Goal: Information Seeking & Learning: Learn about a topic

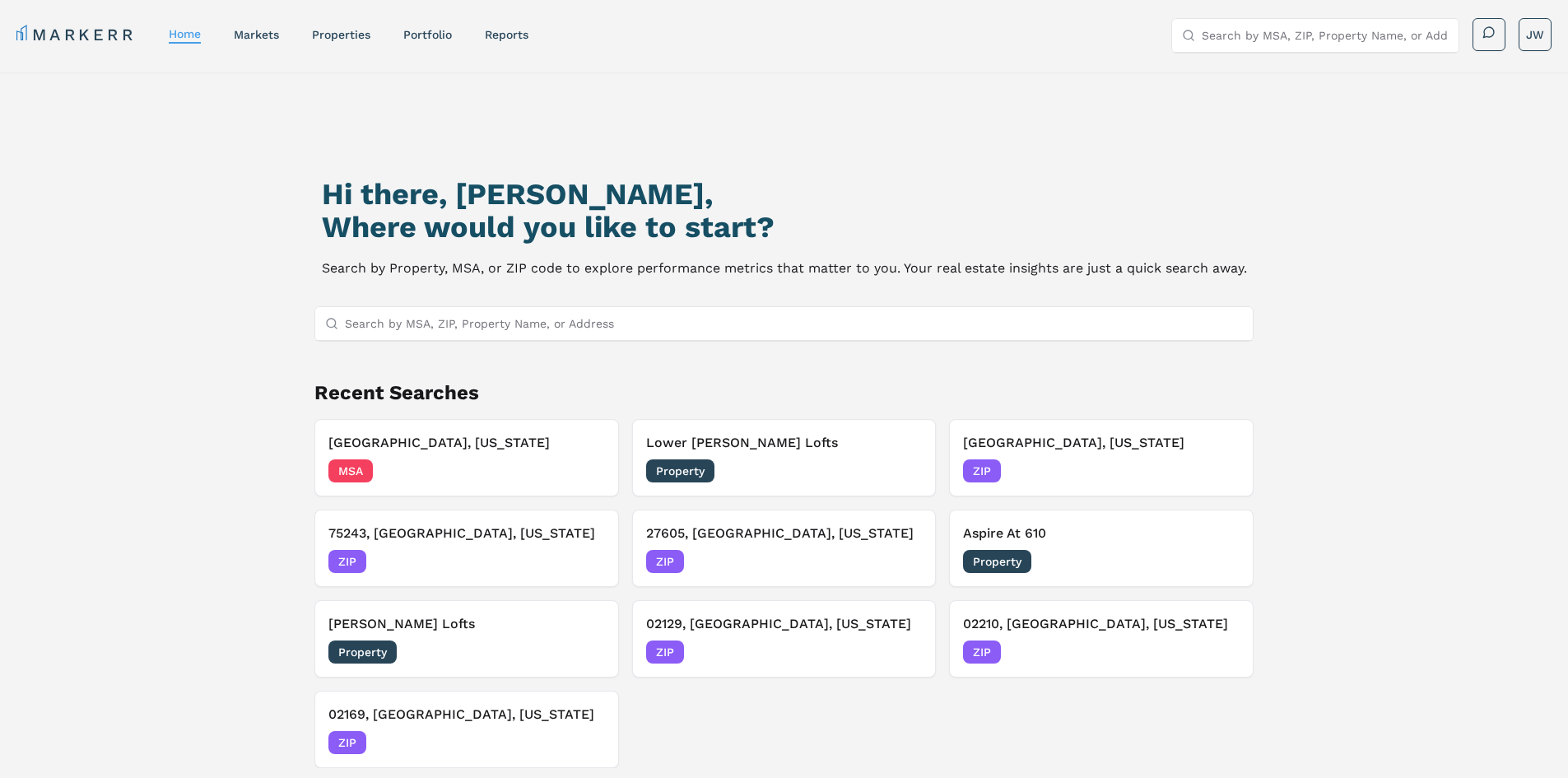
click at [27, 24] on link "MARKERR" at bounding box center [76, 34] width 120 height 23
click at [29, 247] on div "Hi there, [PERSON_NAME], Where would you like to start? Search by Property, MSA…" at bounding box center [784, 475] width 1568 height 805
click at [247, 38] on link "markets" at bounding box center [256, 34] width 46 height 13
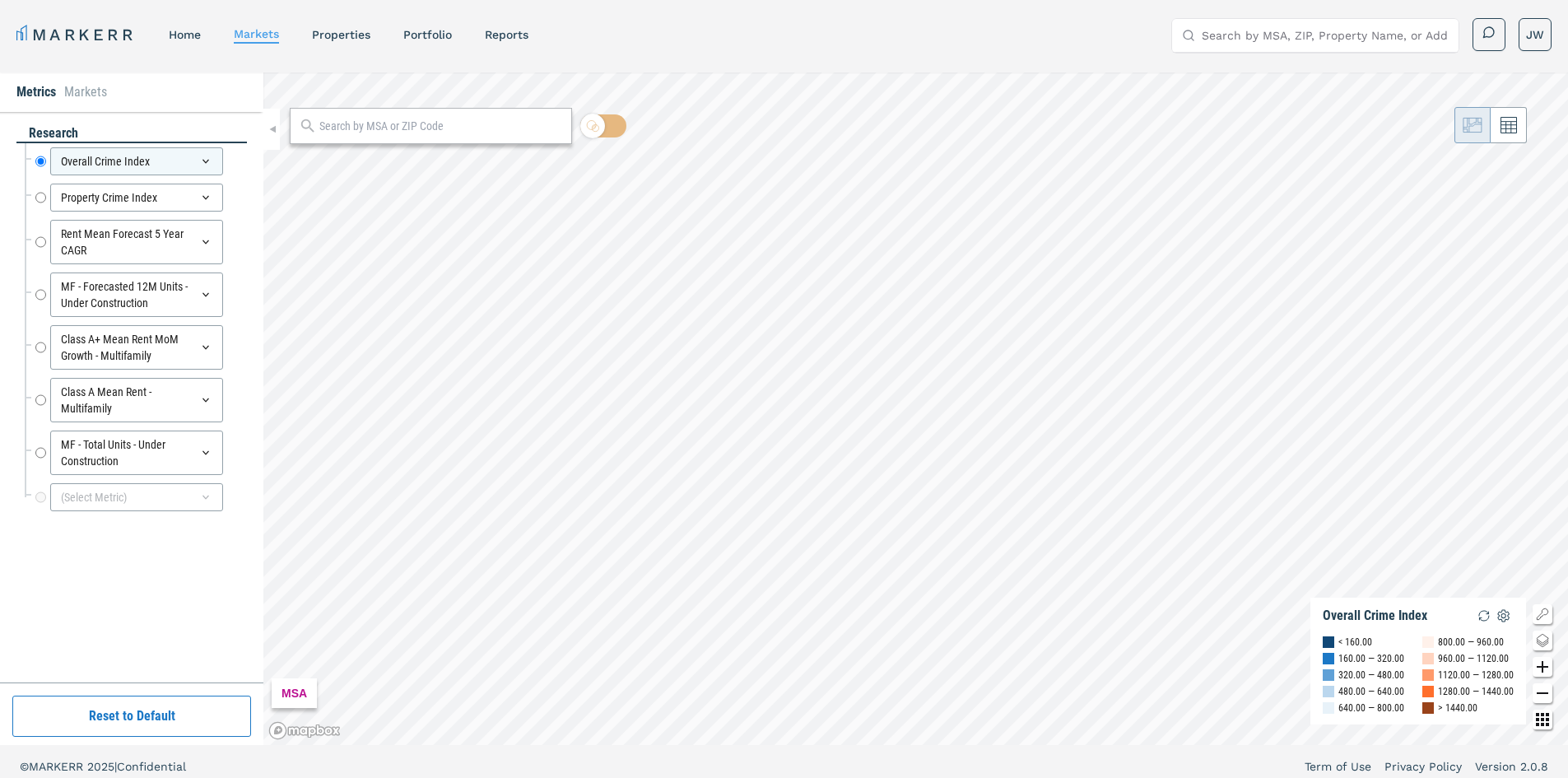
drag, startPoint x: 79, startPoint y: 626, endPoint x: 86, endPoint y: 592, distance: 34.7
click at [79, 626] on div "research Overall Crime Index Overall Crime Index Property Crime Index Property …" at bounding box center [132, 397] width 231 height 546
click at [409, 132] on input "text" at bounding box center [441, 127] width 244 height 17
type input "02360"
click at [402, 168] on div "02360, Plymouth, Massachusetts" at bounding box center [399, 163] width 193 height 17
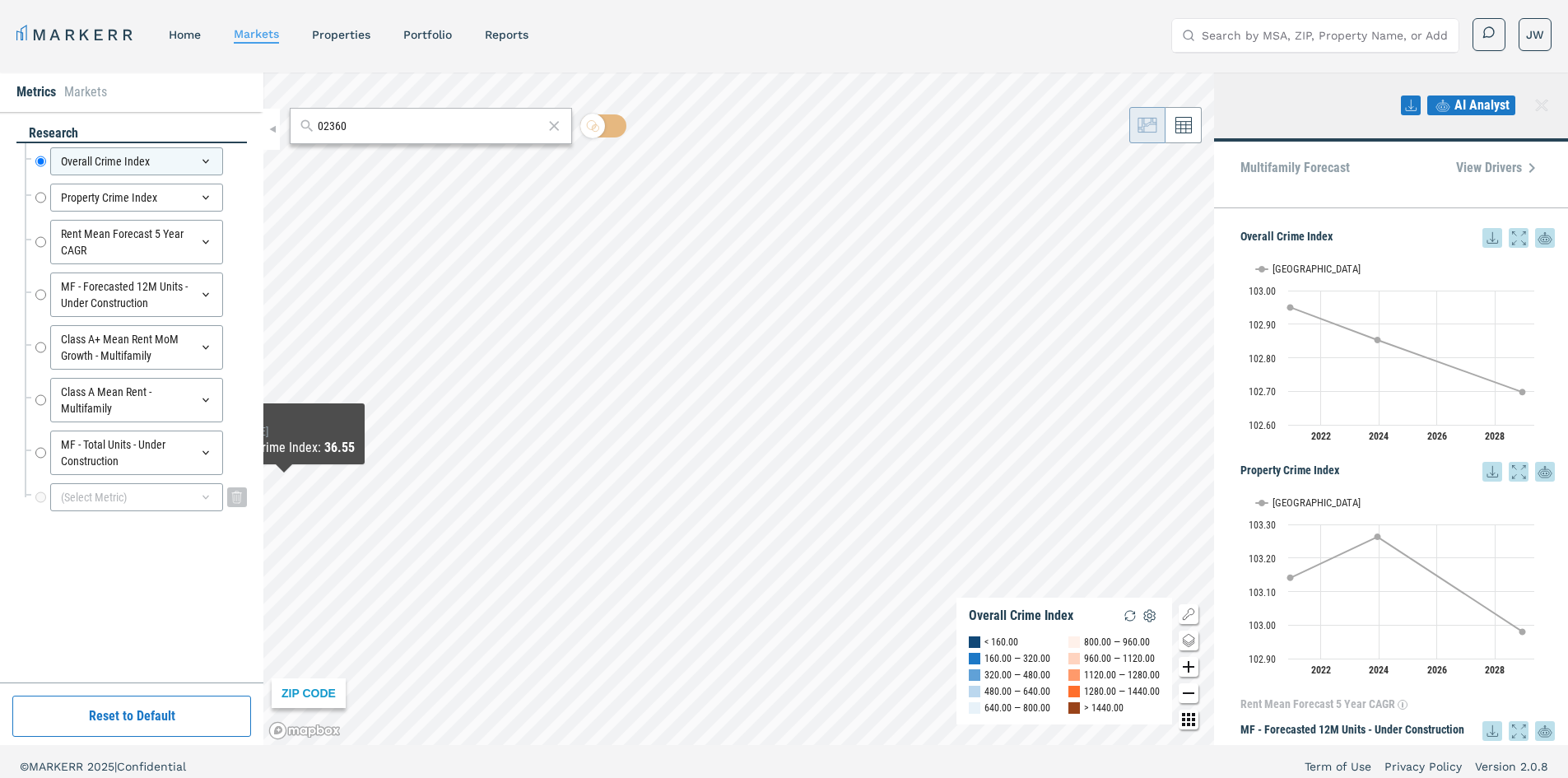
click at [88, 491] on div "(Select Metric)" at bounding box center [136, 497] width 173 height 28
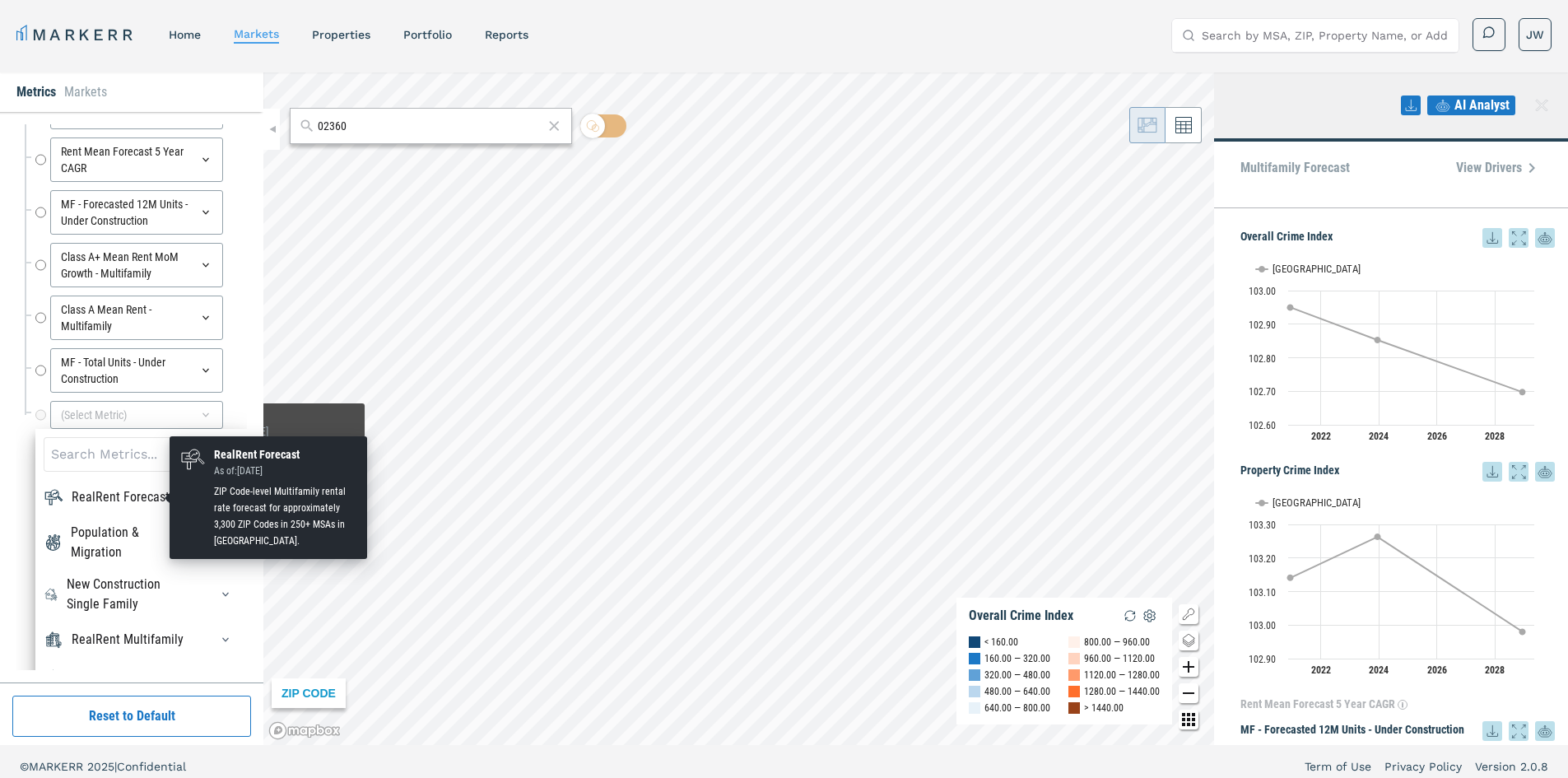
click at [115, 505] on div "RealRent Forecast" at bounding box center [121, 497] width 98 height 20
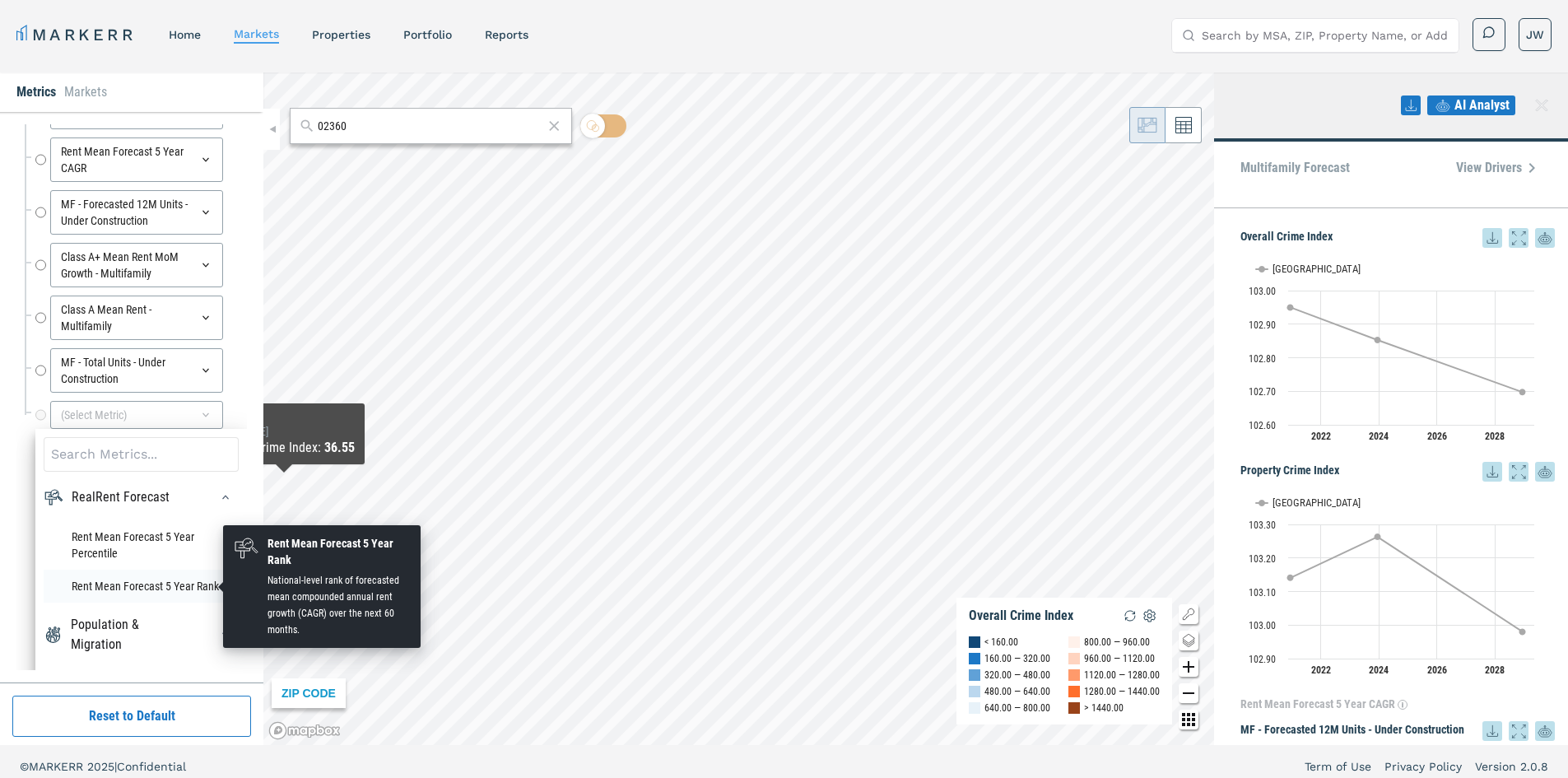
click at [183, 588] on li "Rent Mean Forecast 5 Year Rank" at bounding box center [141, 587] width 195 height 33
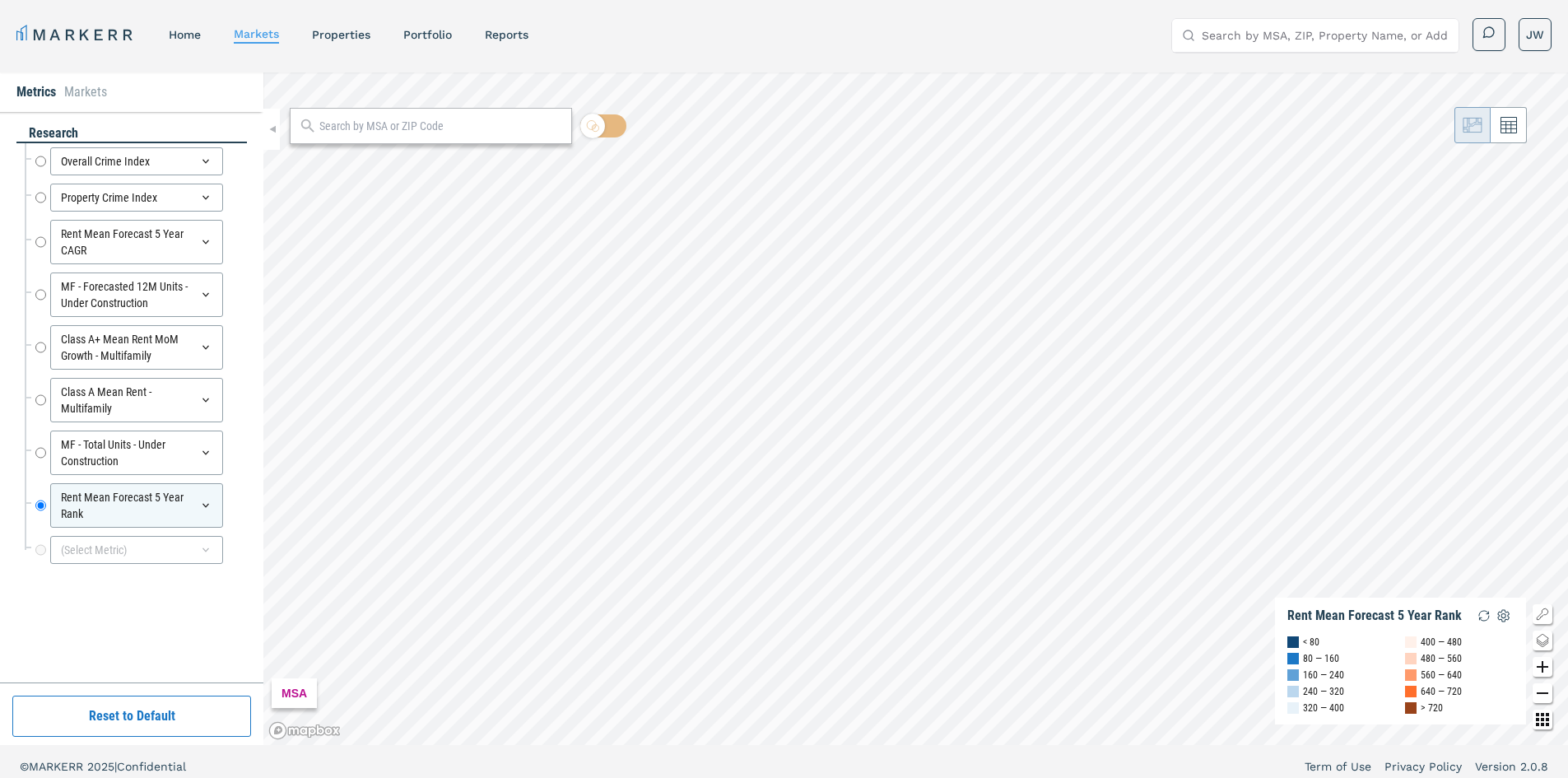
click at [398, 132] on input "text" at bounding box center [441, 127] width 244 height 17
type input "02360"
click at [479, 169] on span "02360, Plymouth, Massachusetts ZIP" at bounding box center [431, 163] width 282 height 26
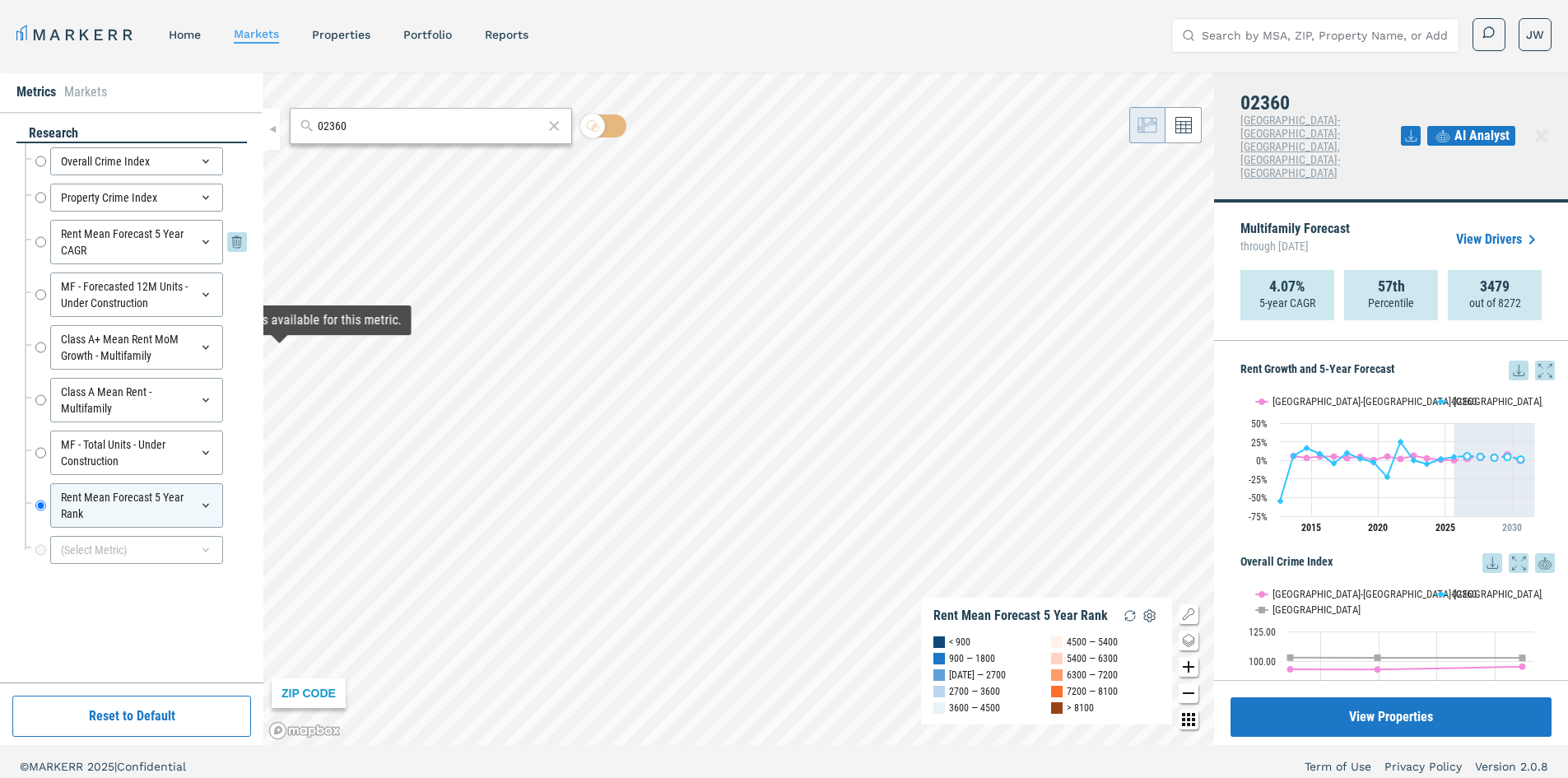
click at [41, 239] on input "Rent Mean Forecast 5 Year CAGR" at bounding box center [40, 242] width 10 height 45
radio input "true"
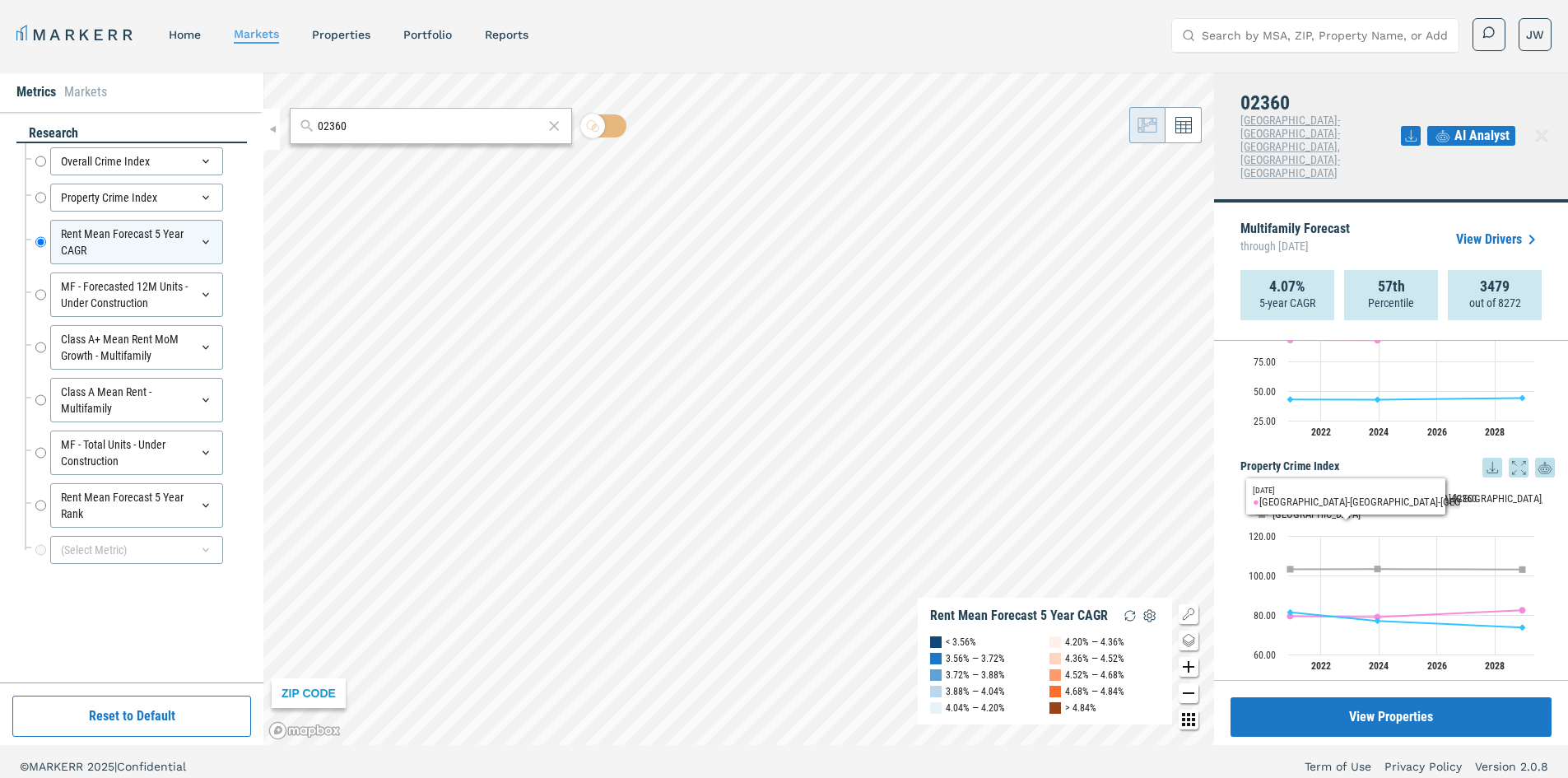
scroll to position [83, 0]
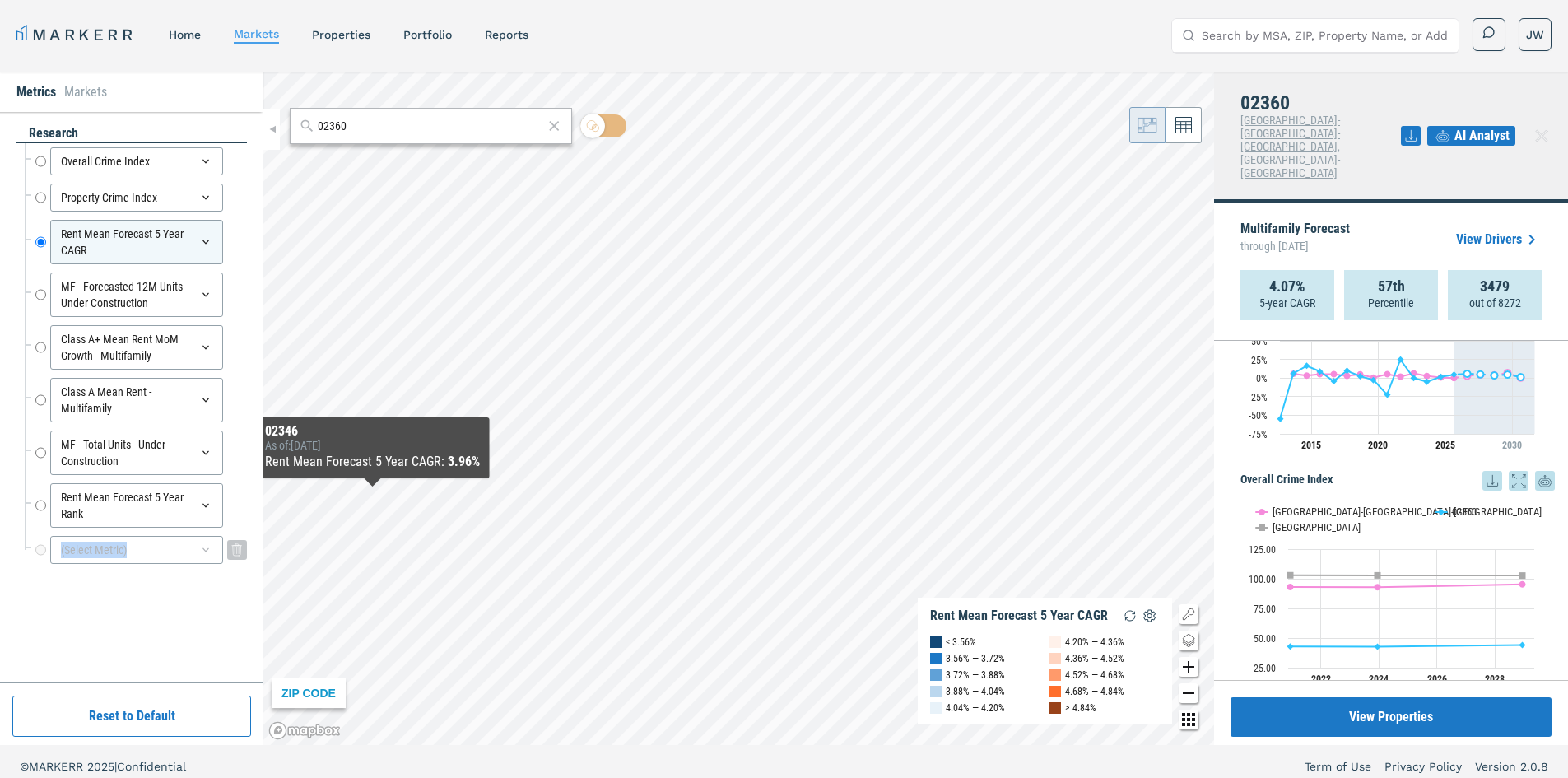
drag, startPoint x: 150, startPoint y: 514, endPoint x: 153, endPoint y: 558, distance: 44.1
click at [153, 558] on div "Overall Crime Index Overall Crime Index Property Crime Index Property Crime Ind…" at bounding box center [136, 355] width 222 height 425
click at [115, 626] on div "research Overall Crime Index Overall Crime Index Property Crime Index Property …" at bounding box center [132, 397] width 231 height 546
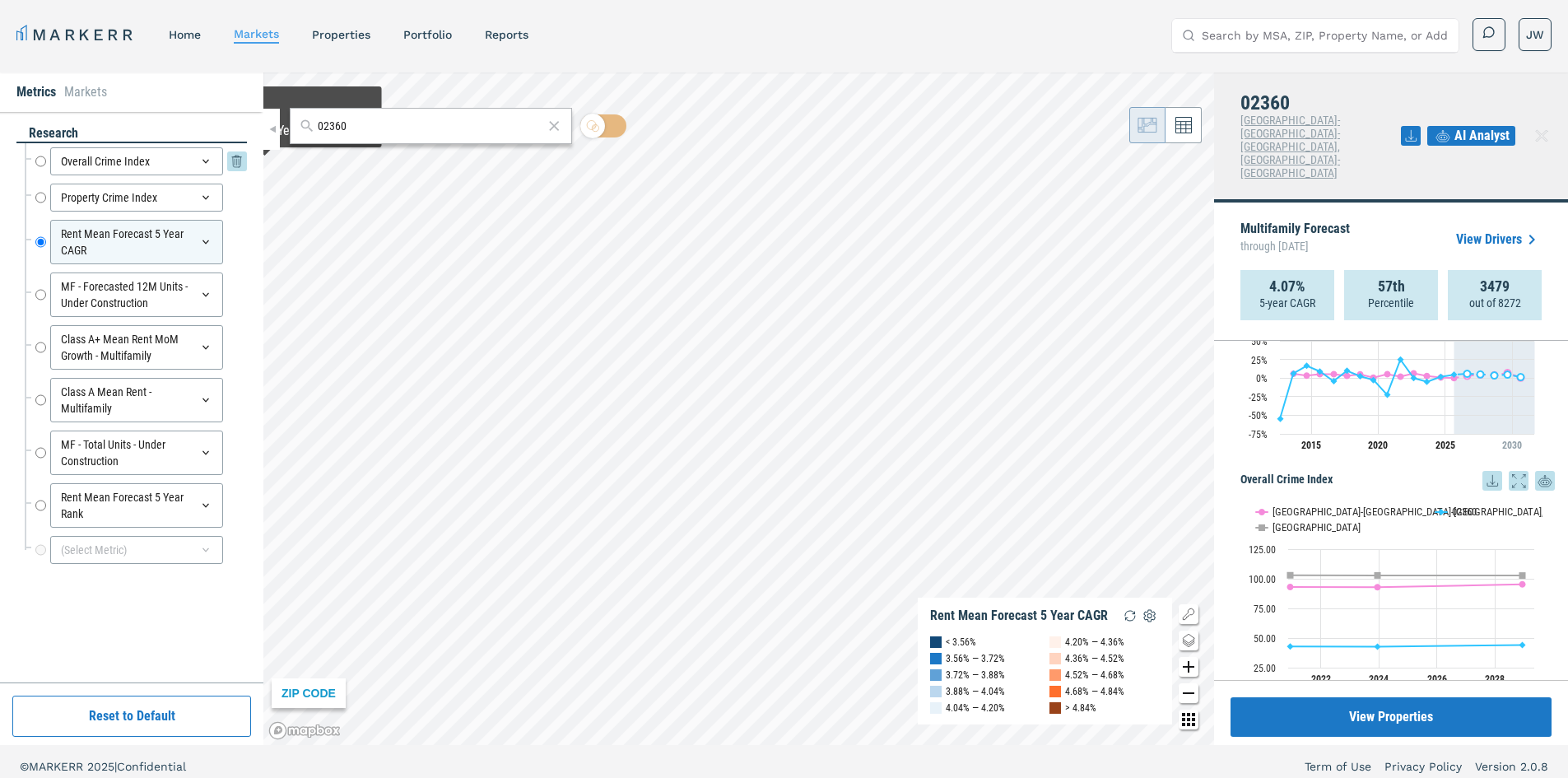
click at [236, 159] on icon at bounding box center [237, 161] width 20 height 20
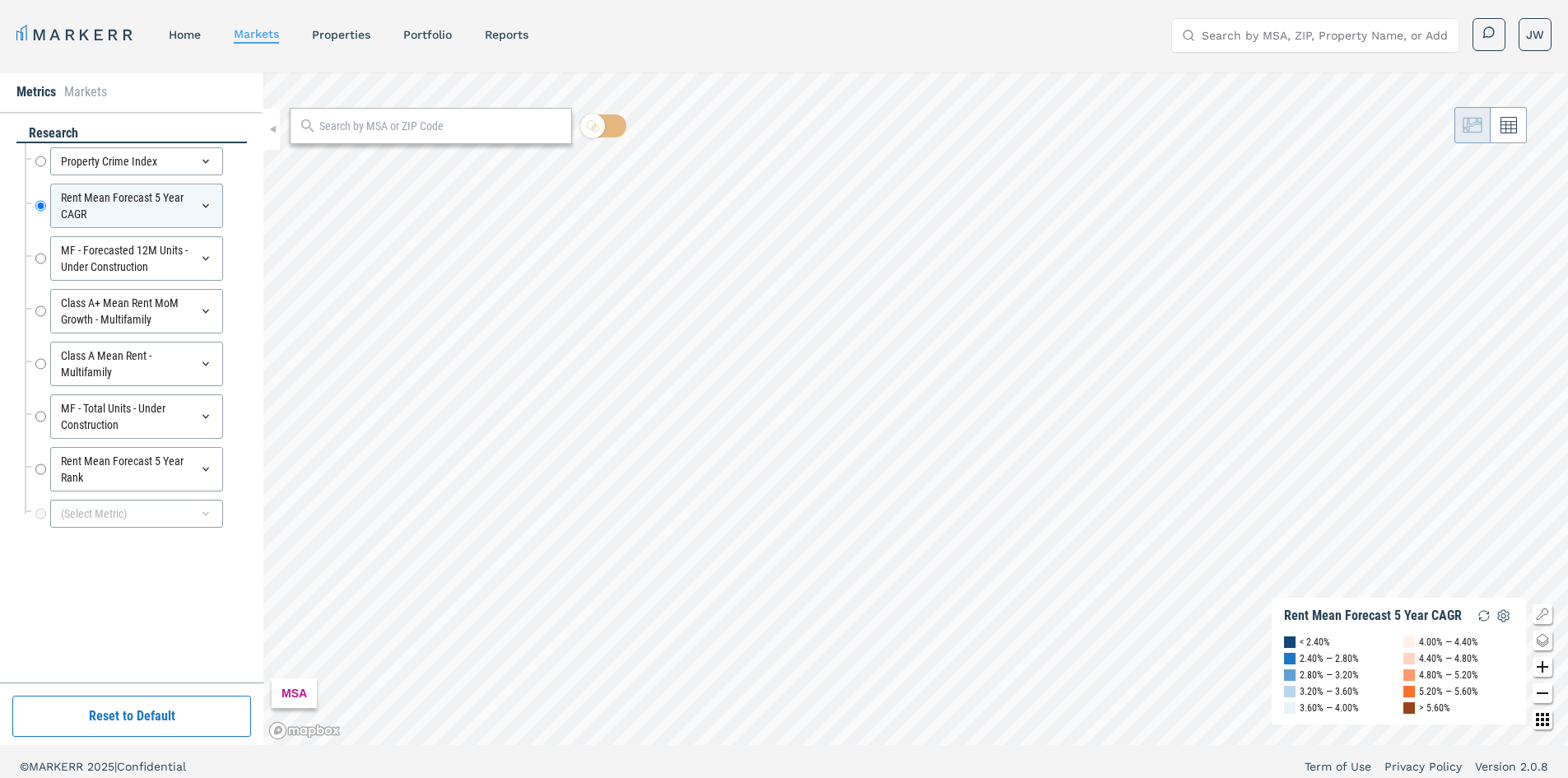
click at [414, 129] on input "text" at bounding box center [441, 127] width 244 height 17
type input "02360"
click at [481, 159] on span "02360, Plymouth, Massachusetts ZIP" at bounding box center [431, 163] width 282 height 26
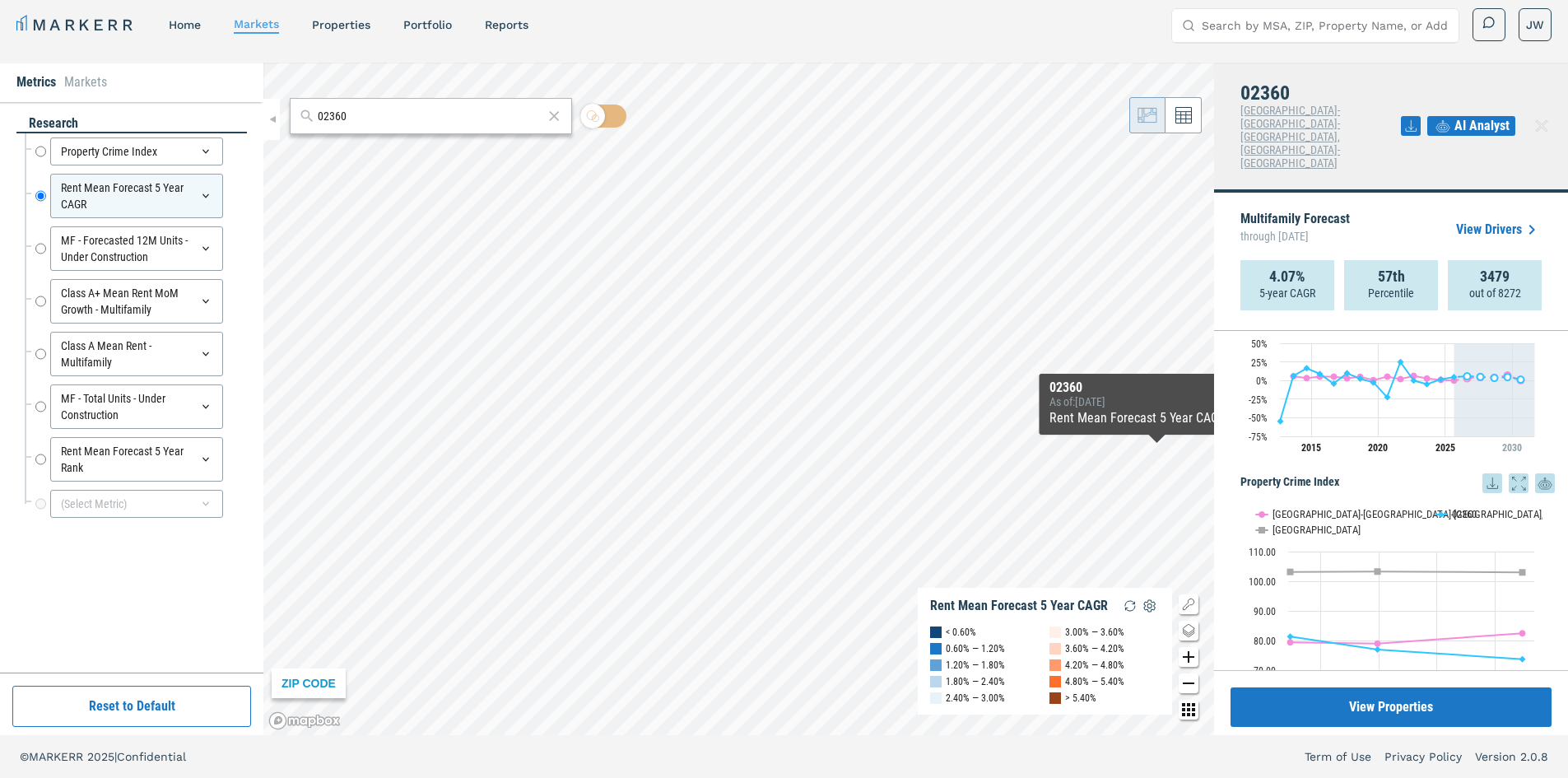
scroll to position [0, 0]
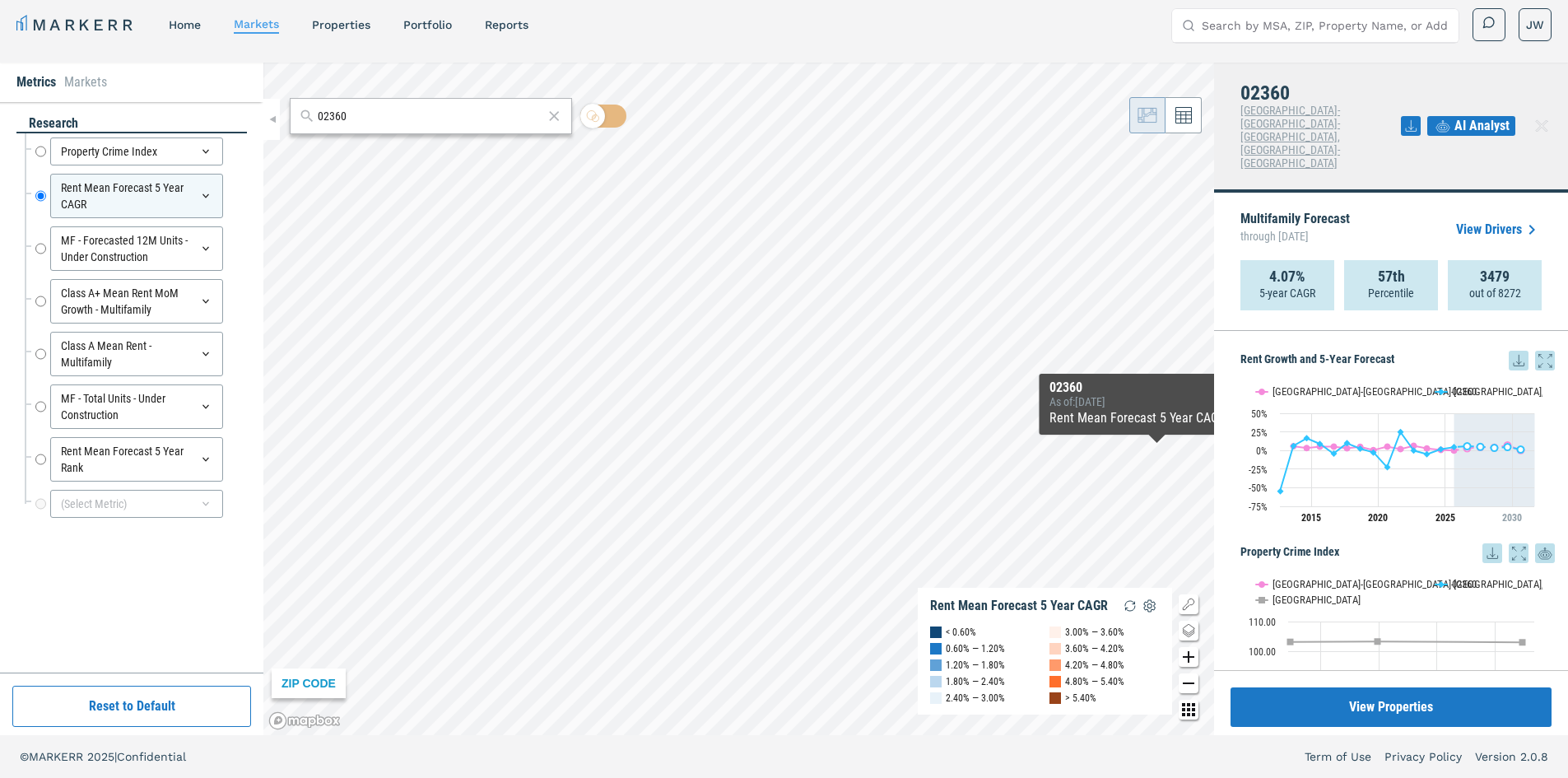
click at [1514, 355] on icon at bounding box center [1519, 360] width 10 height 10
click at [1460, 417] on div "Download as XLS" at bounding box center [1446, 414] width 95 height 16
click at [1449, 340] on div "Download as PNG" at bounding box center [1446, 339] width 95 height 16
click at [1243, 370] on rect "Interactive chart" at bounding box center [1391, 452] width 302 height 165
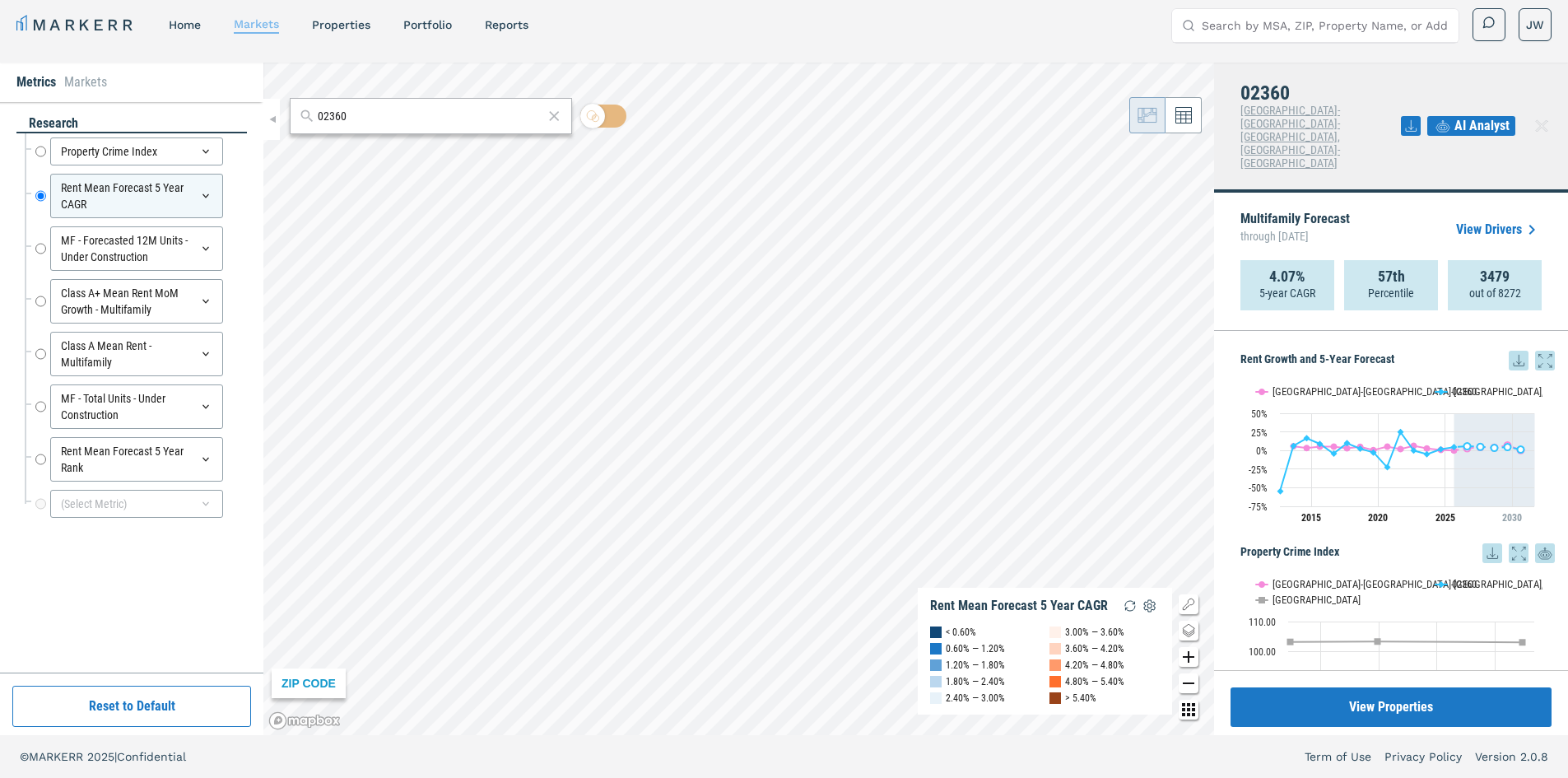
click at [257, 26] on link "markets" at bounding box center [256, 23] width 46 height 13
click at [195, 28] on link "home" at bounding box center [184, 24] width 32 height 13
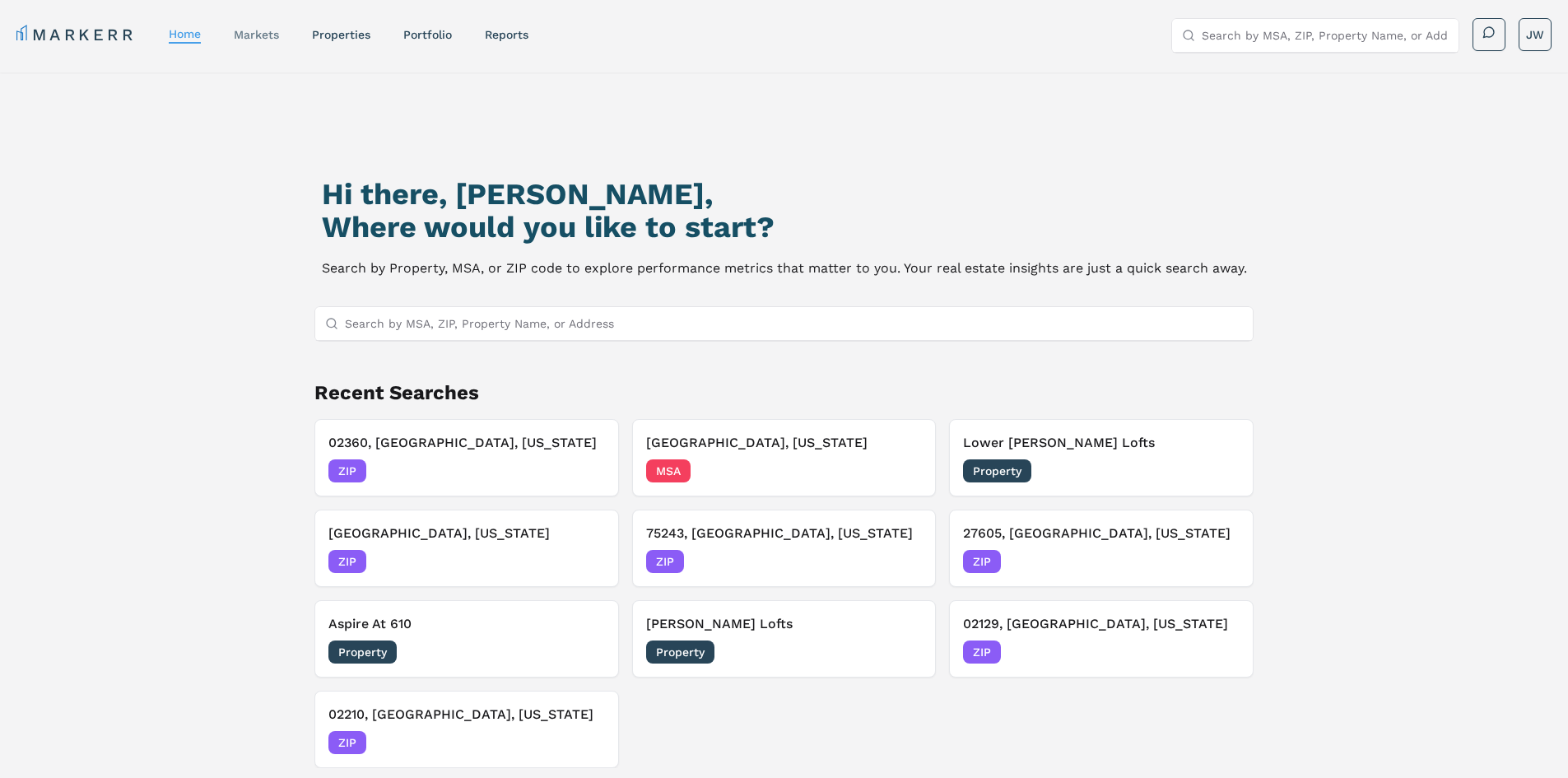
click at [260, 35] on link "markets" at bounding box center [256, 34] width 46 height 13
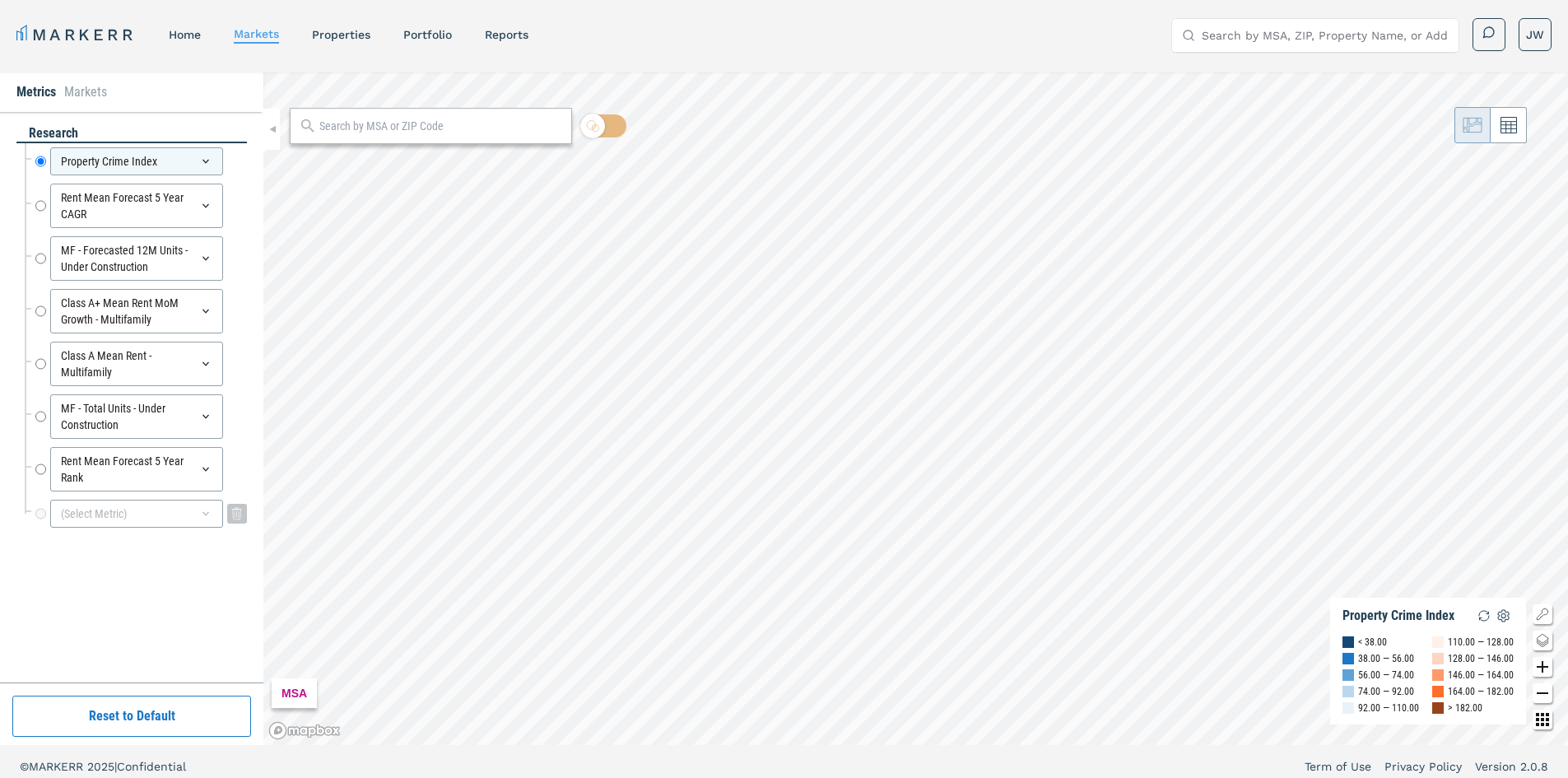
click at [133, 516] on div "(Select Metric)" at bounding box center [136, 513] width 173 height 28
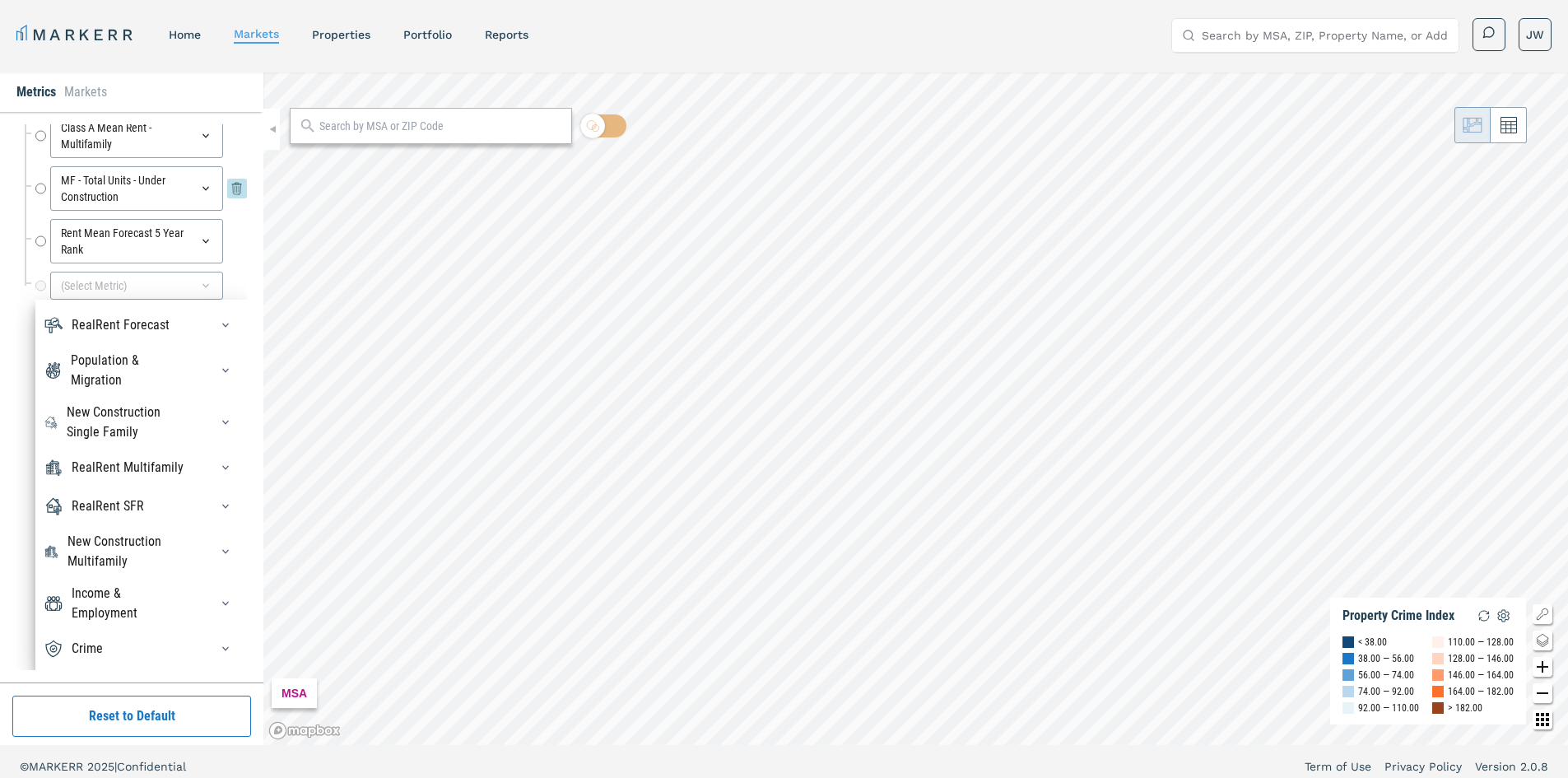
scroll to position [9, 0]
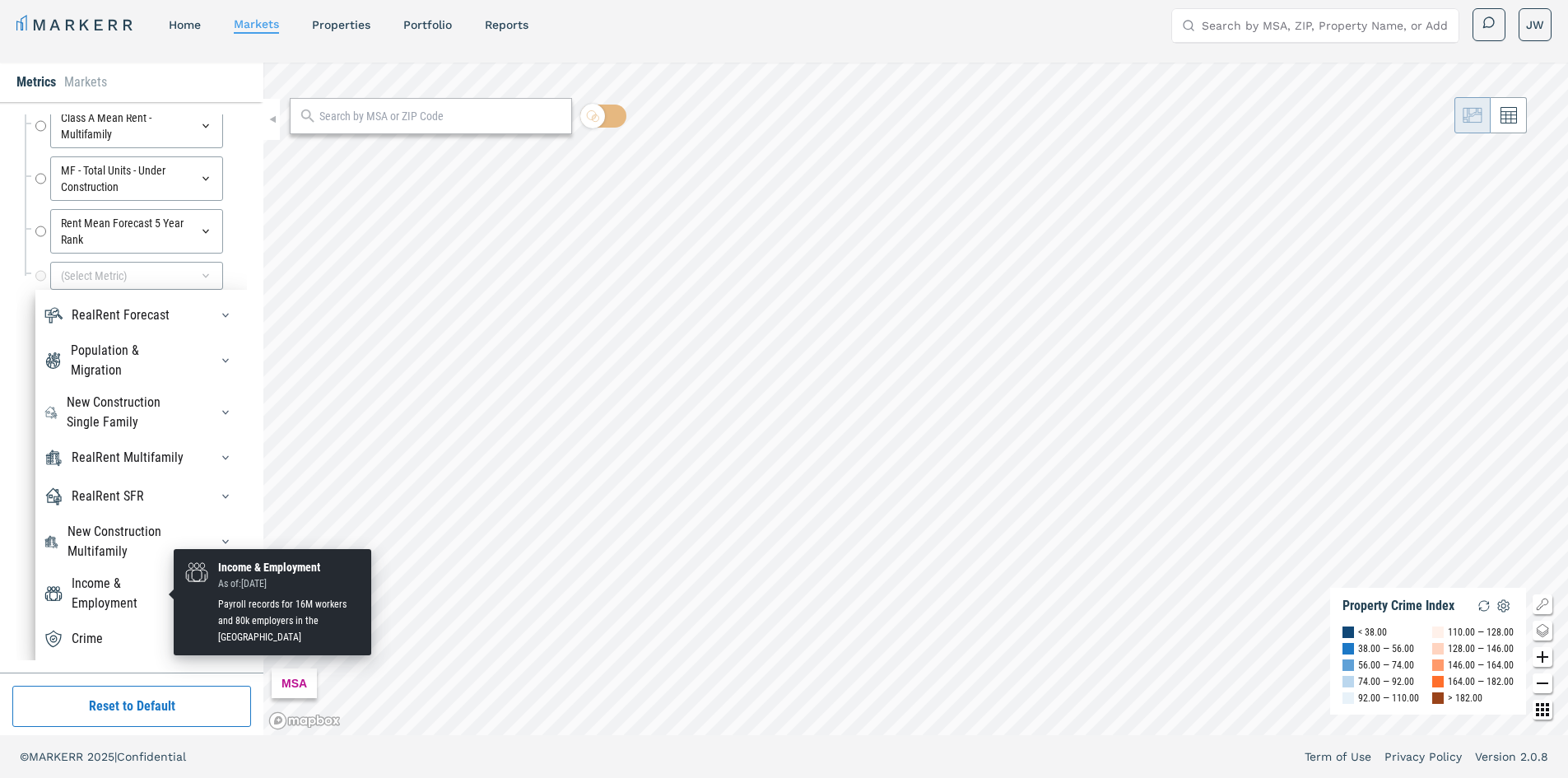
click at [122, 589] on div "Income & Employment" at bounding box center [130, 594] width 118 height 40
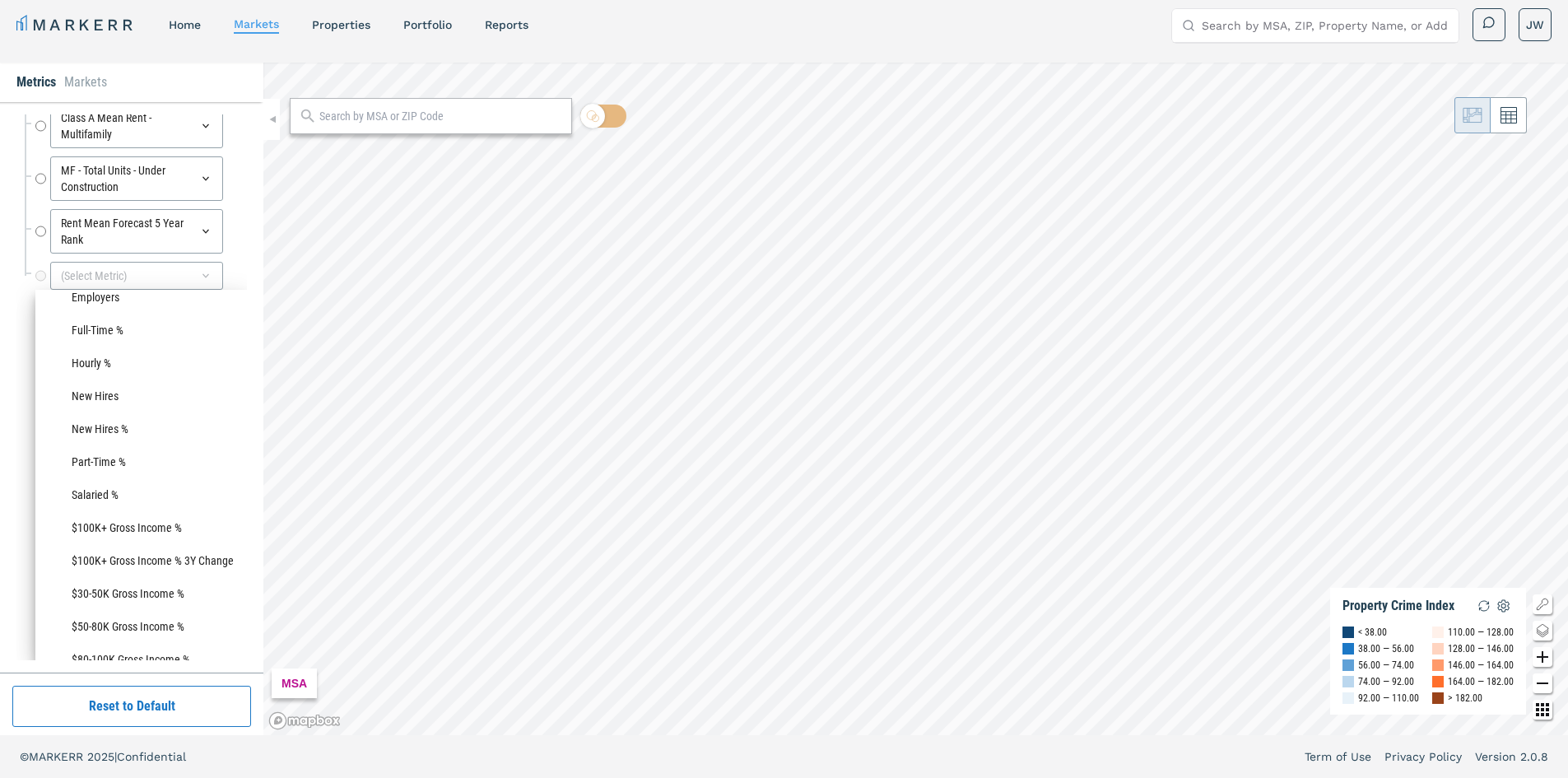
scroll to position [0, 0]
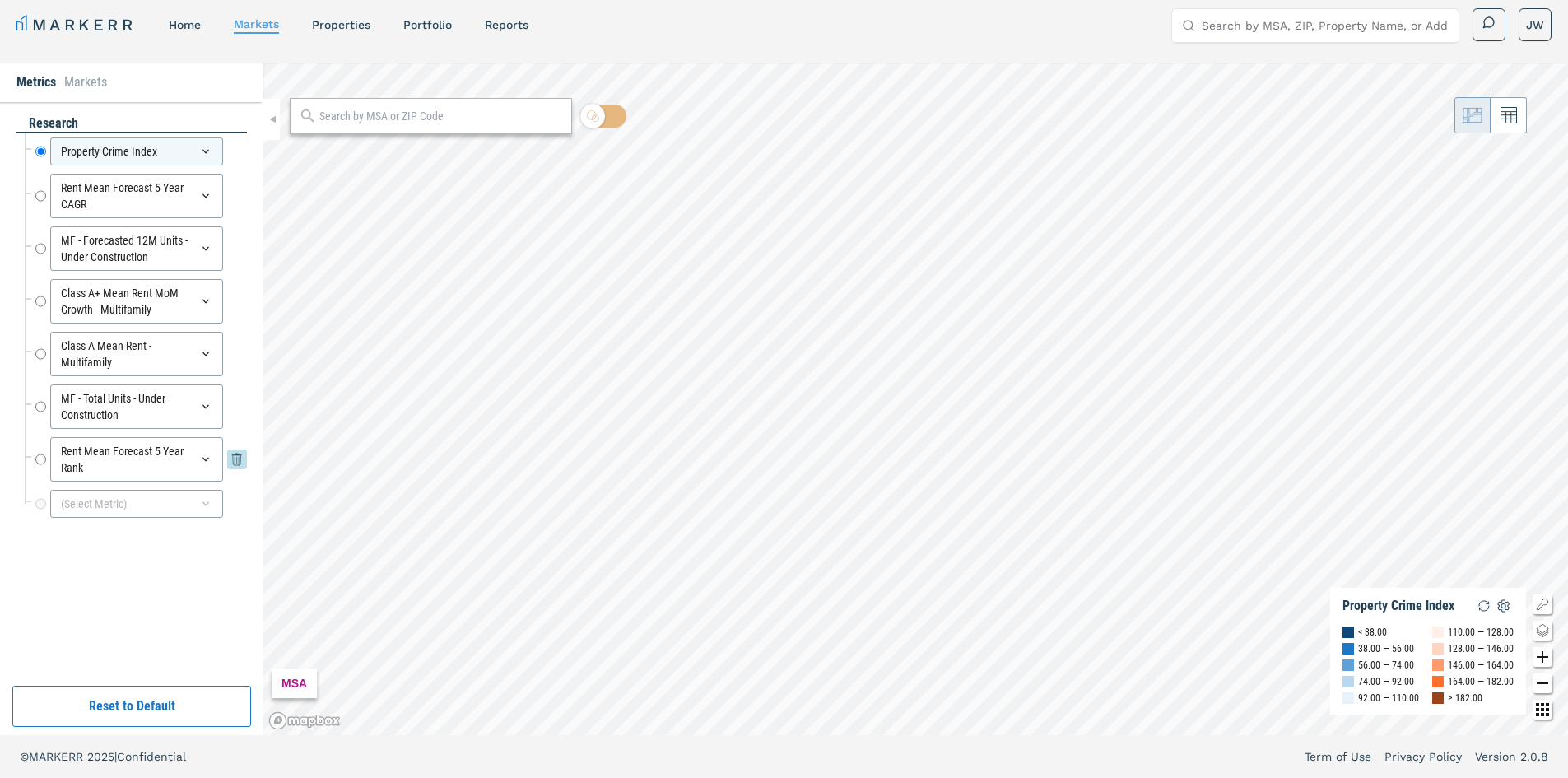
click at [40, 459] on input "Rent Mean Forecast 5 Year Rank" at bounding box center [40, 460] width 10 height 45
radio input "false"
radio input "true"
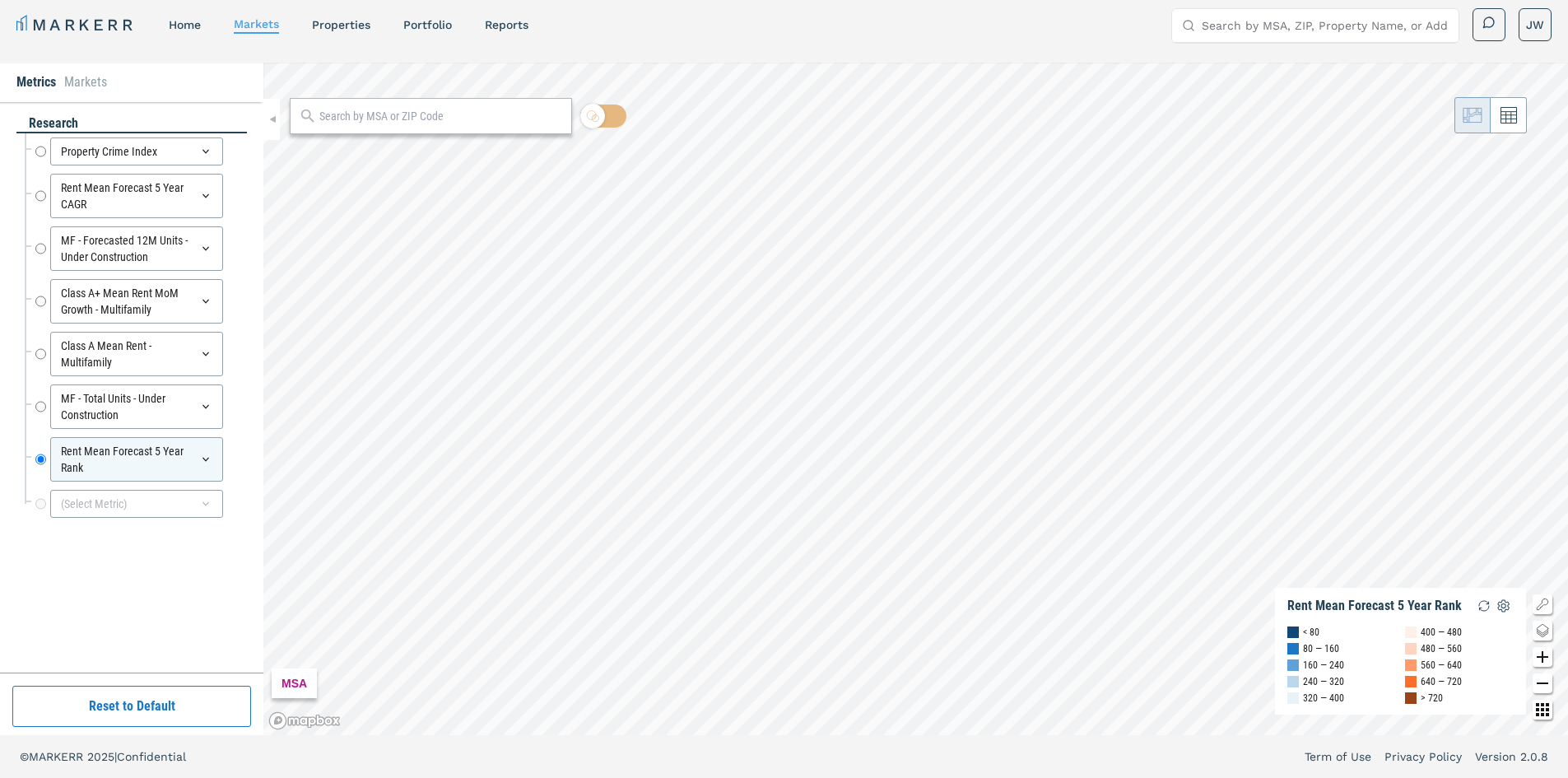
click at [387, 117] on input "text" at bounding box center [441, 116] width 244 height 17
type input "02360"
click at [394, 147] on div "02360, Plymouth, Massachusetts" at bounding box center [399, 152] width 193 height 17
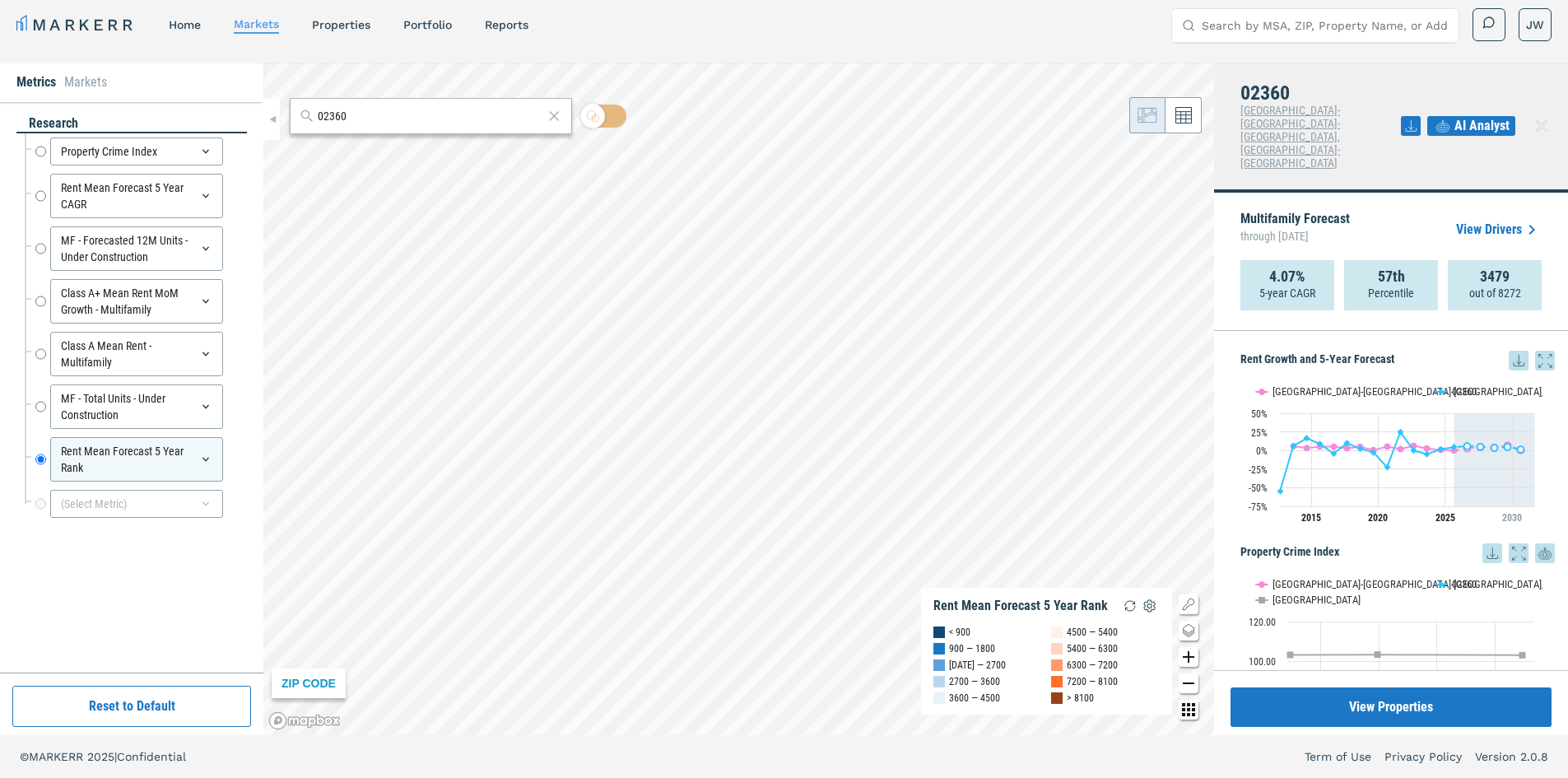
click at [1535, 351] on icon at bounding box center [1545, 360] width 20 height 20
click at [1514, 355] on icon at bounding box center [1519, 360] width 10 height 10
click at [1410, 331] on div "Rent Growth and 5-Year Forecast Rent Growth and 5-Year Forecast Line chart with…" at bounding box center [1391, 501] width 354 height 339
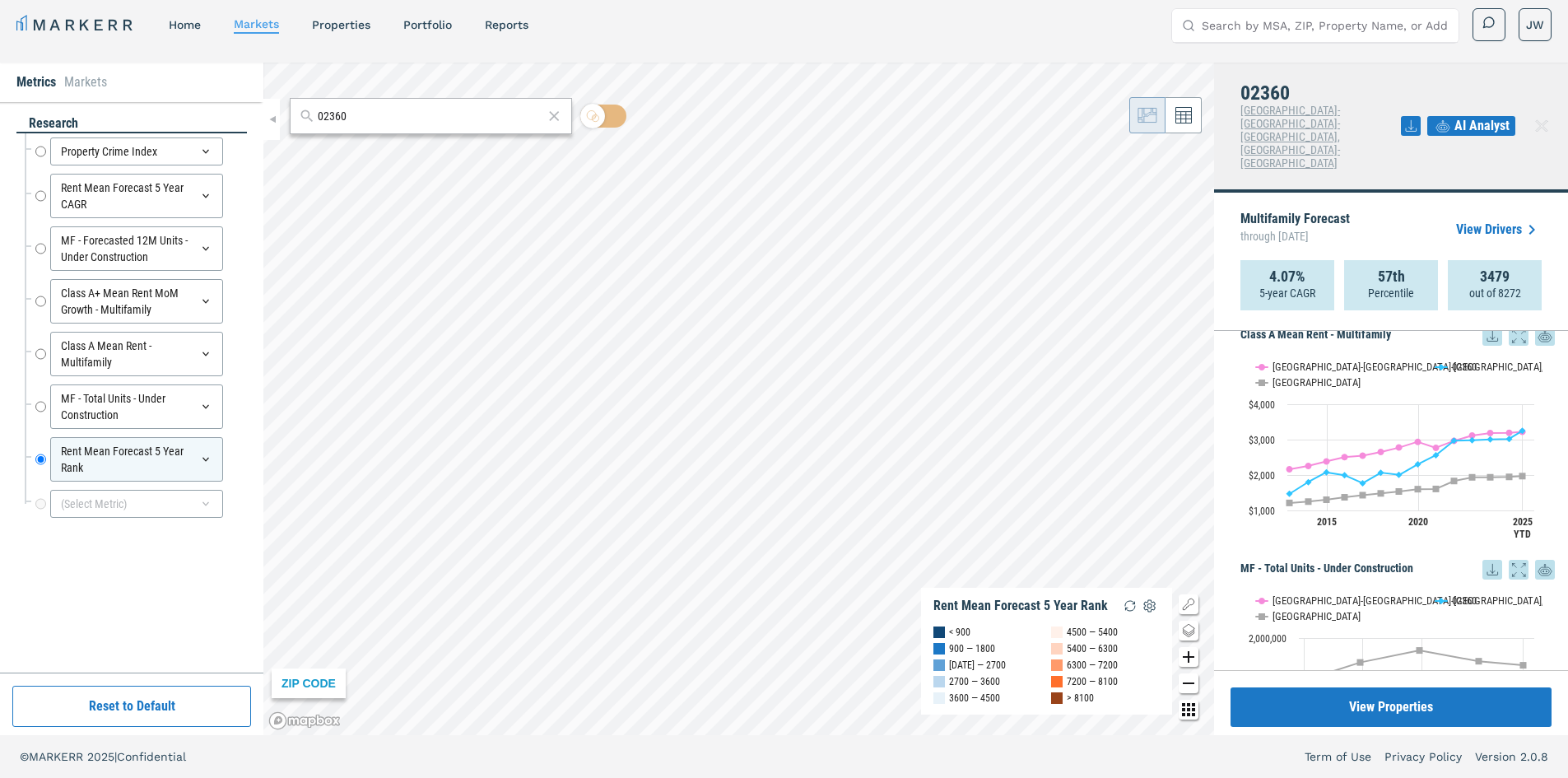
scroll to position [1071, 0]
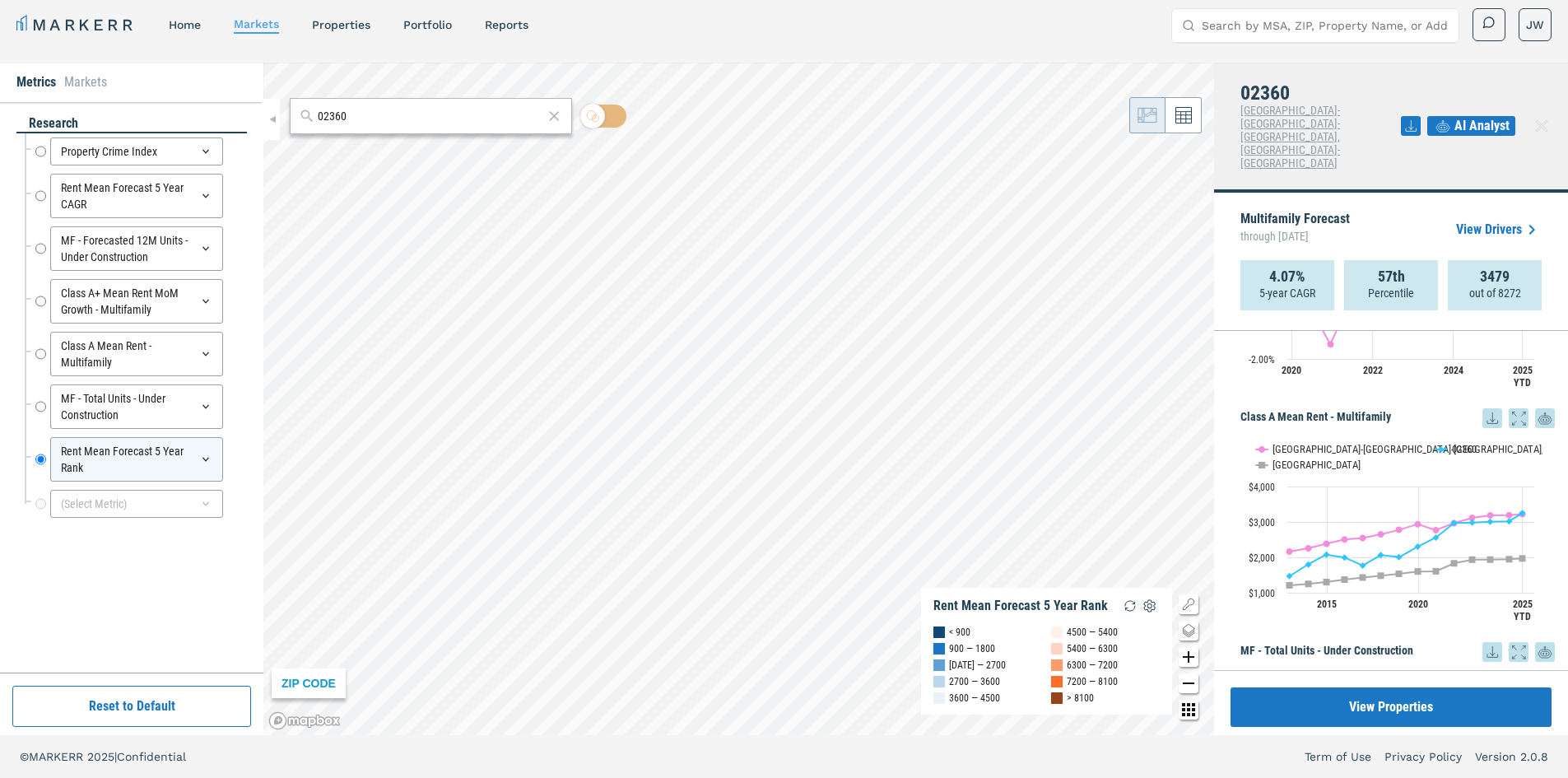
click at [1538, 403] on icon at bounding box center [1545, 418] width 20 height 29
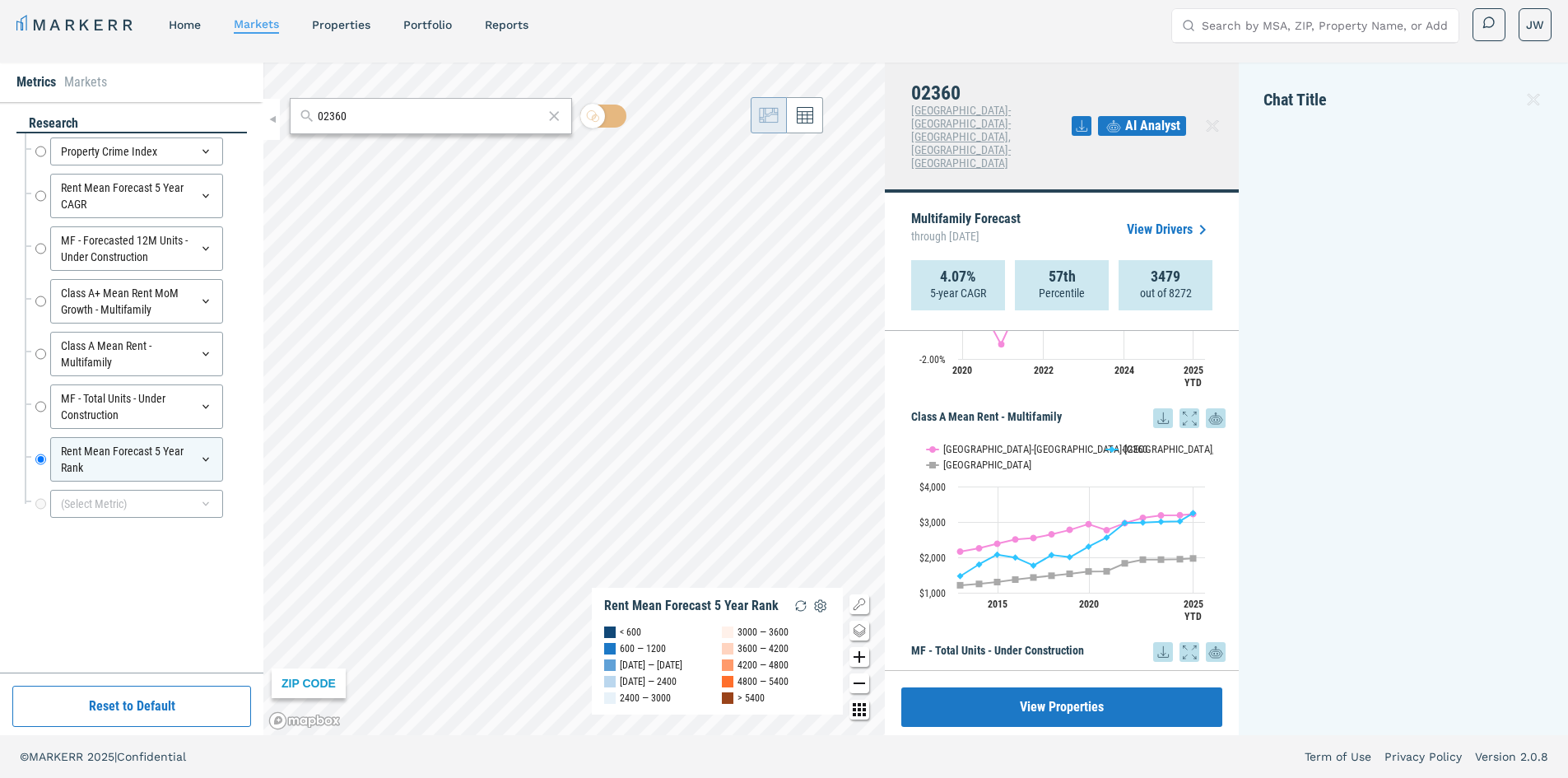
click at [1212, 418] on icon at bounding box center [1216, 420] width 9 height 4
click at [1380, 215] on div at bounding box center [1403, 417] width 280 height 587
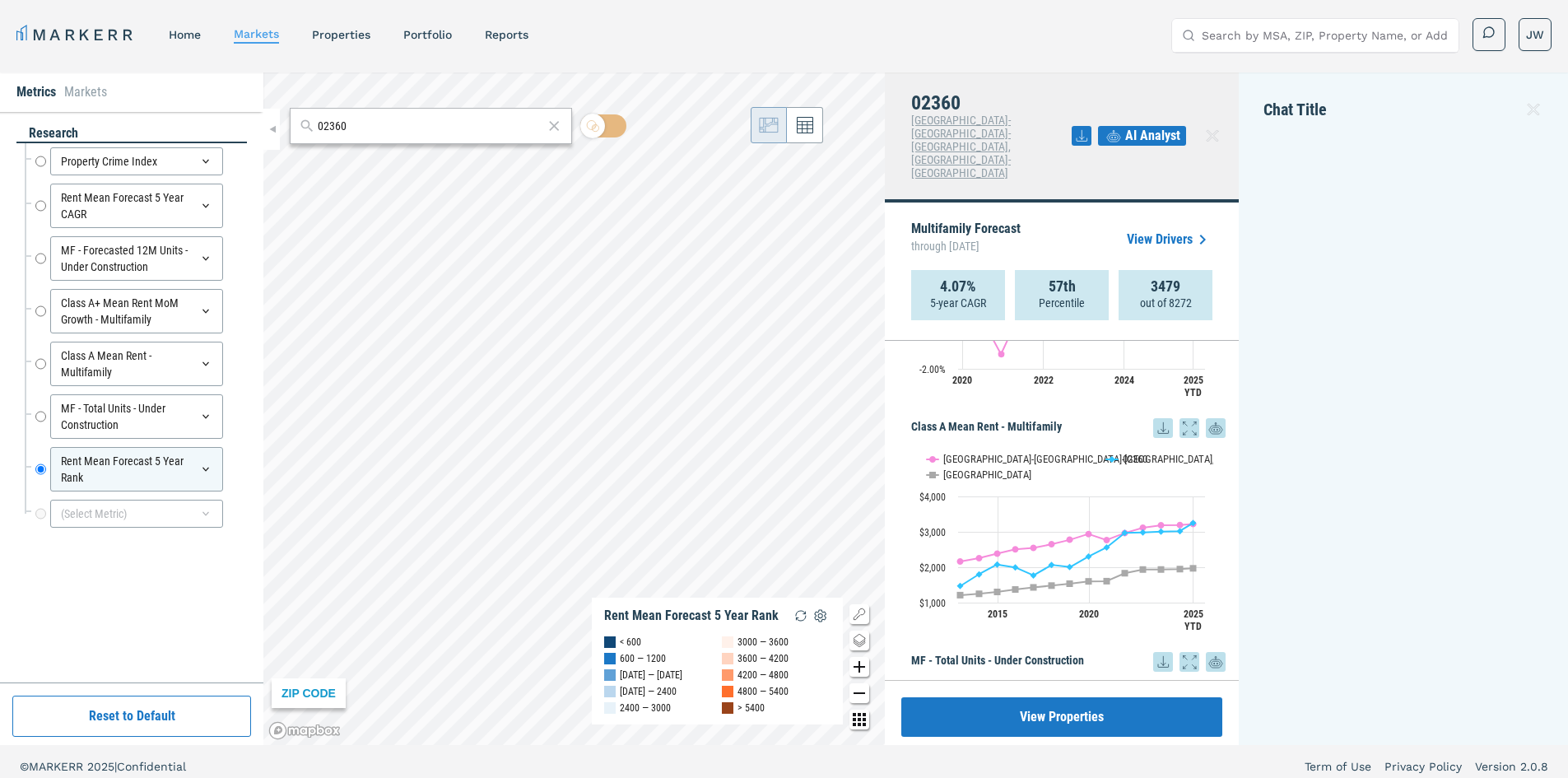
drag, startPoint x: 1300, startPoint y: 115, endPoint x: 1520, endPoint y: 84, distance: 222.2
click at [1303, 115] on div "Chat Title" at bounding box center [1403, 115] width 280 height 37
click at [1535, 104] on icon at bounding box center [1534, 109] width 20 height 20
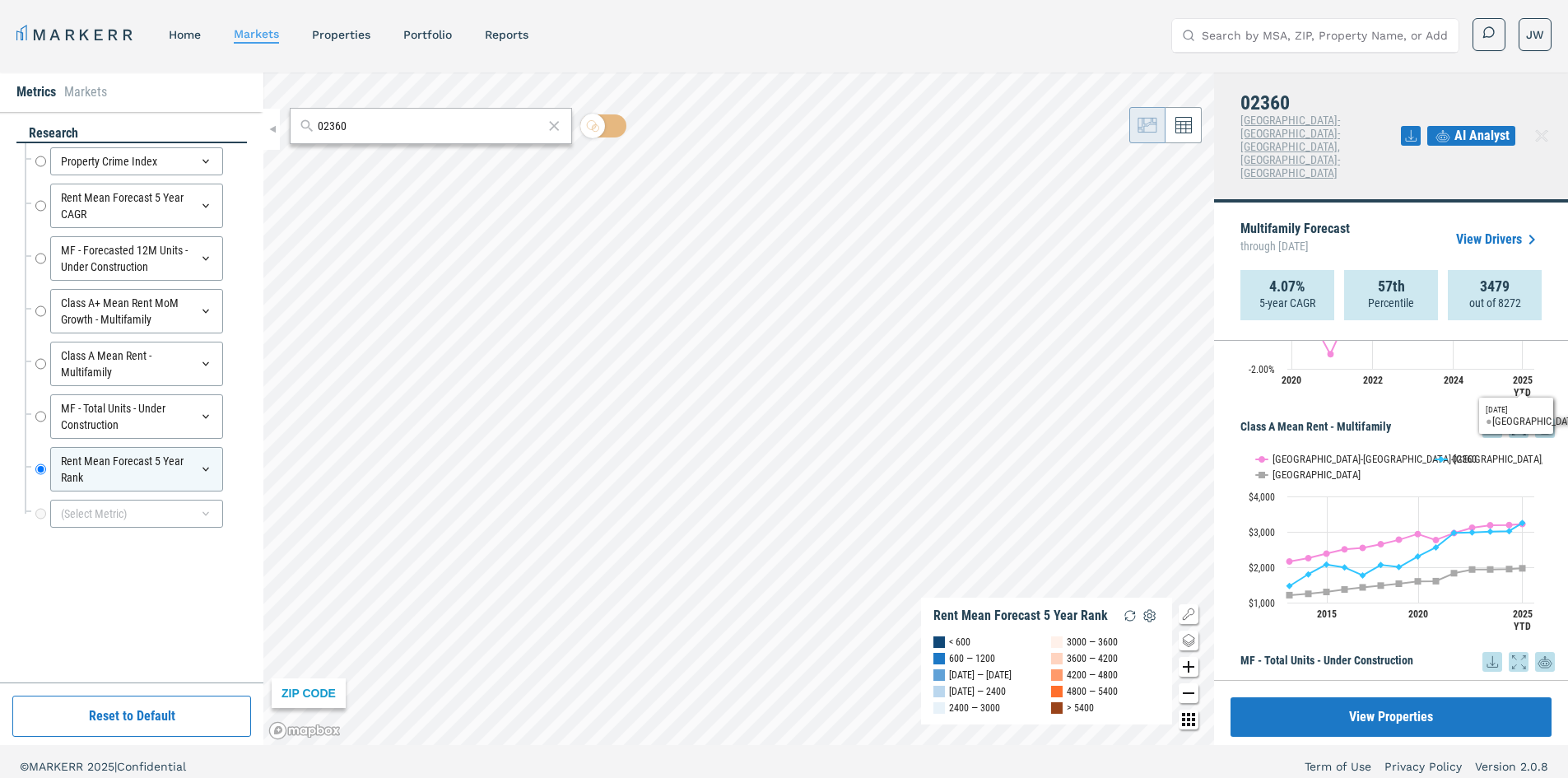
scroll to position [906, 0]
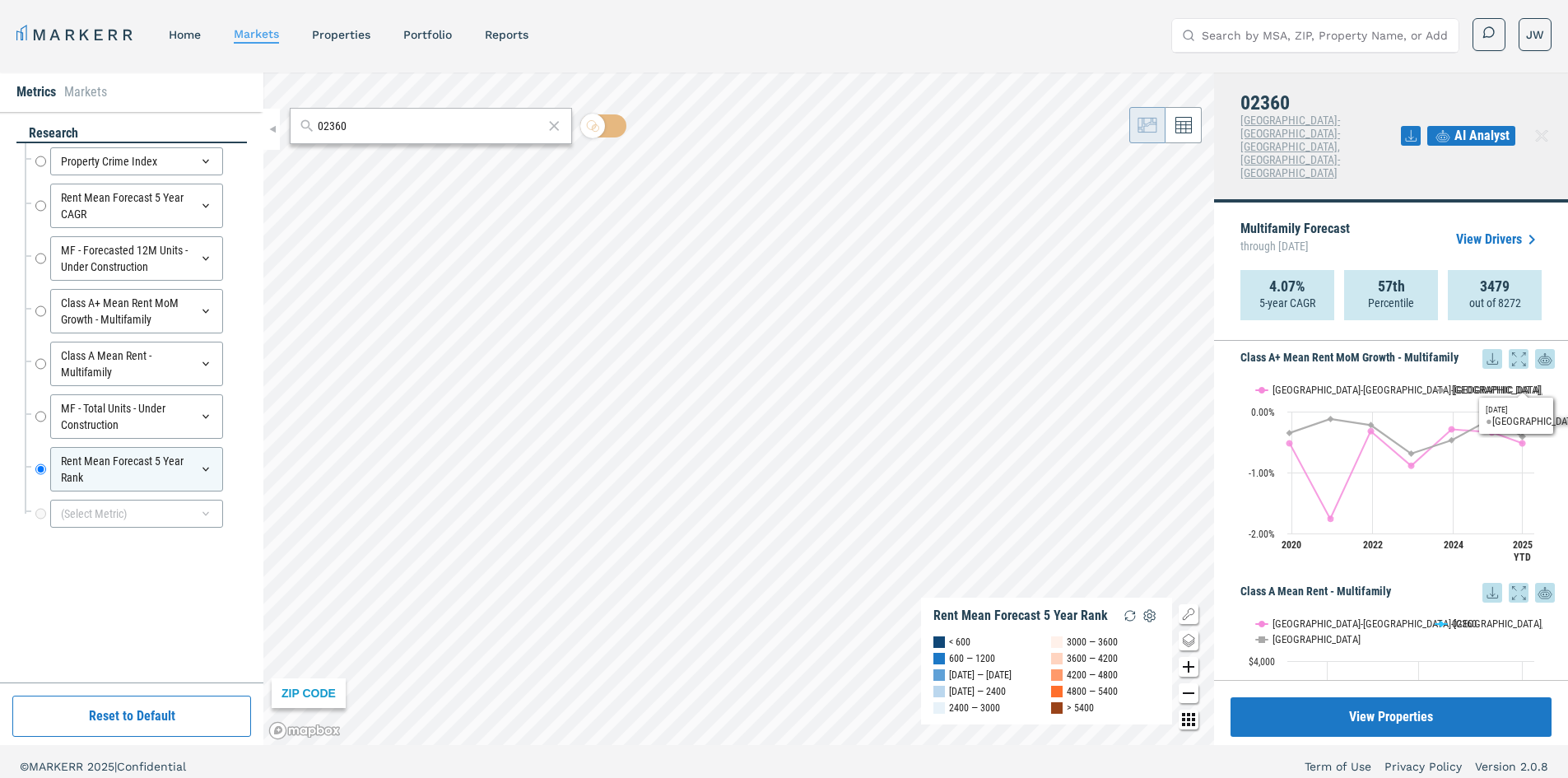
click at [1539, 345] on icon at bounding box center [1545, 359] width 20 height 29
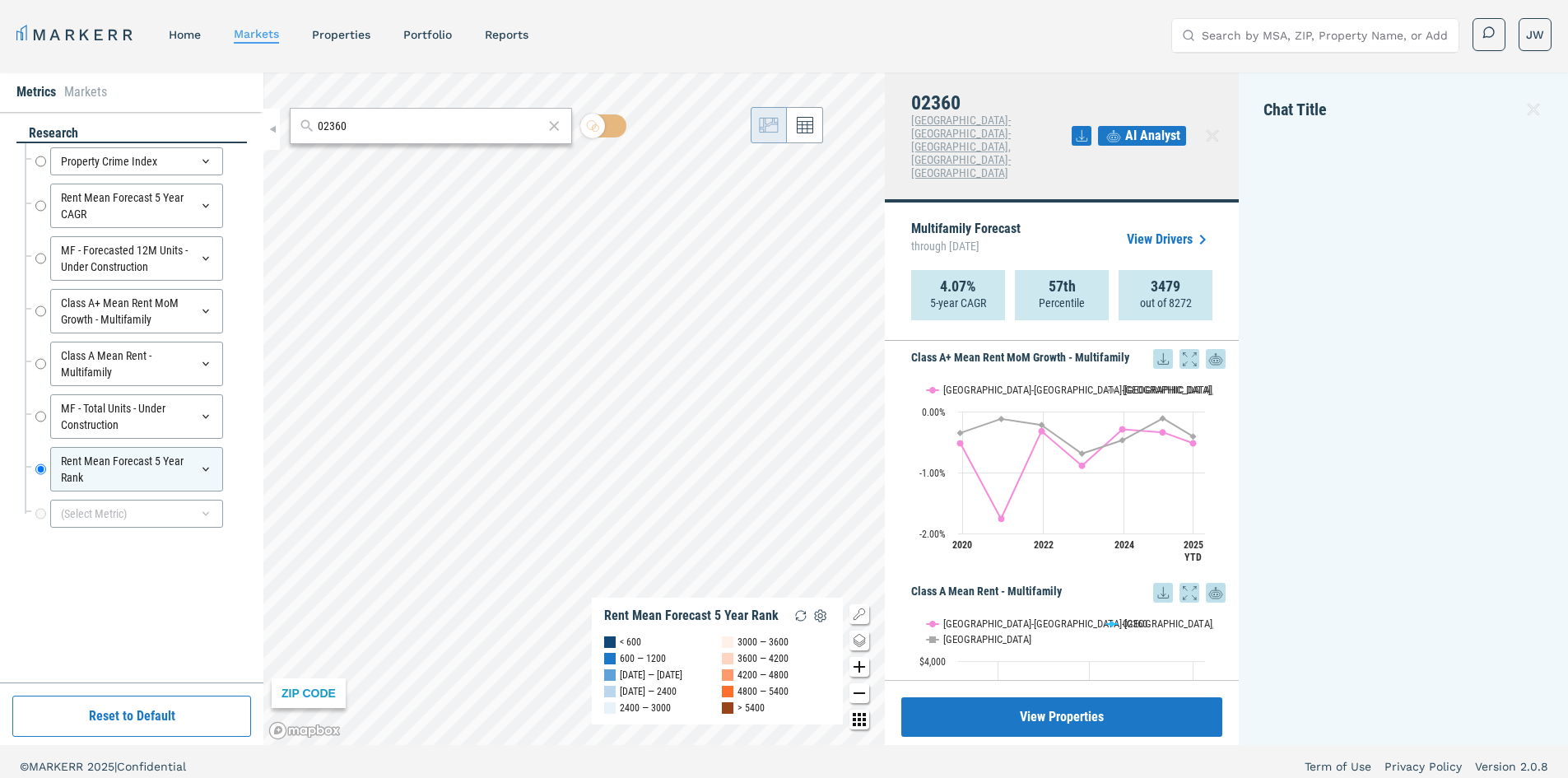
click at [1484, 398] on div at bounding box center [1403, 427] width 280 height 587
click at [1458, 421] on div at bounding box center [1403, 427] width 280 height 587
click at [1474, 163] on div at bounding box center [1403, 427] width 280 height 587
click at [1529, 108] on icon at bounding box center [1534, 109] width 20 height 20
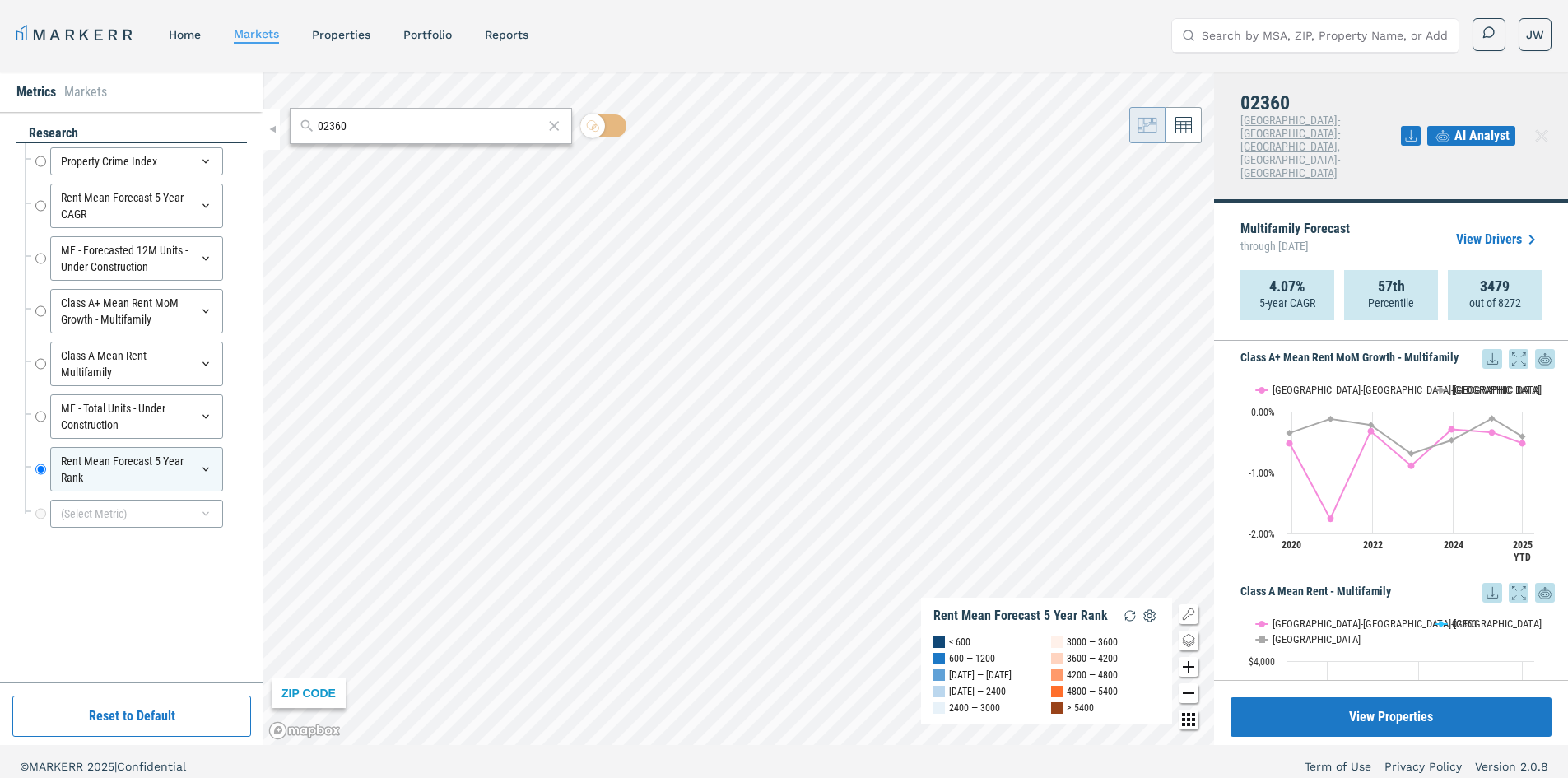
click at [1472, 126] on span "AI Analyst" at bounding box center [1482, 135] width 55 height 20
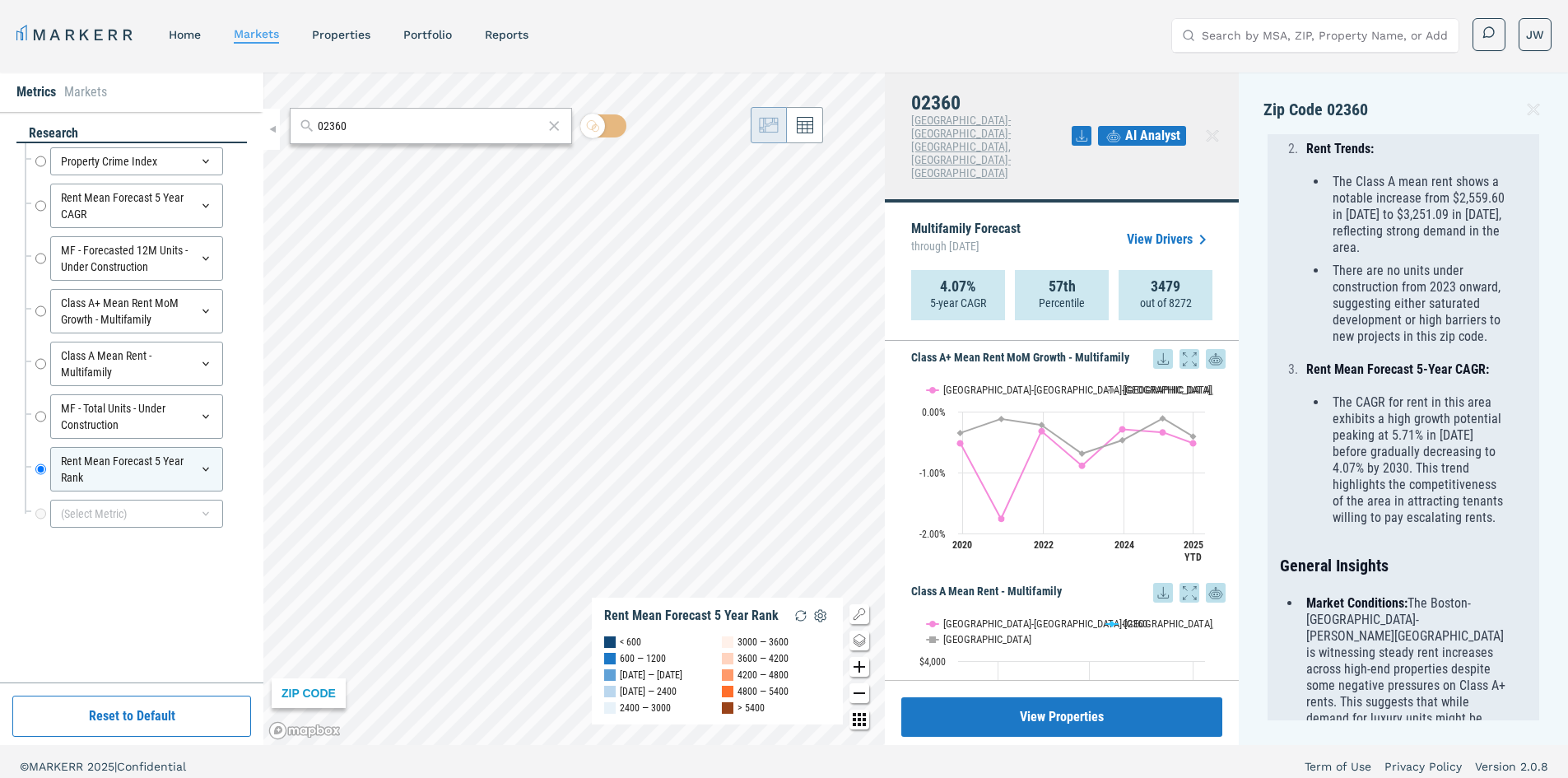
scroll to position [1051, 0]
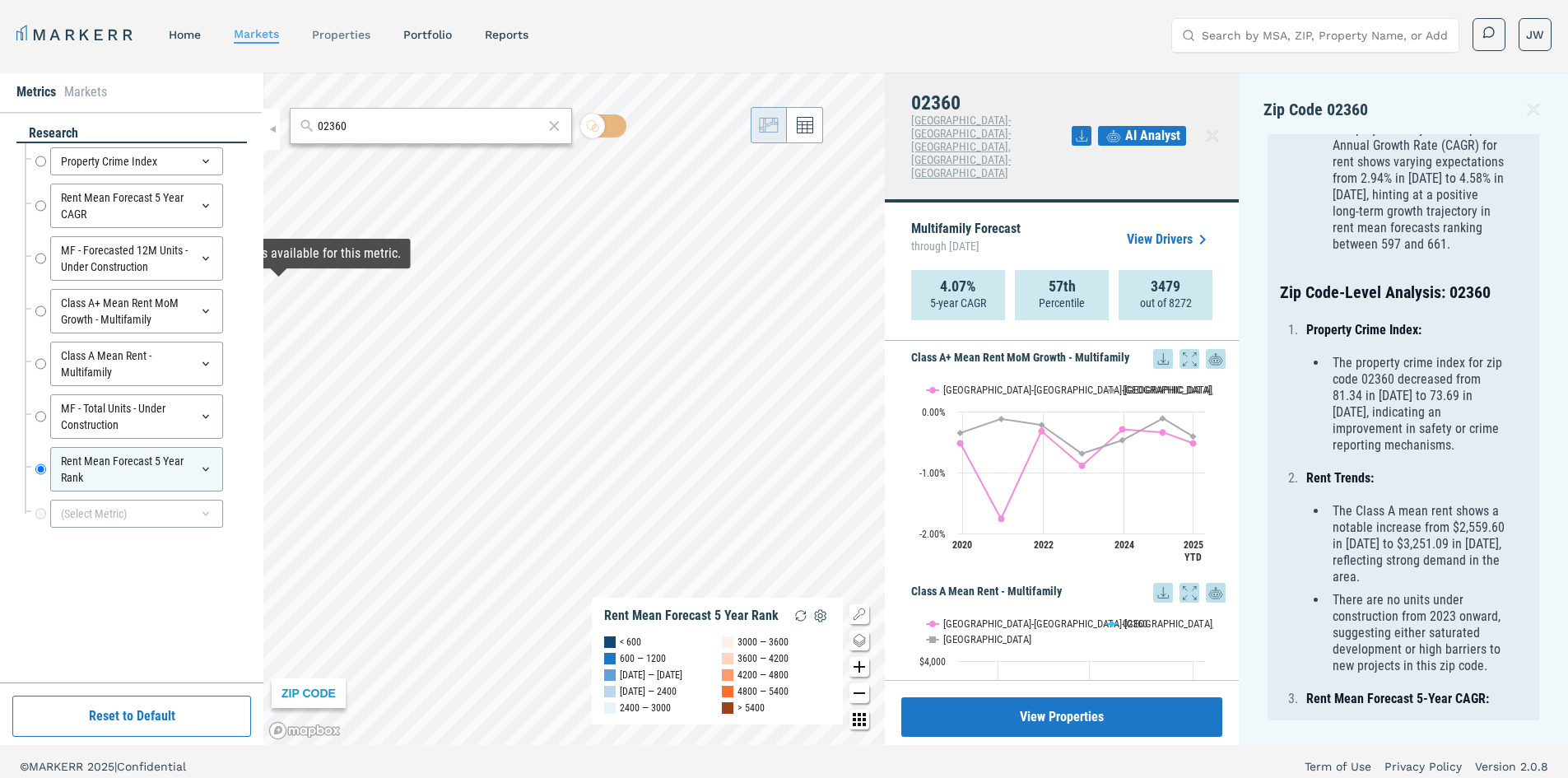
click at [335, 31] on link "properties" at bounding box center [341, 34] width 59 height 13
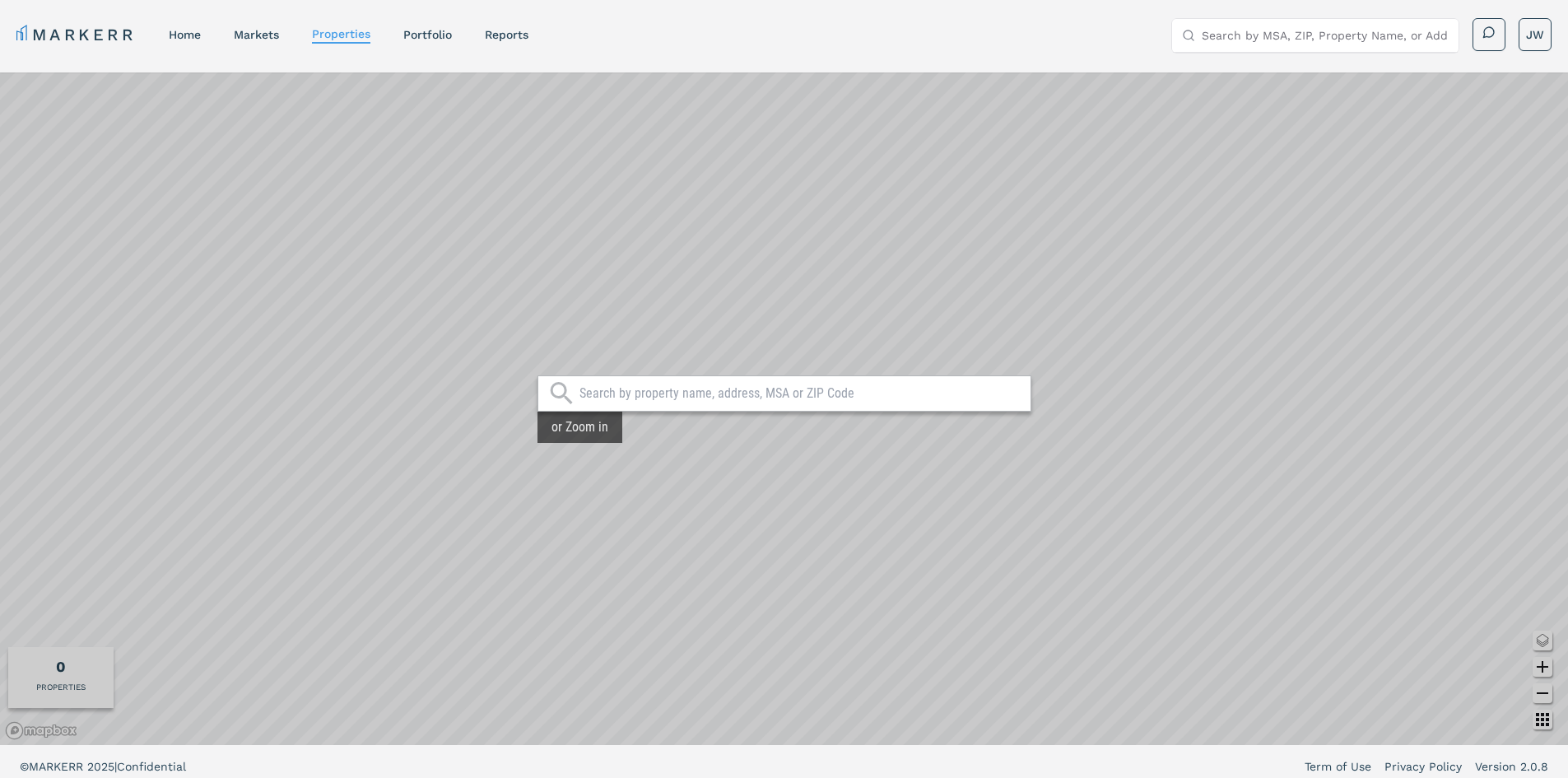
click at [620, 394] on input "text" at bounding box center [801, 393] width 443 height 16
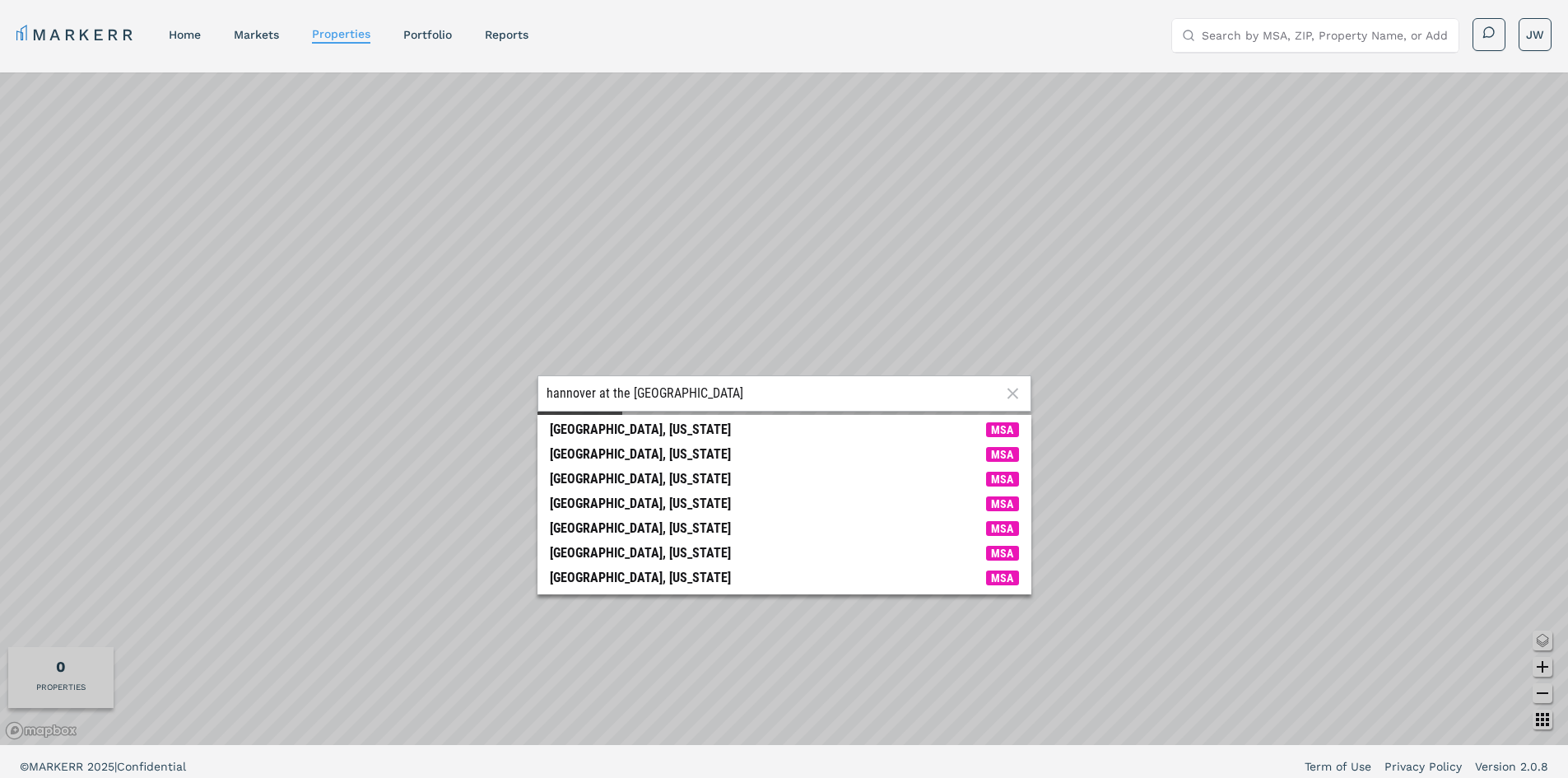
click at [572, 395] on input "hannover at the pine hills" at bounding box center [774, 393] width 455 height 16
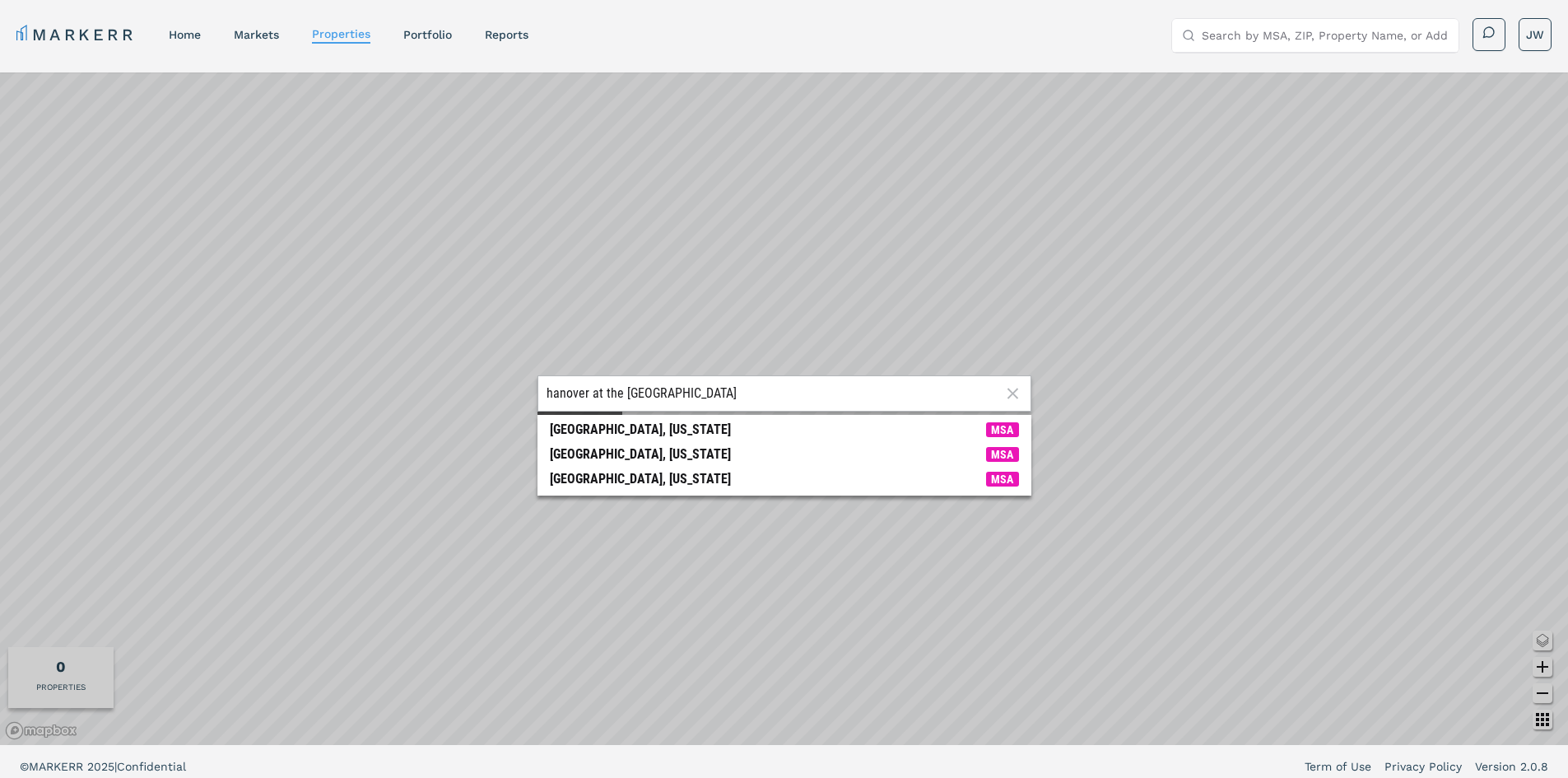
click at [601, 391] on input "hanover at the pine hills" at bounding box center [774, 393] width 455 height 16
drag, startPoint x: 584, startPoint y: 393, endPoint x: 565, endPoint y: 390, distance: 19.2
click at [565, 390] on input "hanover at the pine hills" at bounding box center [774, 393] width 455 height 16
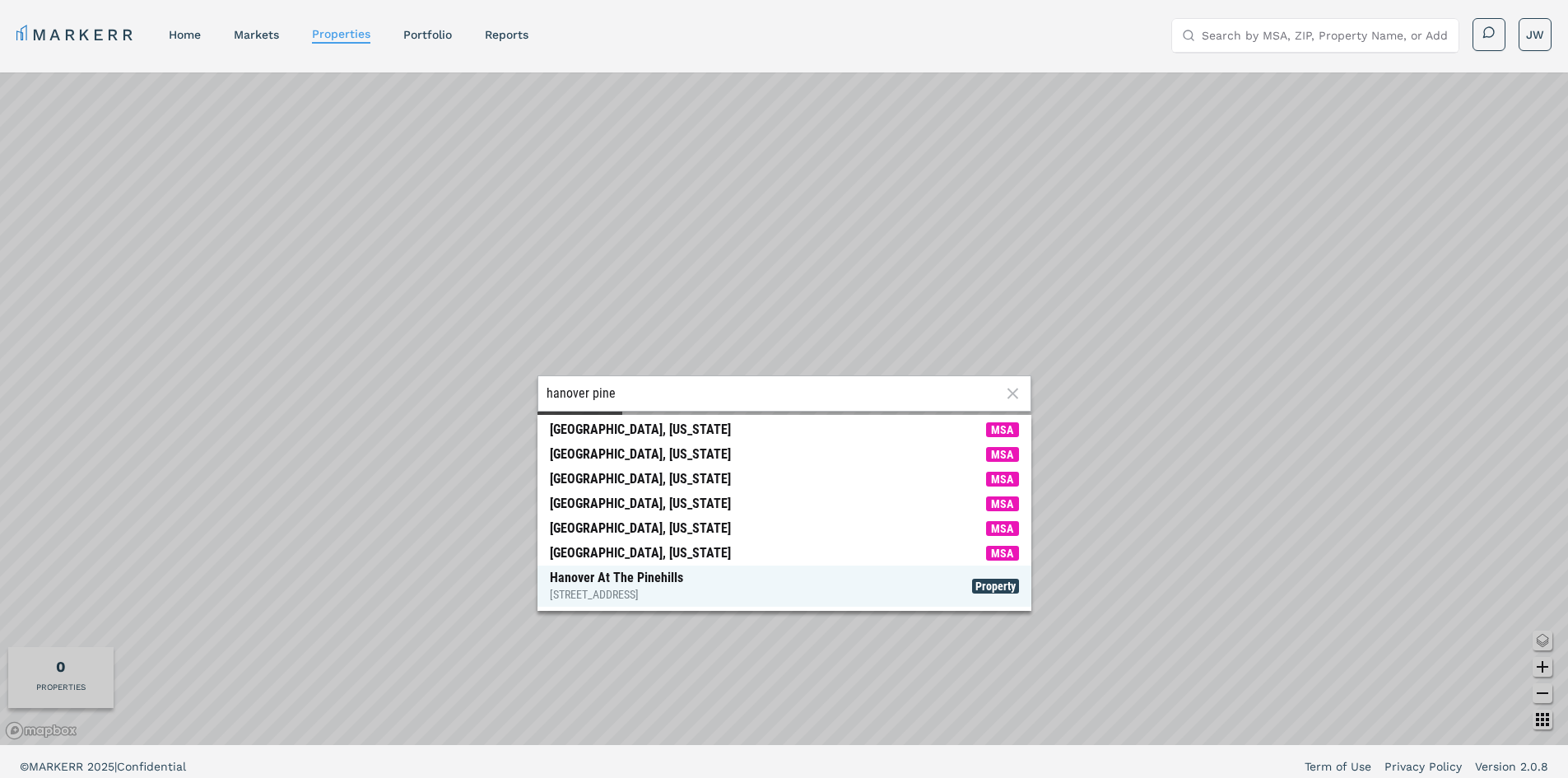
type input "hanover pine"
click at [567, 585] on div "Hanover At The Pinehills 62 Station Dr, Plymouth" at bounding box center [617, 587] width 133 height 33
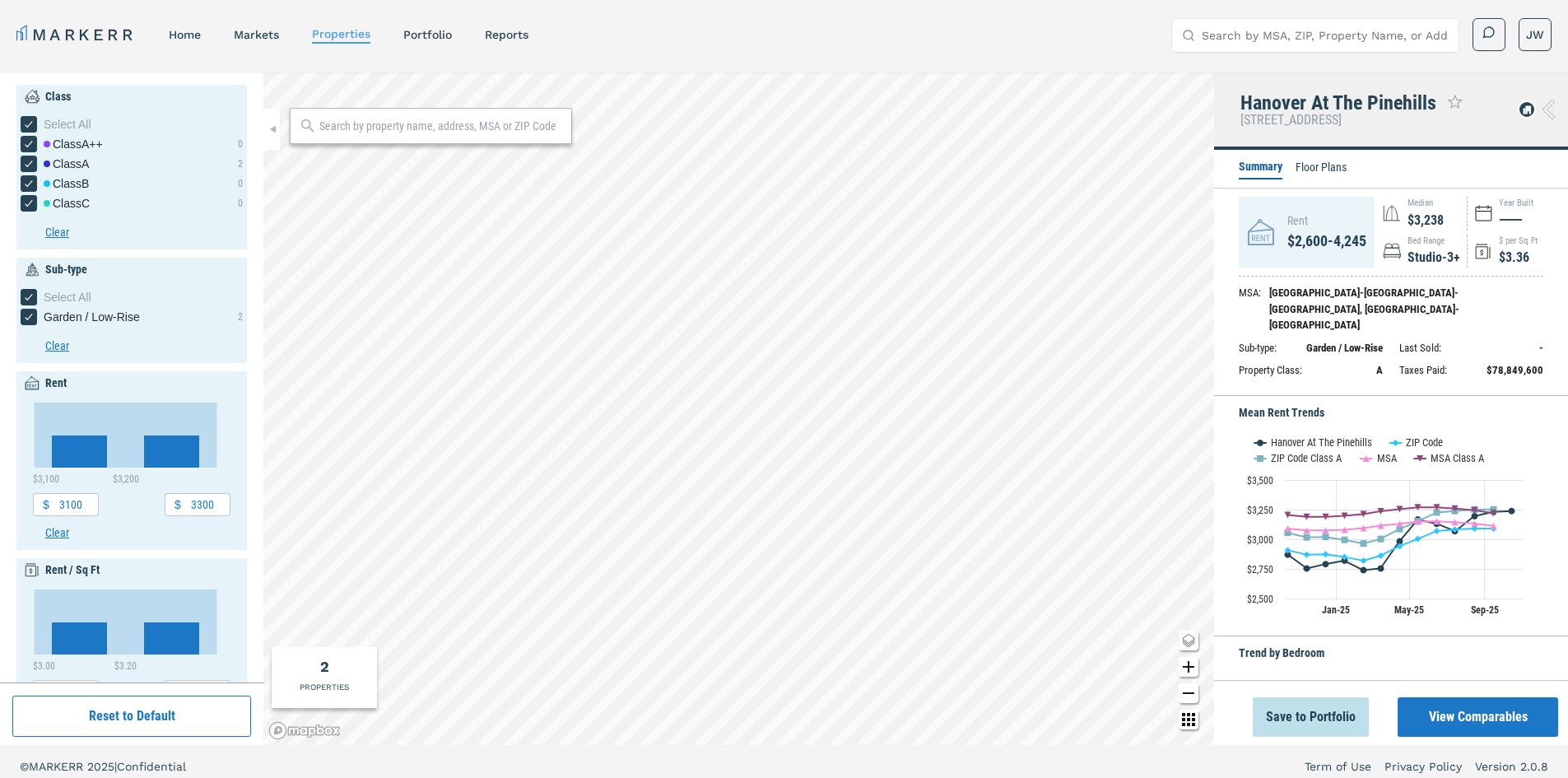
scroll to position [83, 0]
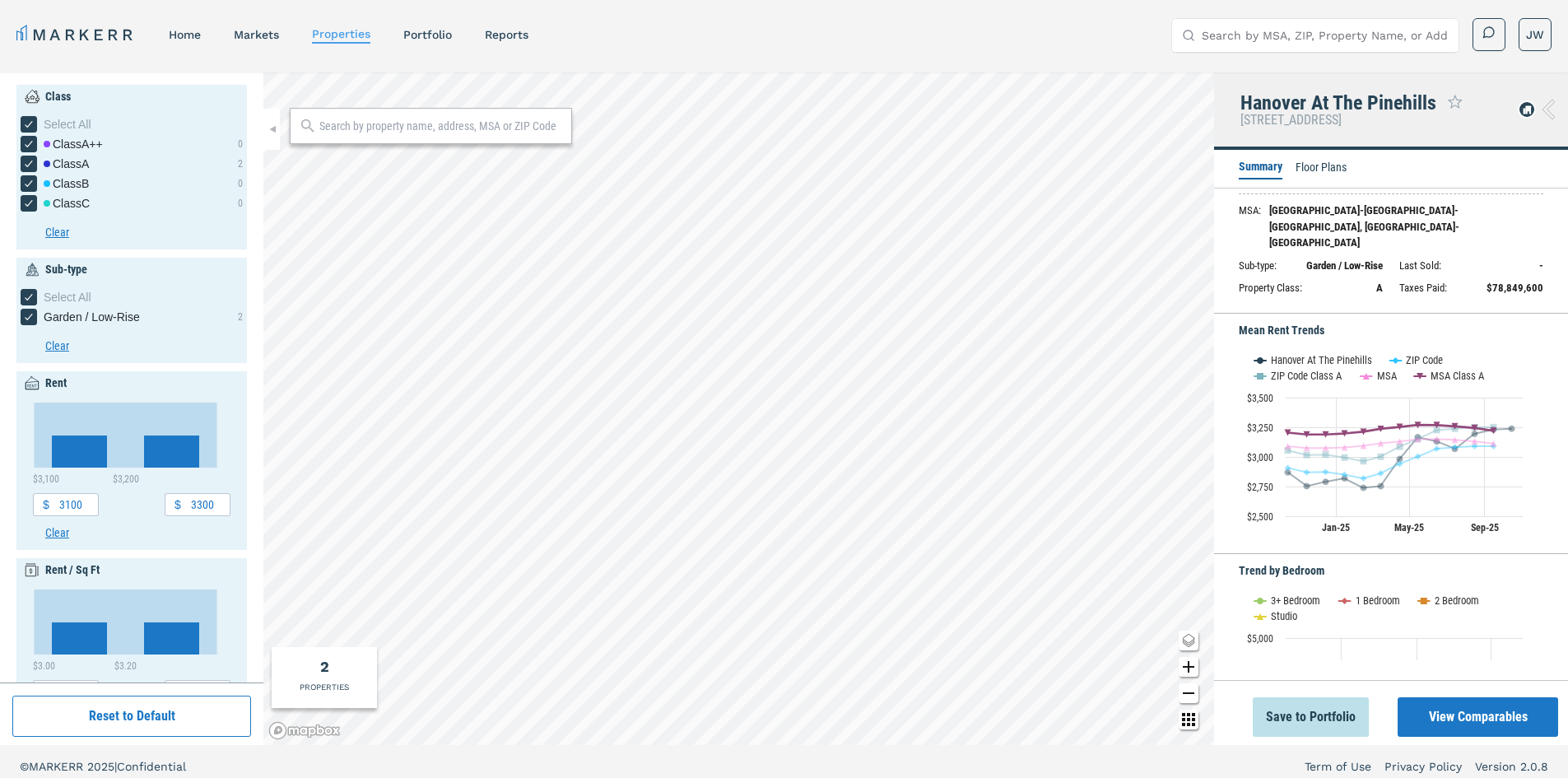
click at [1308, 378] on rect "Interactive chart" at bounding box center [1385, 442] width 292 height 206
click at [1317, 370] on button "Show ZIP Code Class A" at bounding box center [1298, 376] width 89 height 12
click at [1329, 355] on button "Show Hanover At The Pinehills" at bounding box center [1313, 360] width 118 height 12
click at [1429, 354] on button "Show ZIP Code" at bounding box center [1416, 360] width 54 height 12
click at [1375, 371] on button "Show MSA" at bounding box center [1379, 376] width 36 height 12
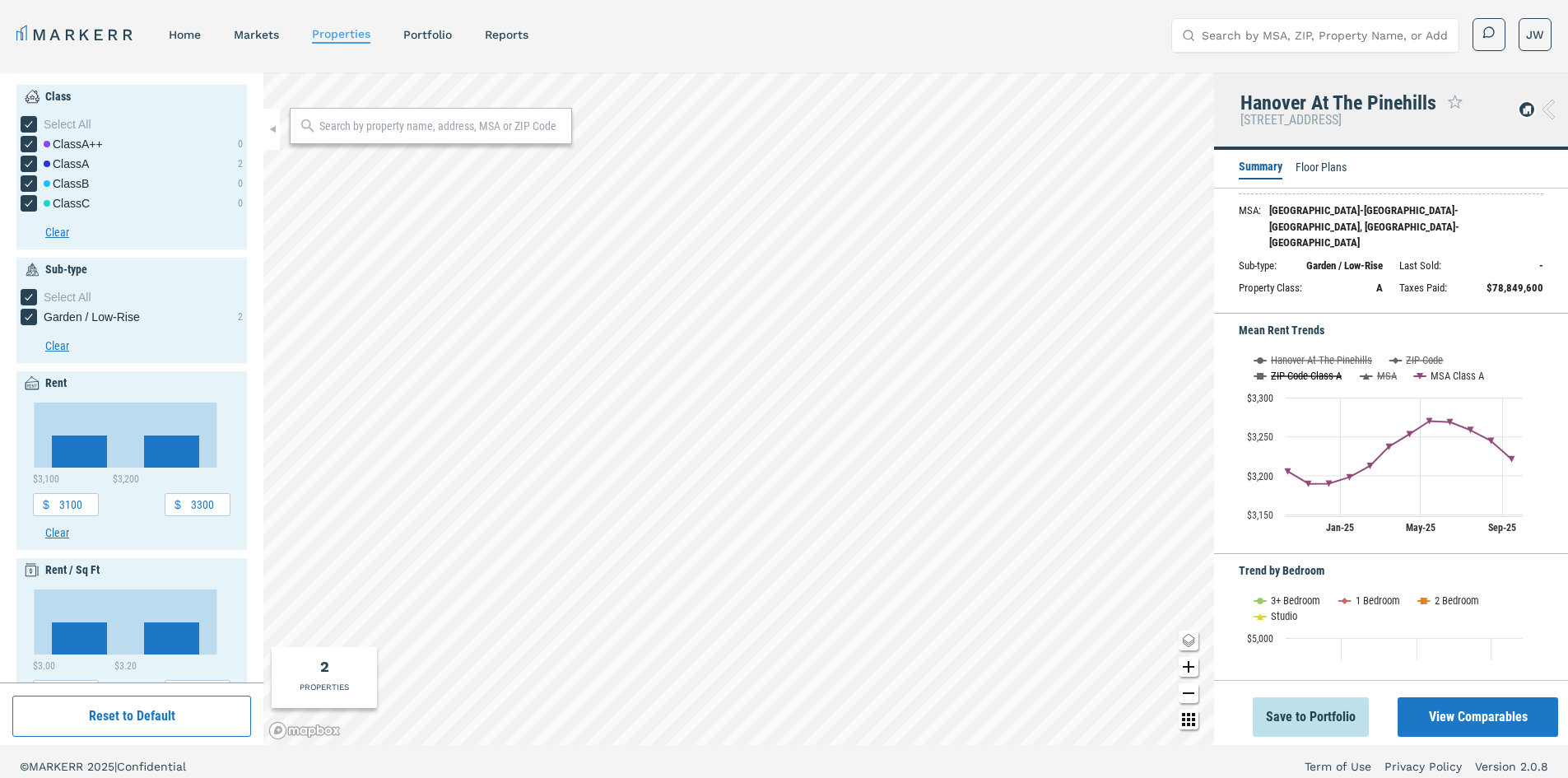
click at [1330, 370] on button "Show ZIP Code Class A" at bounding box center [1298, 376] width 89 height 12
click at [1336, 360] on button "Show Hanover At The Pinehills" at bounding box center [1313, 360] width 118 height 12
click at [1422, 354] on button "Show ZIP Code" at bounding box center [1416, 360] width 54 height 12
click at [1387, 370] on button "Show MSA" at bounding box center [1379, 376] width 36 height 12
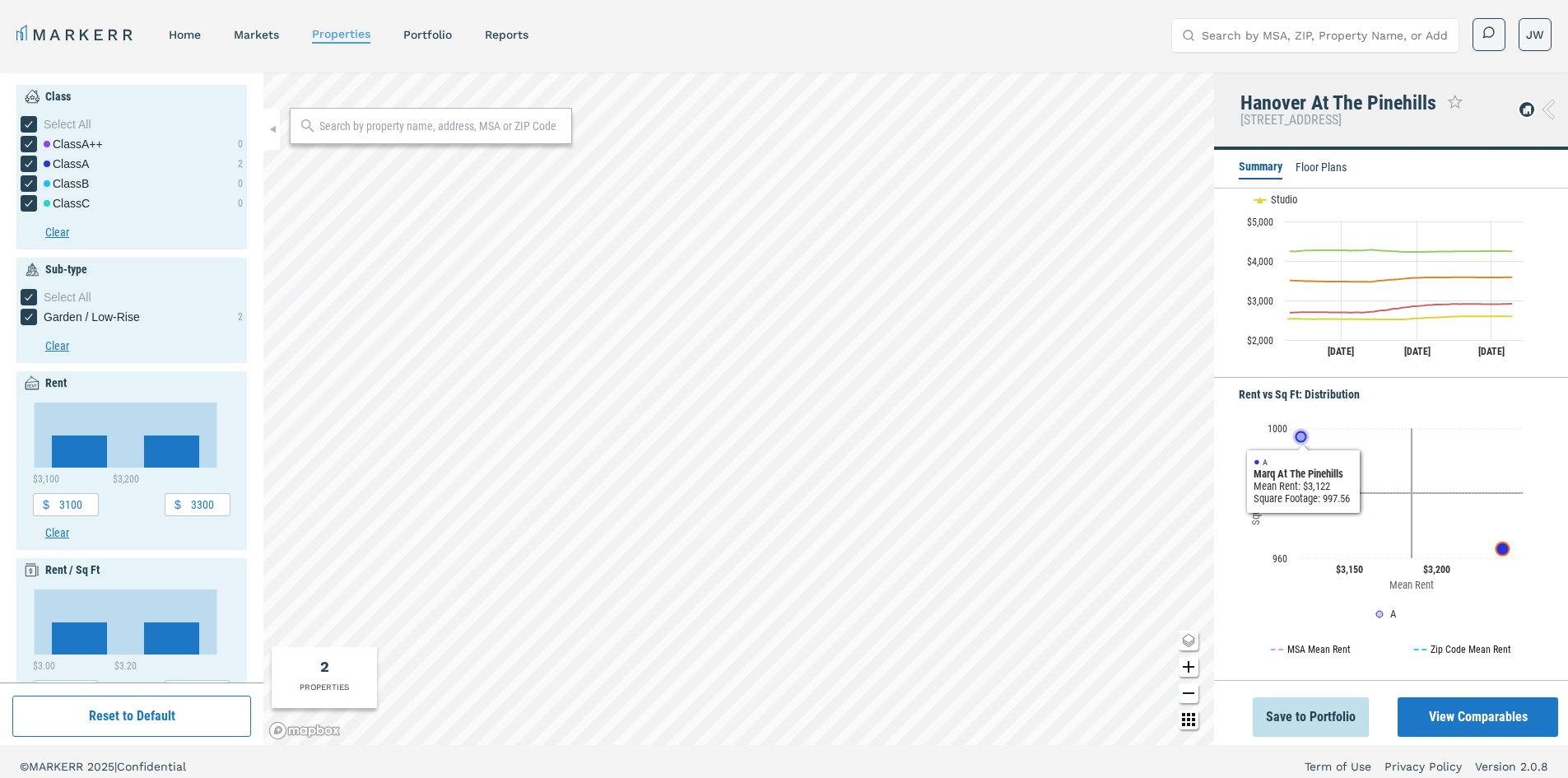
scroll to position [9, 0]
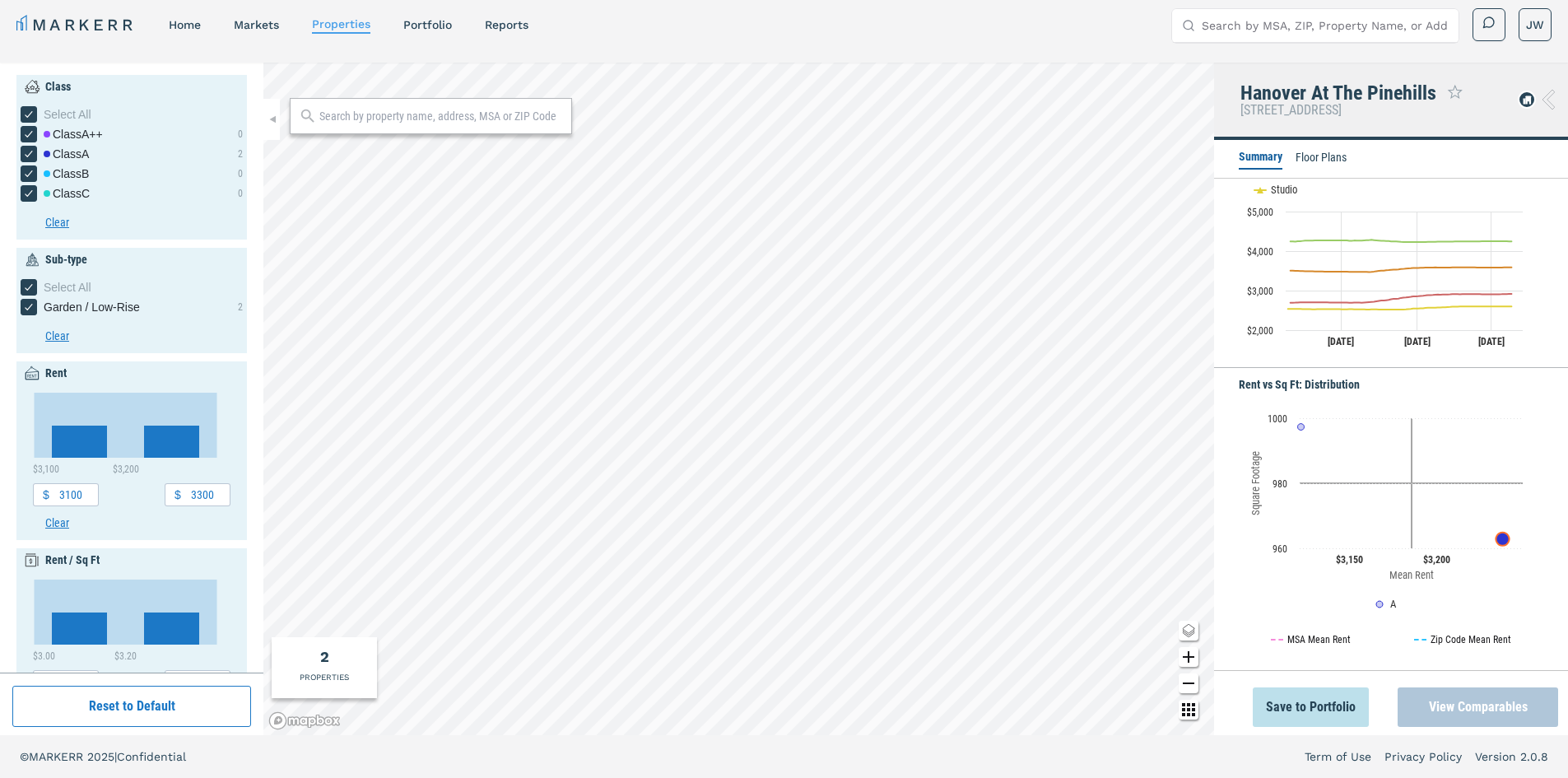
click at [1456, 719] on button "View Comparables" at bounding box center [1478, 707] width 160 height 40
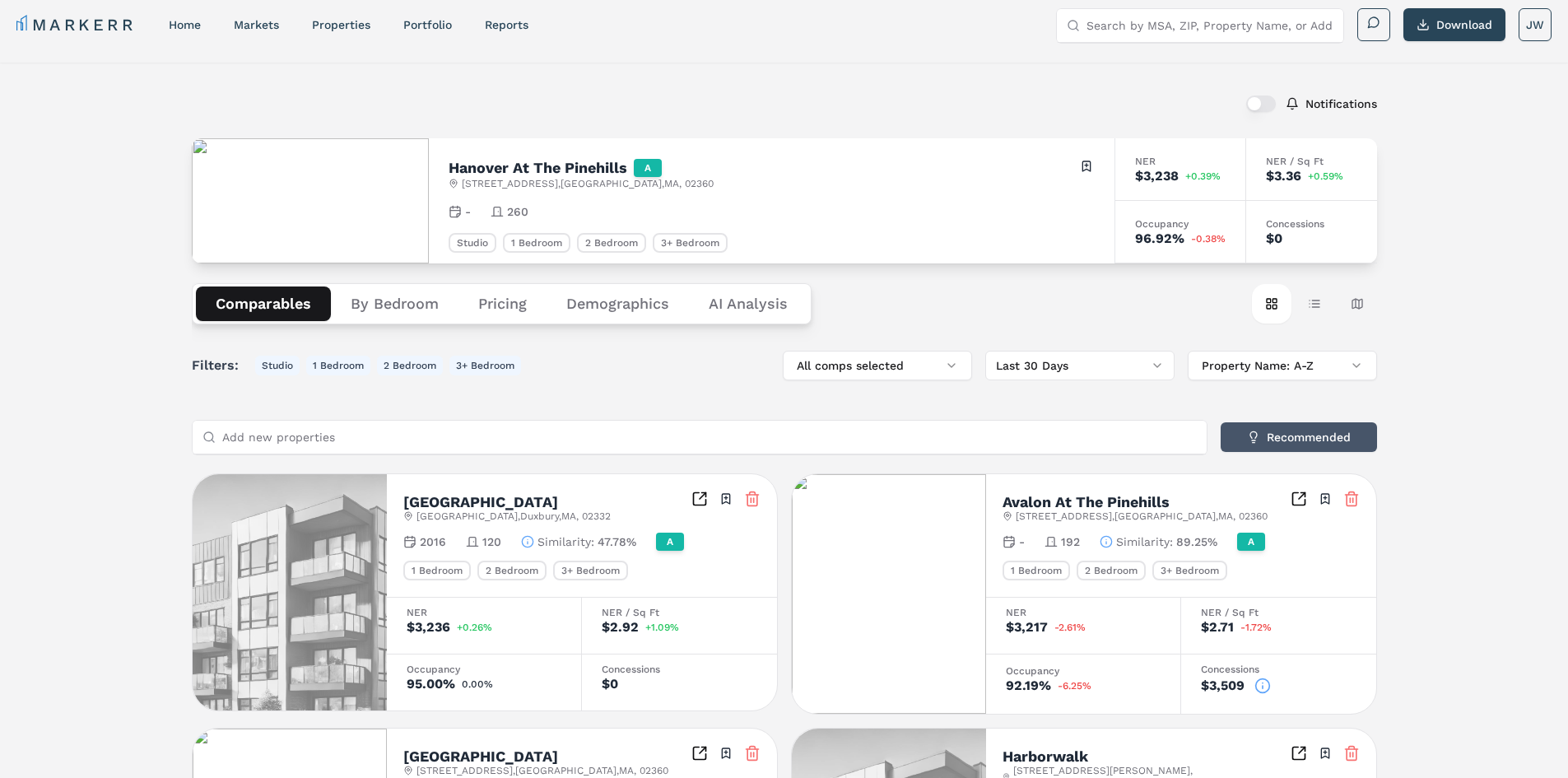
click at [1315, 440] on button "Recommended" at bounding box center [1299, 437] width 157 height 29
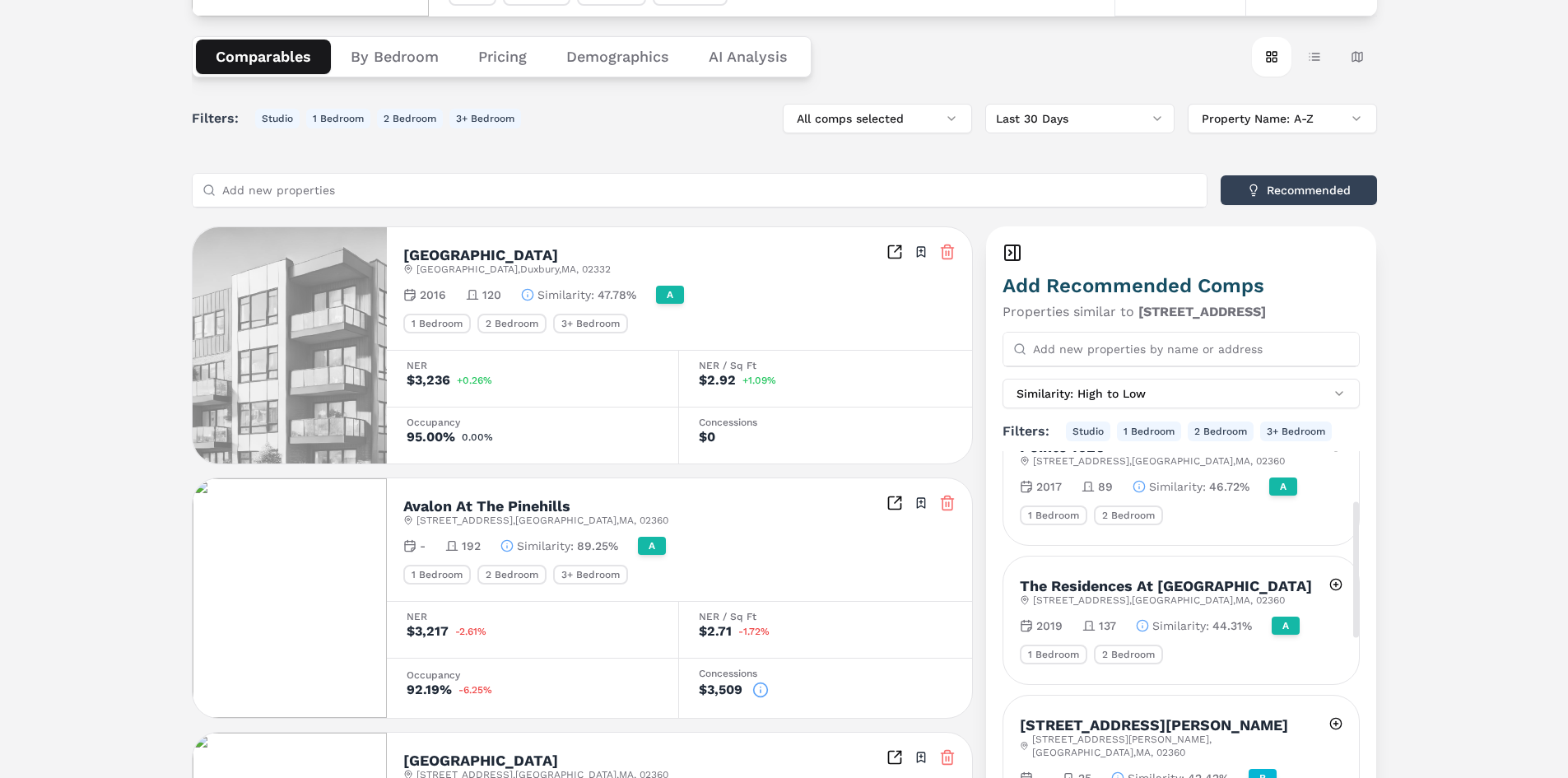
scroll to position [247, 0]
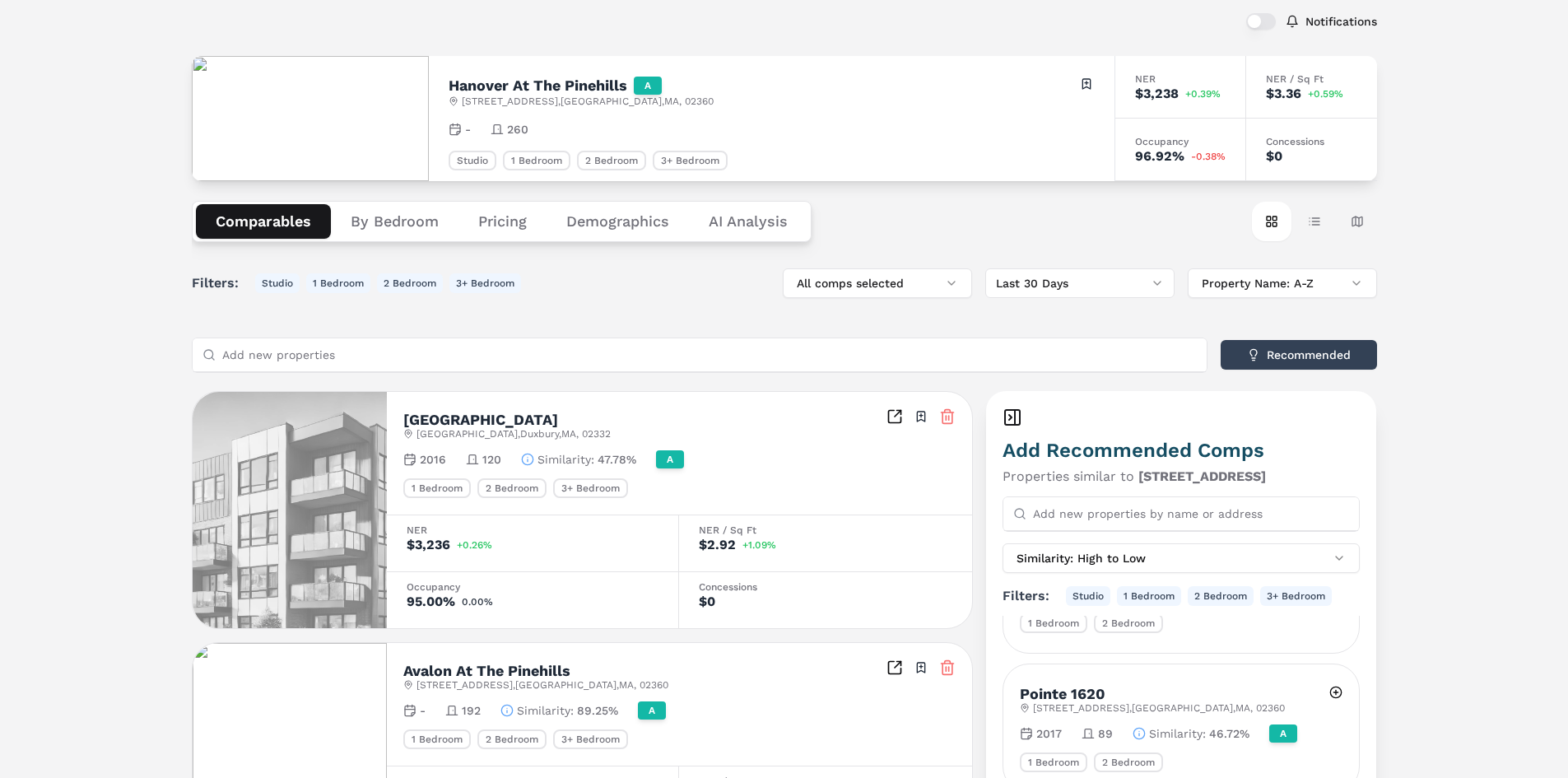
scroll to position [0, 0]
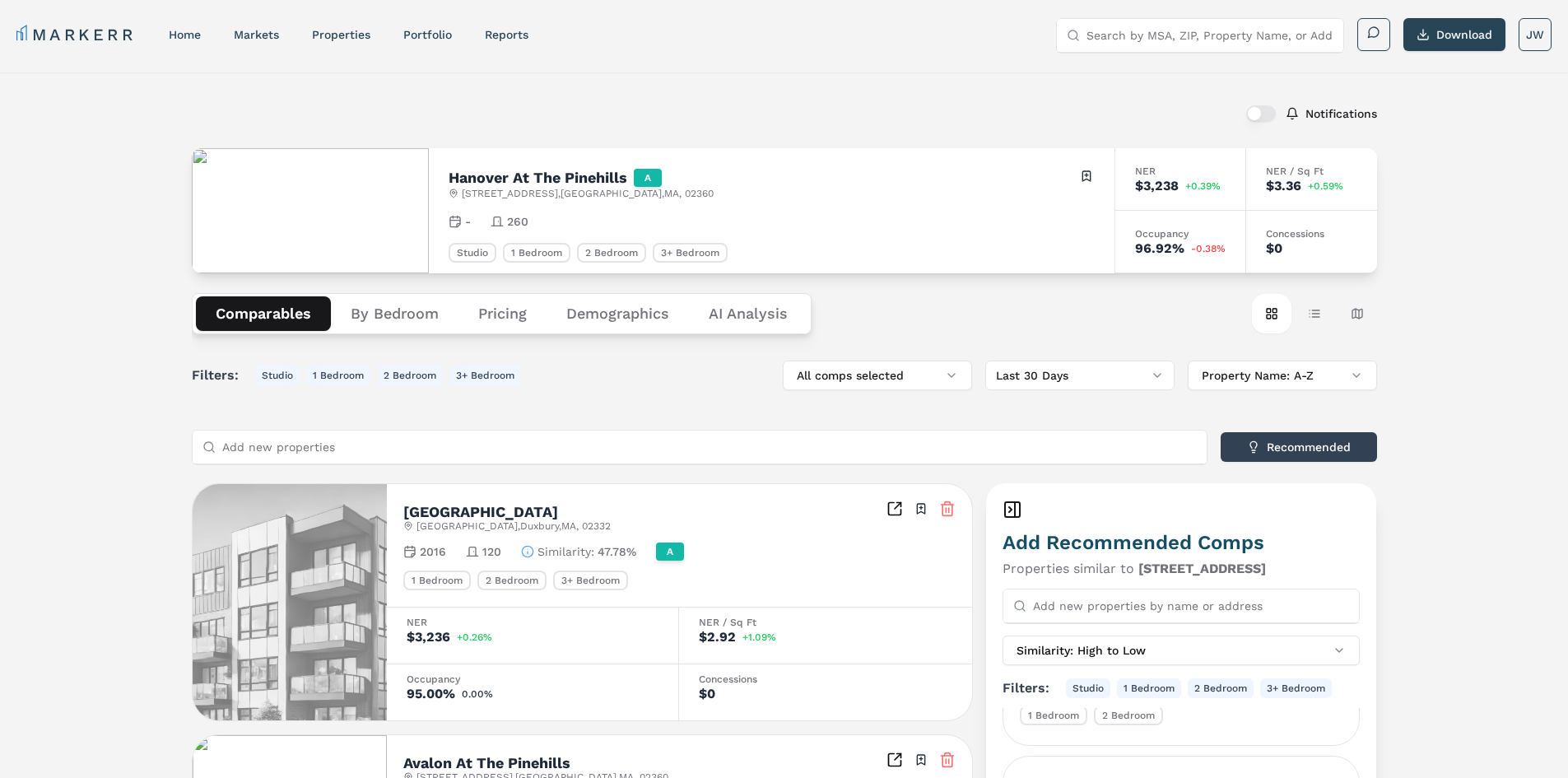
click at [372, 320] on button "By Bedroom" at bounding box center [394, 314] width 127 height 34
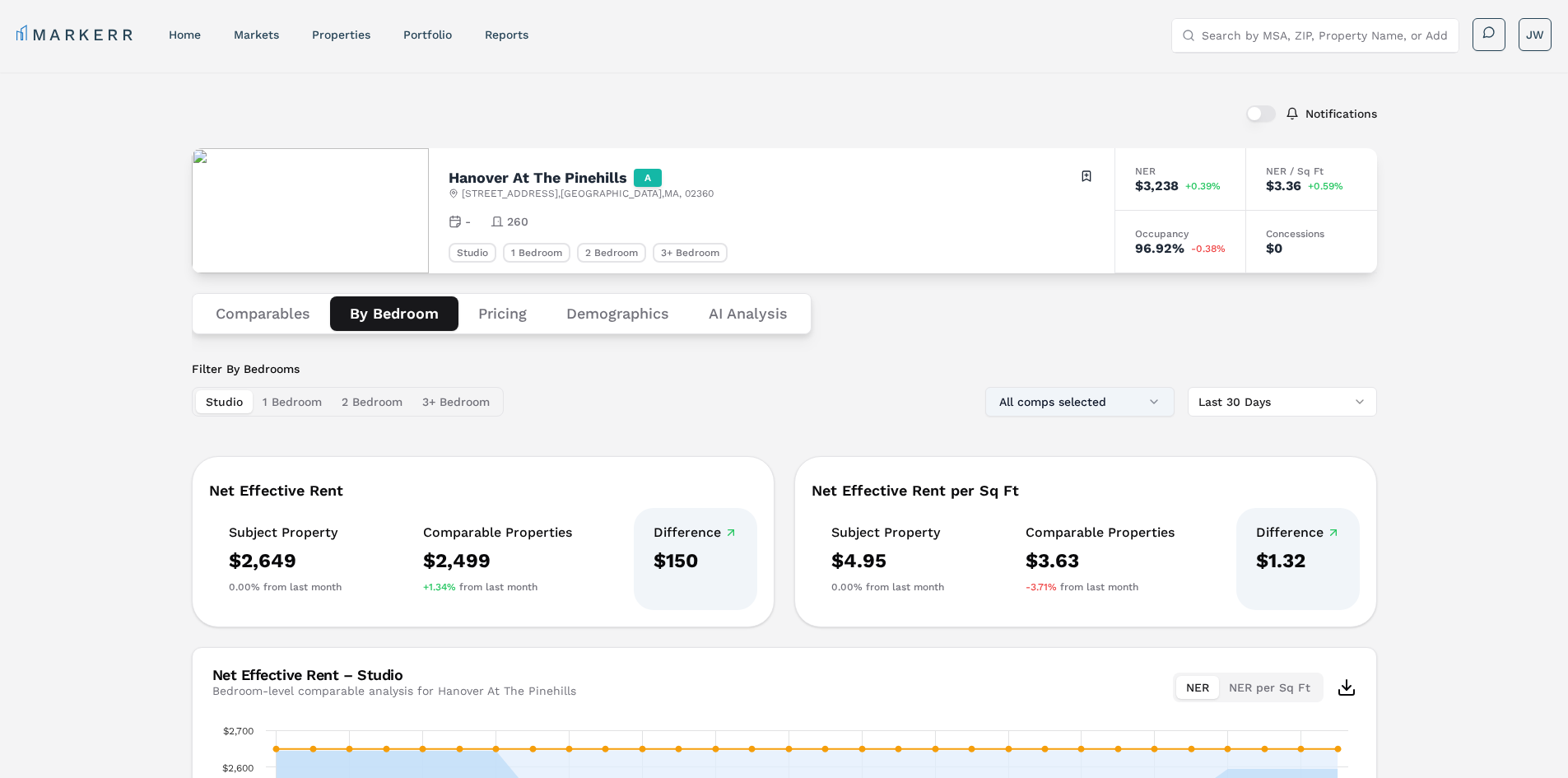
click at [1060, 413] on button "All comps selected" at bounding box center [1080, 401] width 189 height 29
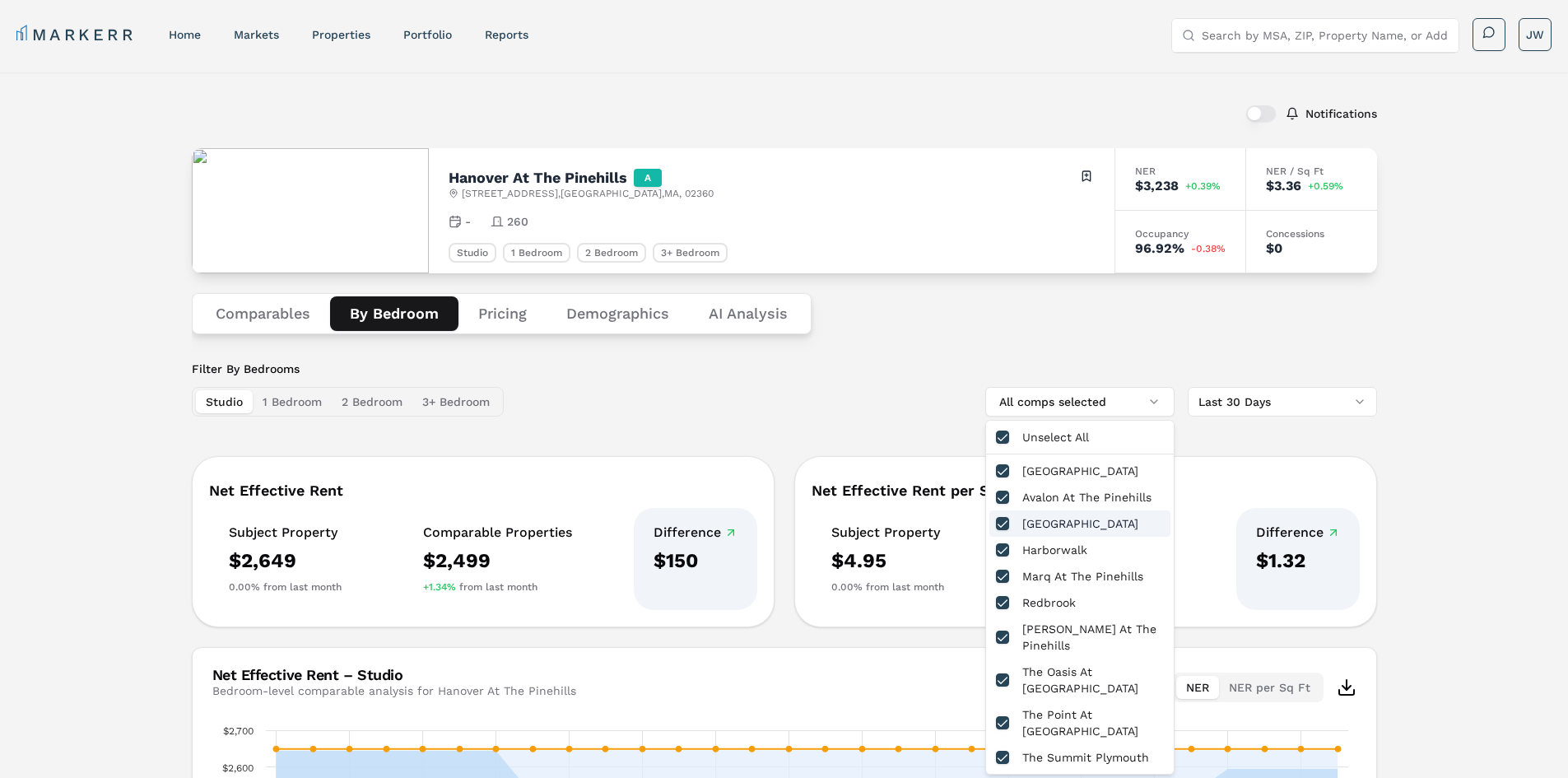
click at [998, 516] on div "Hanover Colony Place" at bounding box center [1080, 524] width 181 height 27
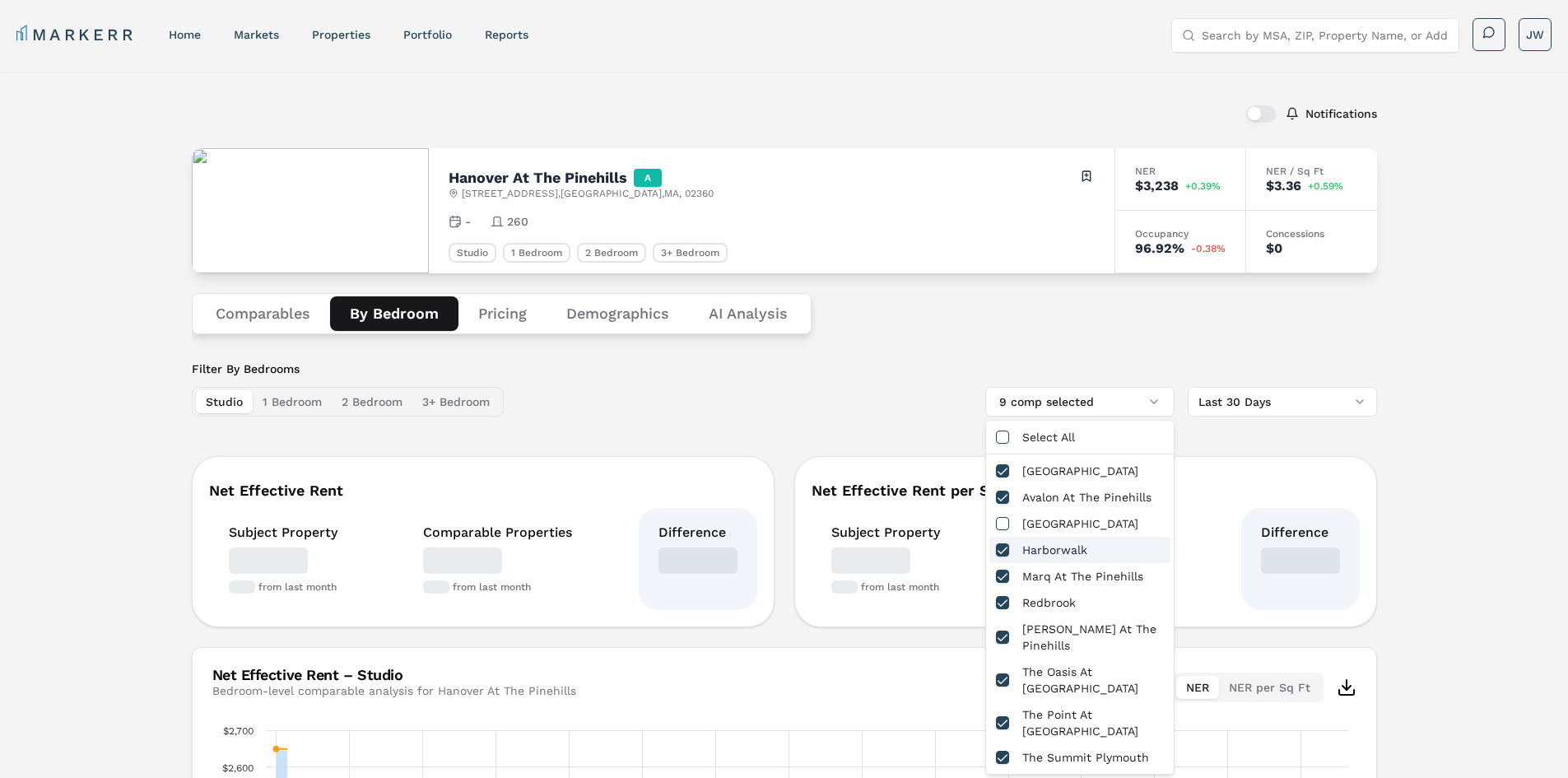
click at [996, 548] on button "button" at bounding box center [1002, 550] width 13 height 13
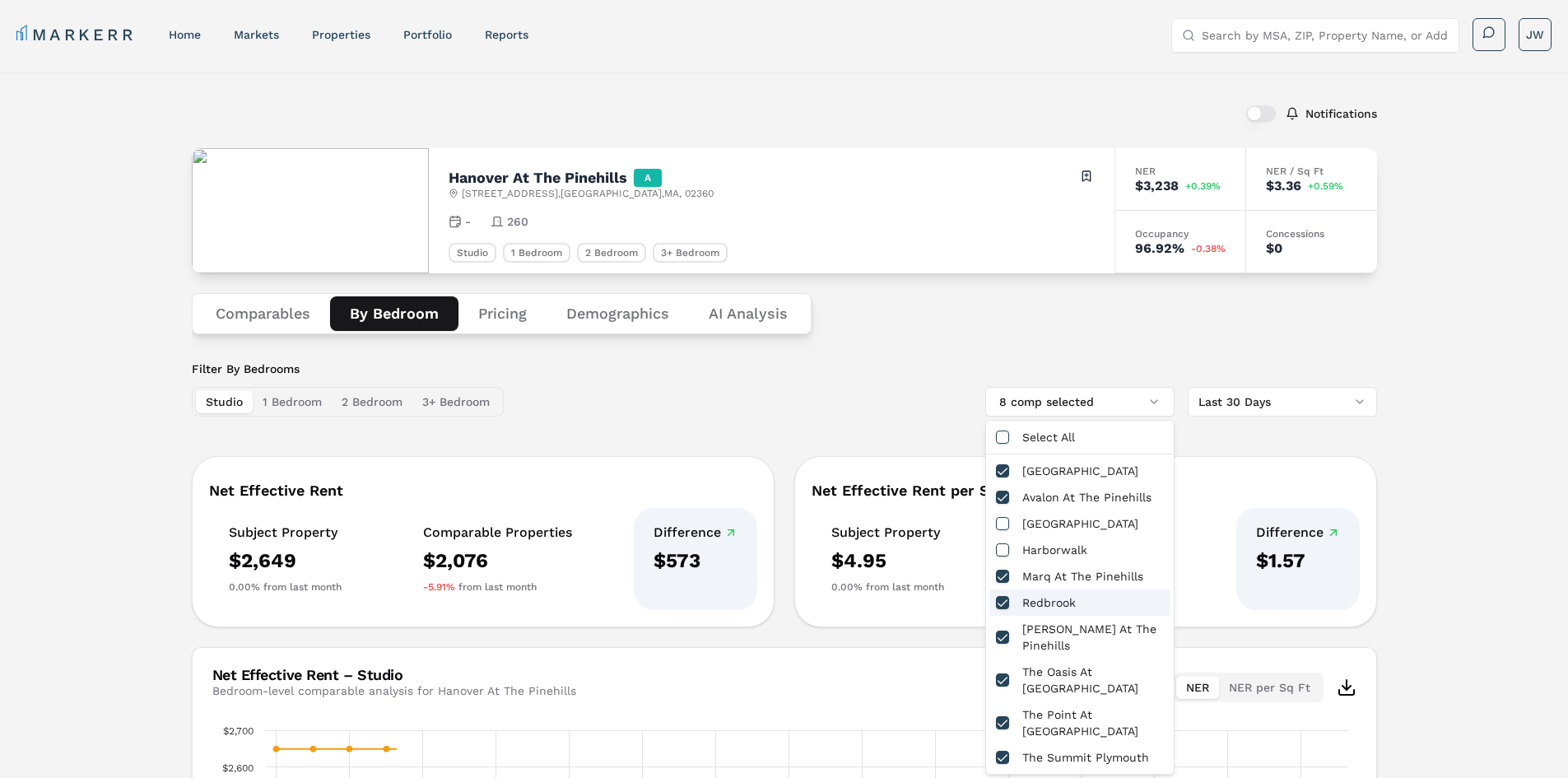
click at [1004, 596] on button "button" at bounding box center [1002, 602] width 13 height 13
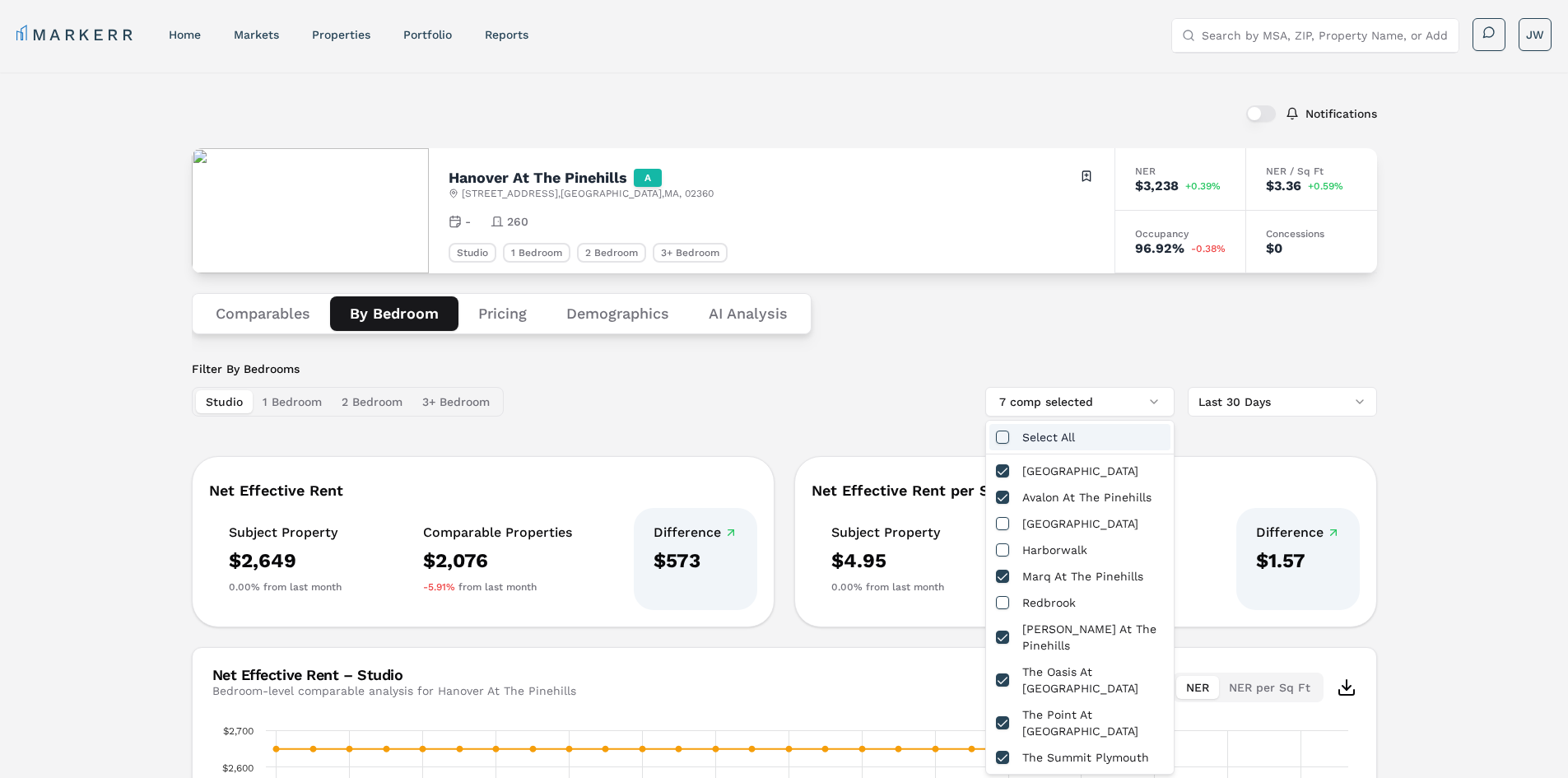
click at [926, 412] on div "Filter By Bedrooms Studio 1 Bedroom 2 Bedroom 3+ Bedroom 7 comp selected Last 3…" at bounding box center [784, 389] width 1186 height 56
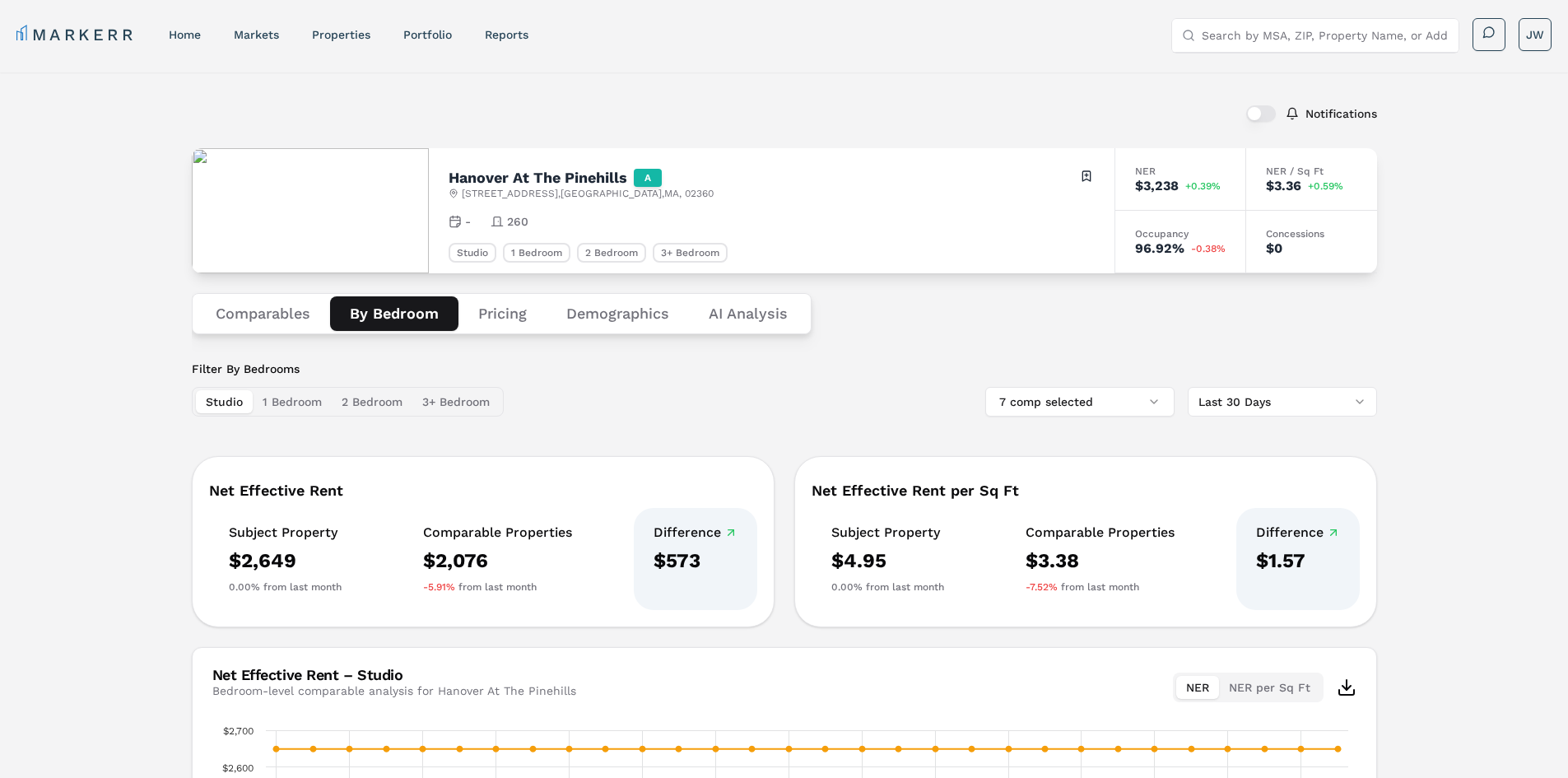
click at [1329, 403] on html "MARKERR home markets properties Portfolio reports Search by MSA, ZIP, Property …" at bounding box center [784, 567] width 1568 height 1135
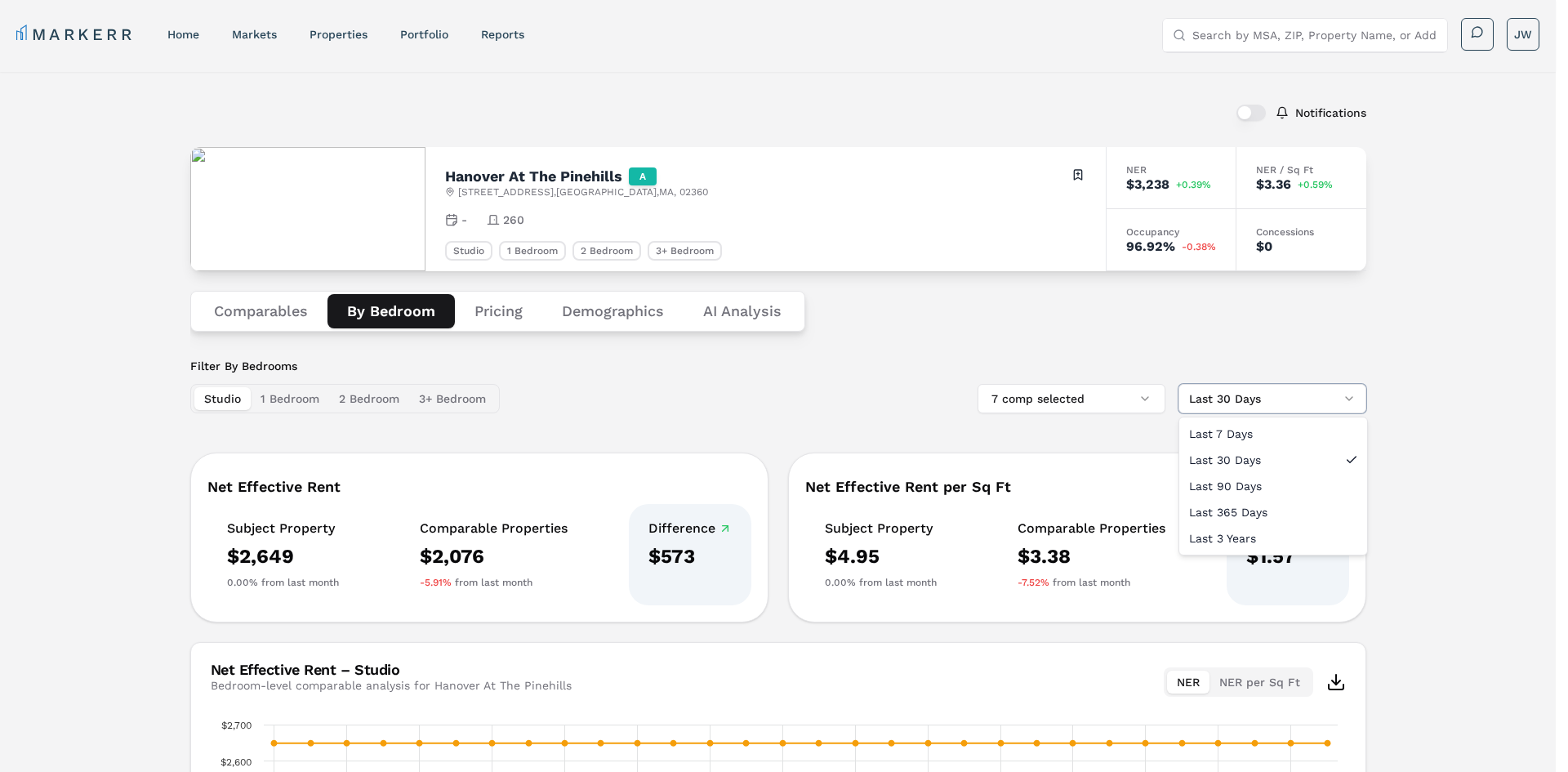
click at [541, 376] on html "MARKERR home markets properties Portfolio reports Search by MSA, ZIP, Property …" at bounding box center [784, 563] width 1568 height 1126
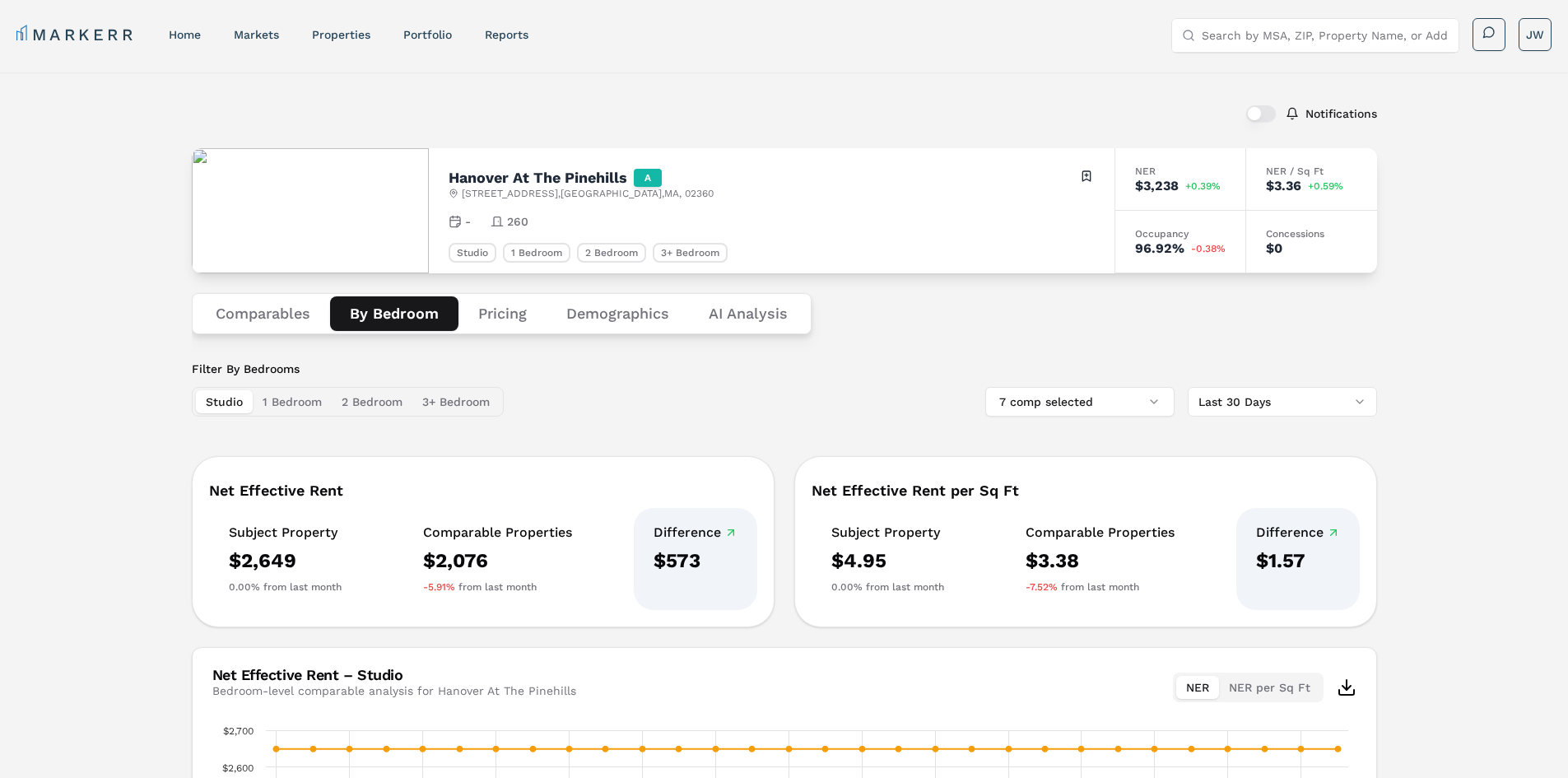
click at [501, 317] on button "Pricing" at bounding box center [502, 314] width 88 height 34
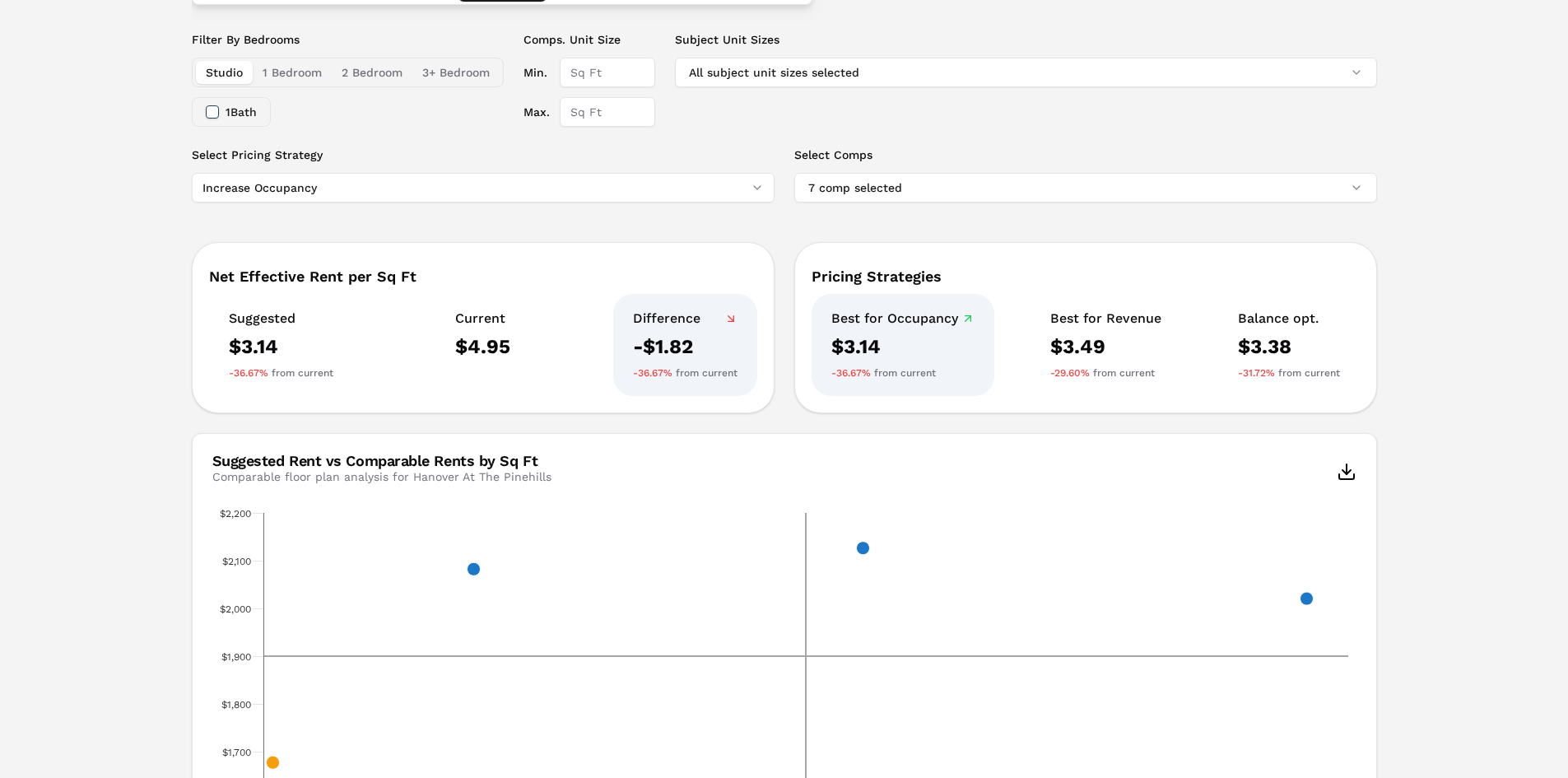
scroll to position [83, 0]
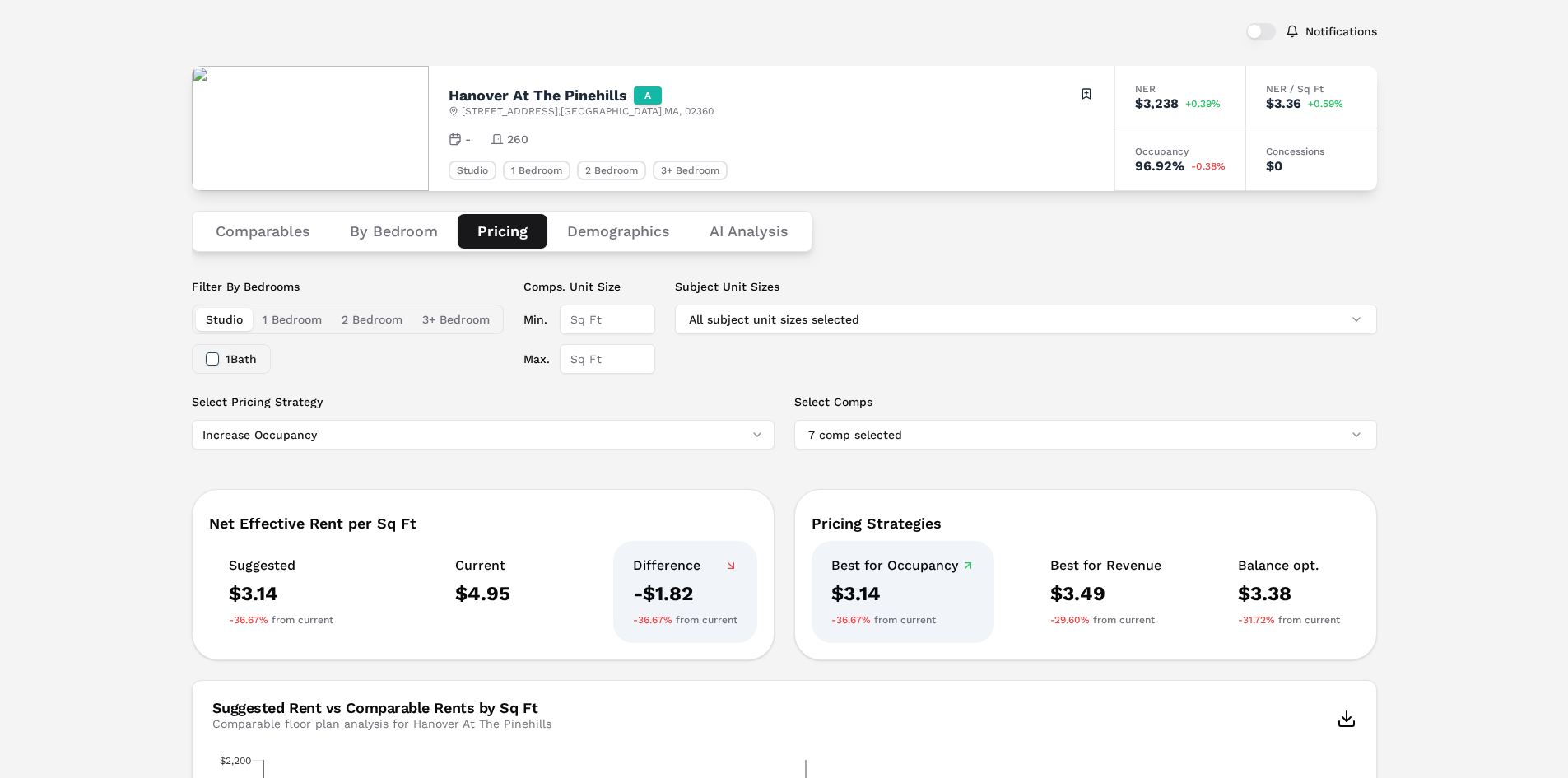
click at [664, 232] on button "Demographics" at bounding box center [618, 232] width 142 height 34
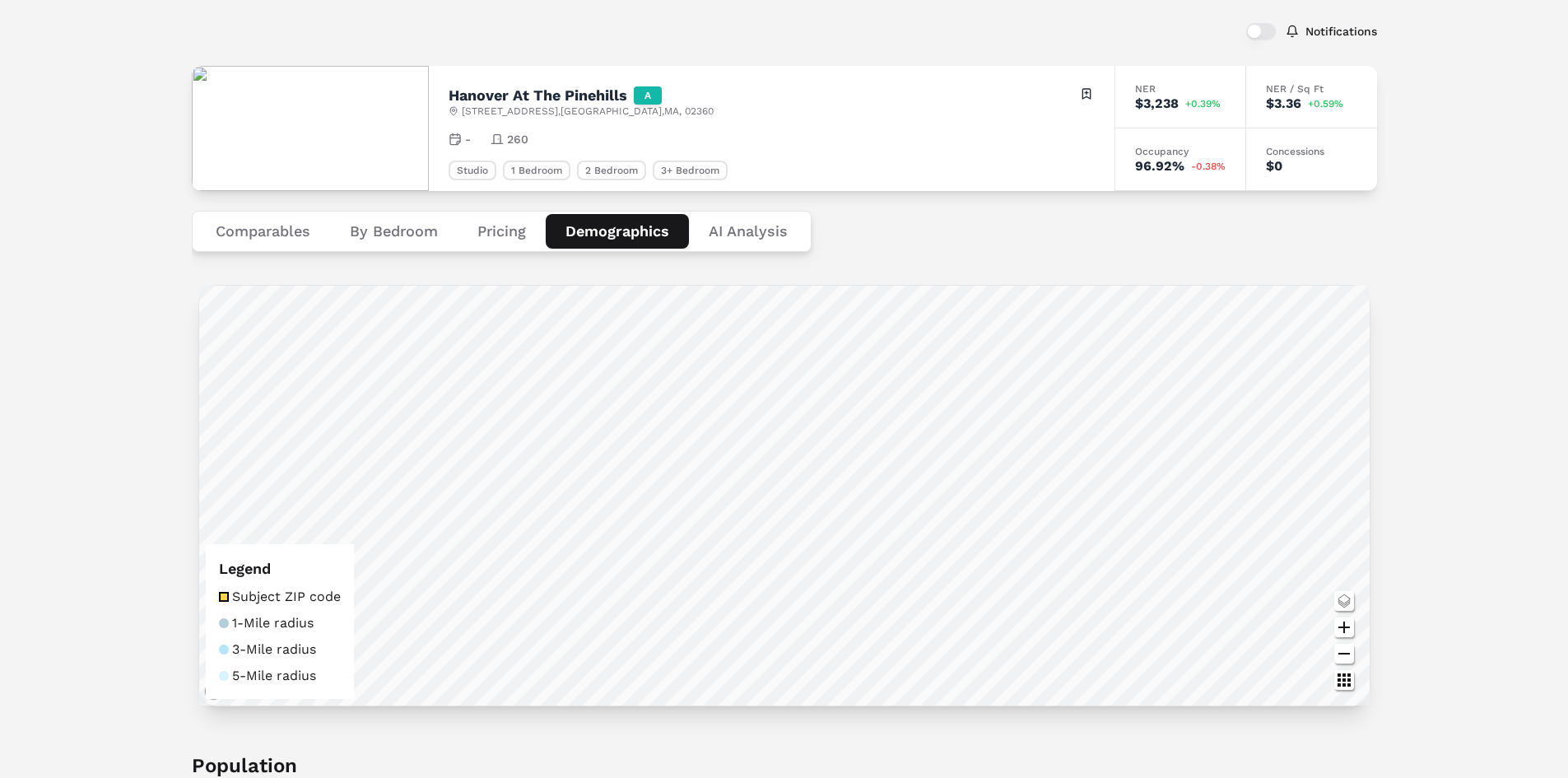
scroll to position [0, 0]
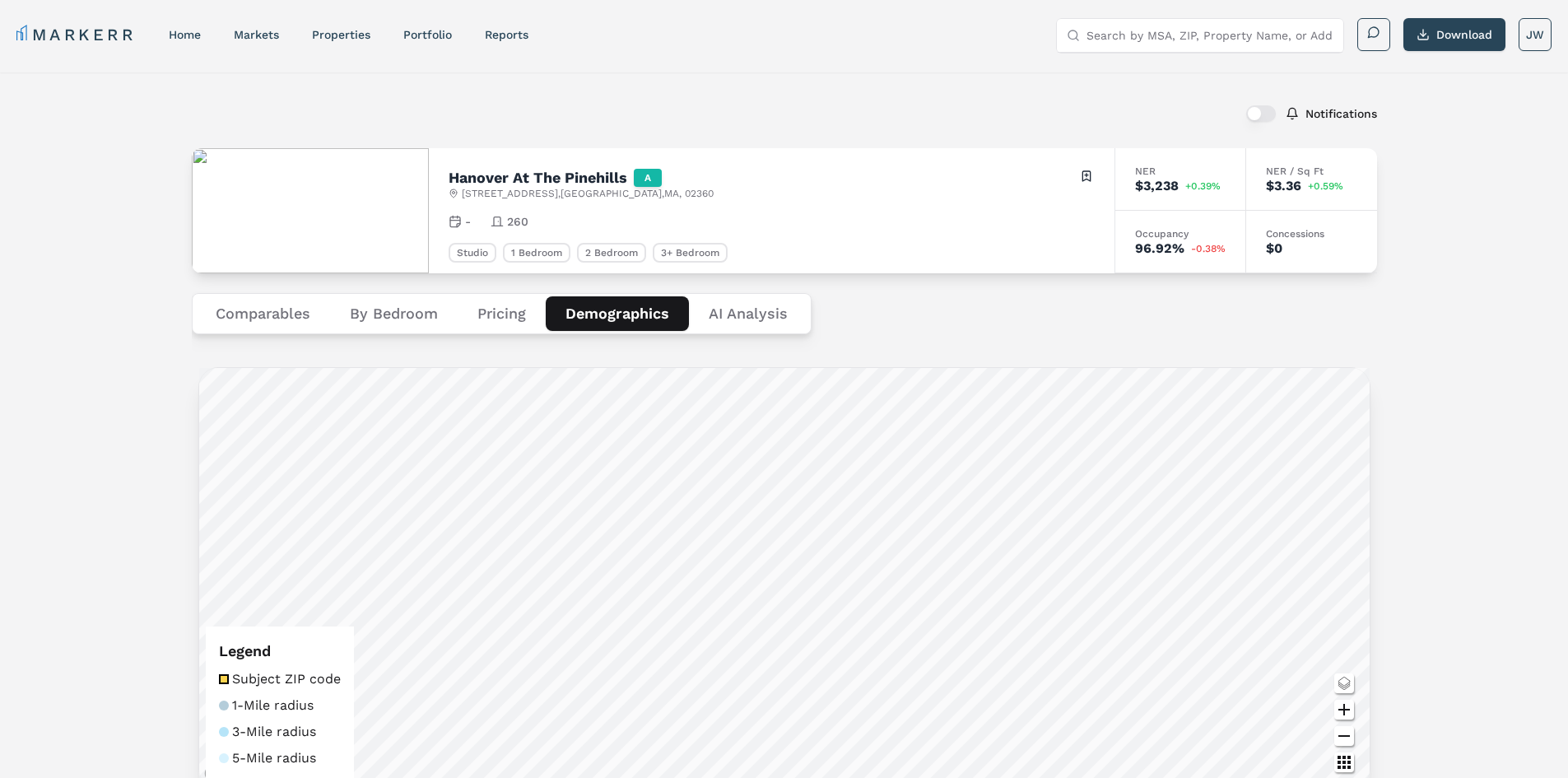
click at [750, 316] on Analysis "AI Analysis" at bounding box center [748, 314] width 119 height 34
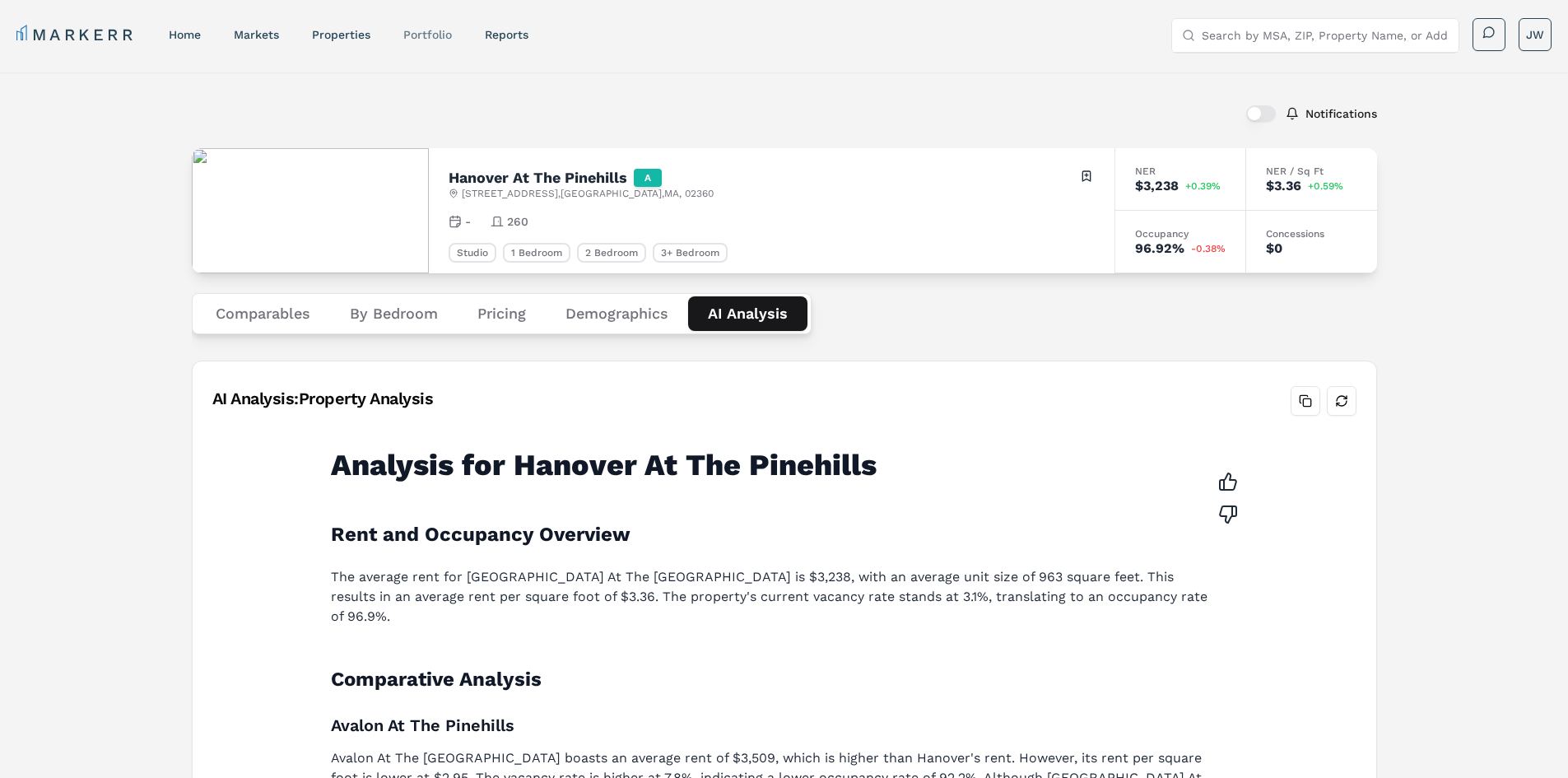
click at [421, 32] on link "Portfolio" at bounding box center [427, 34] width 48 height 13
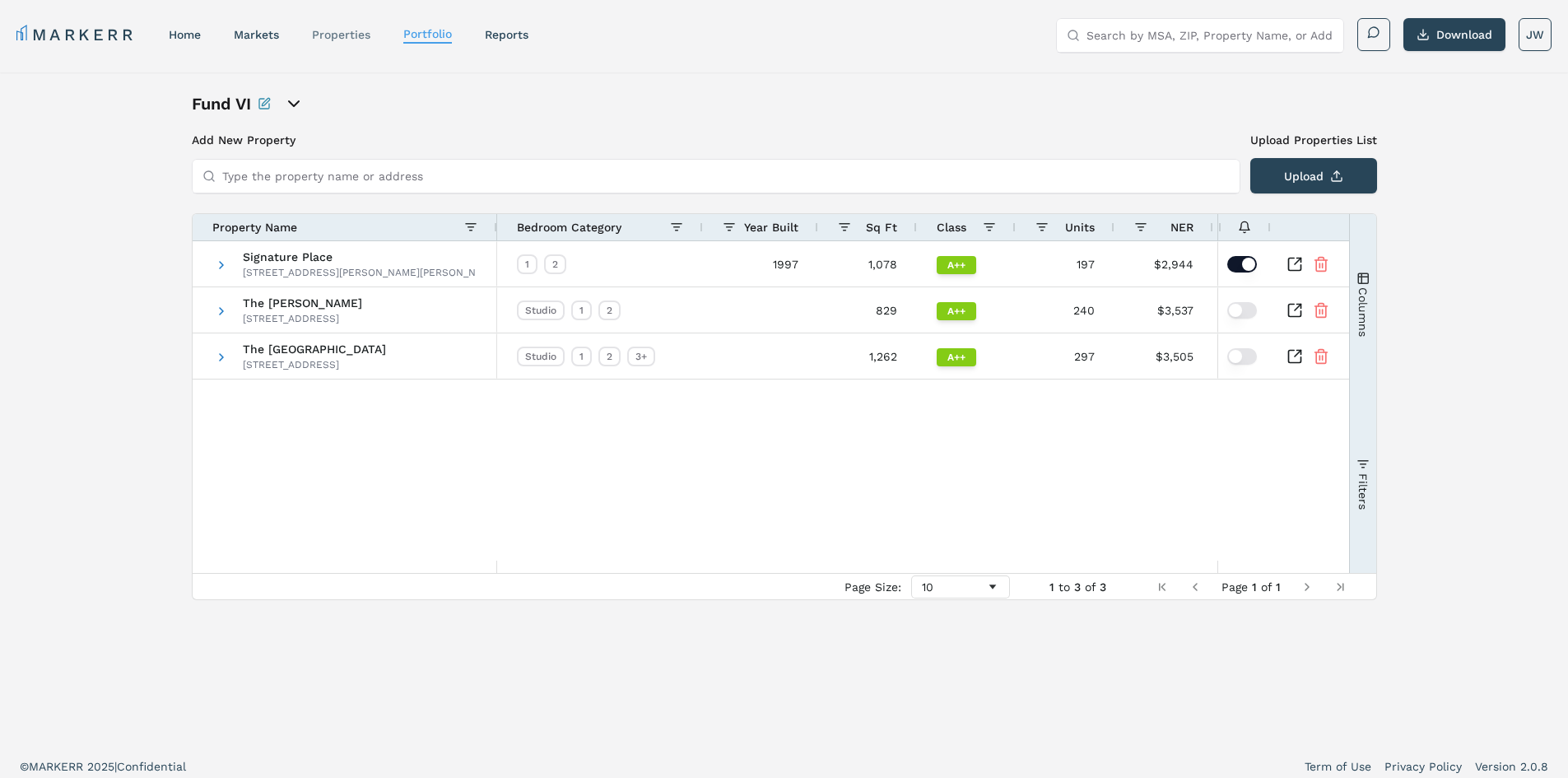
click at [319, 36] on link "properties" at bounding box center [341, 34] width 59 height 13
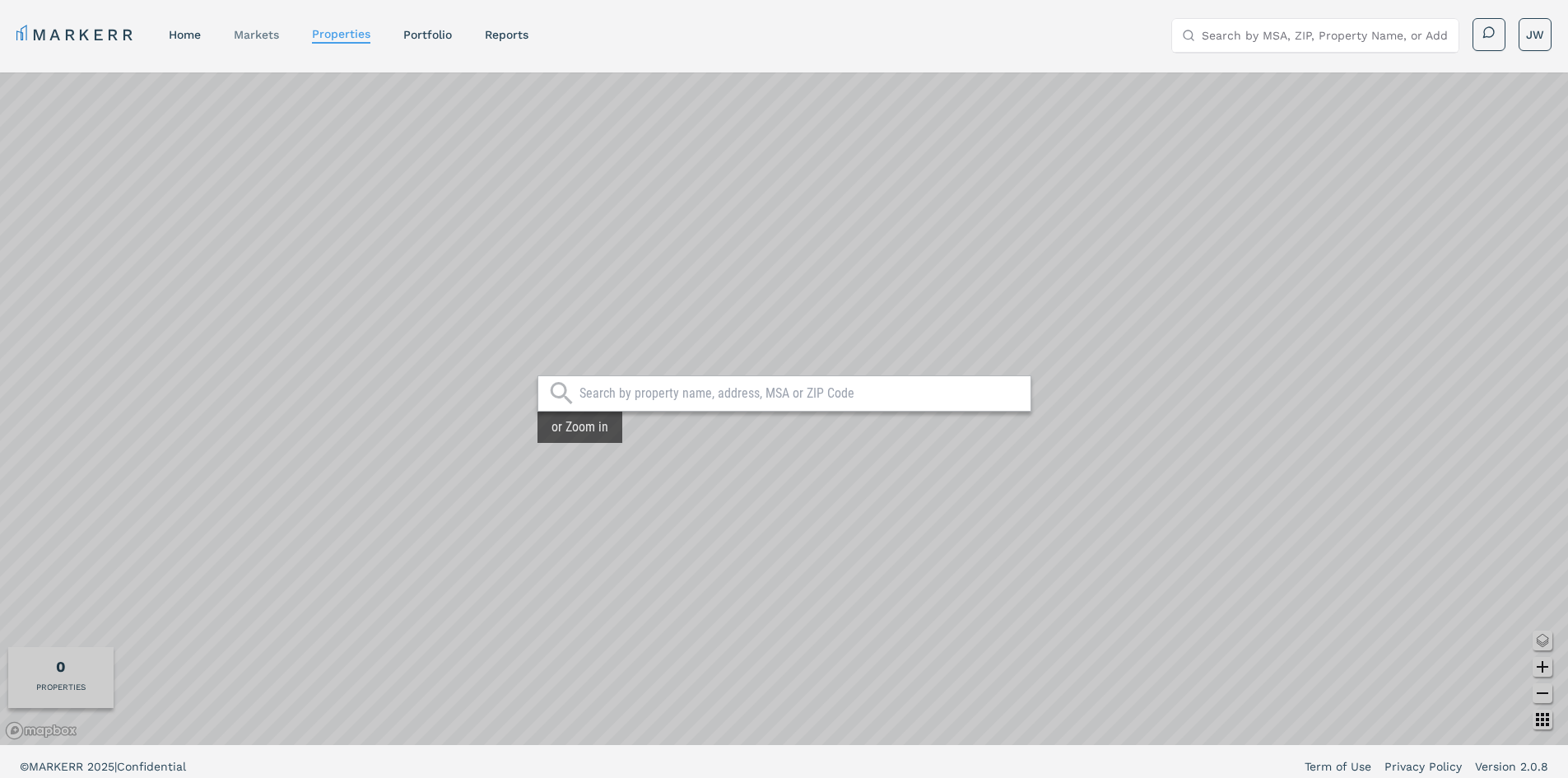
click at [261, 40] on link "markets" at bounding box center [256, 34] width 46 height 13
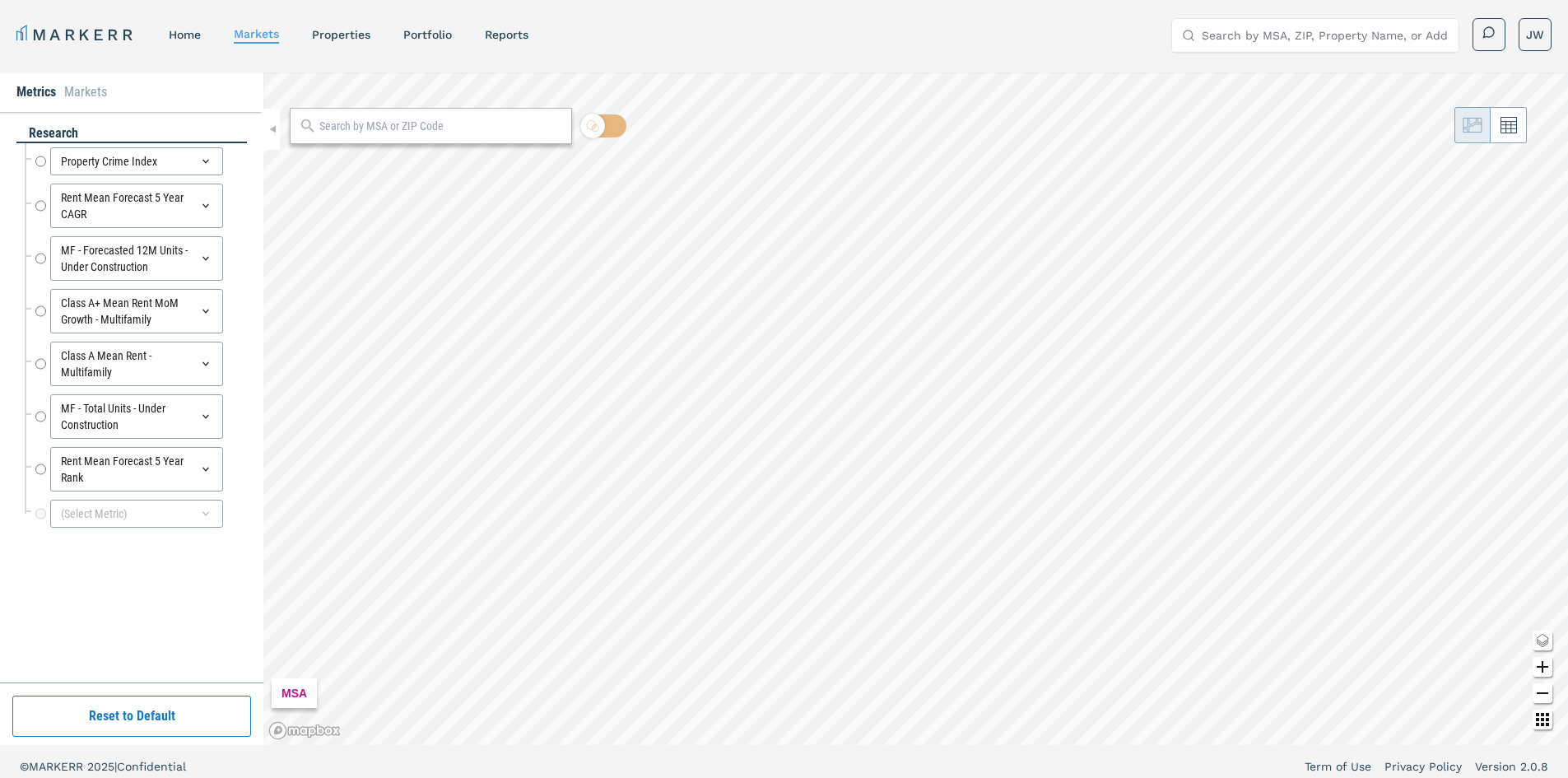
radio input "true"
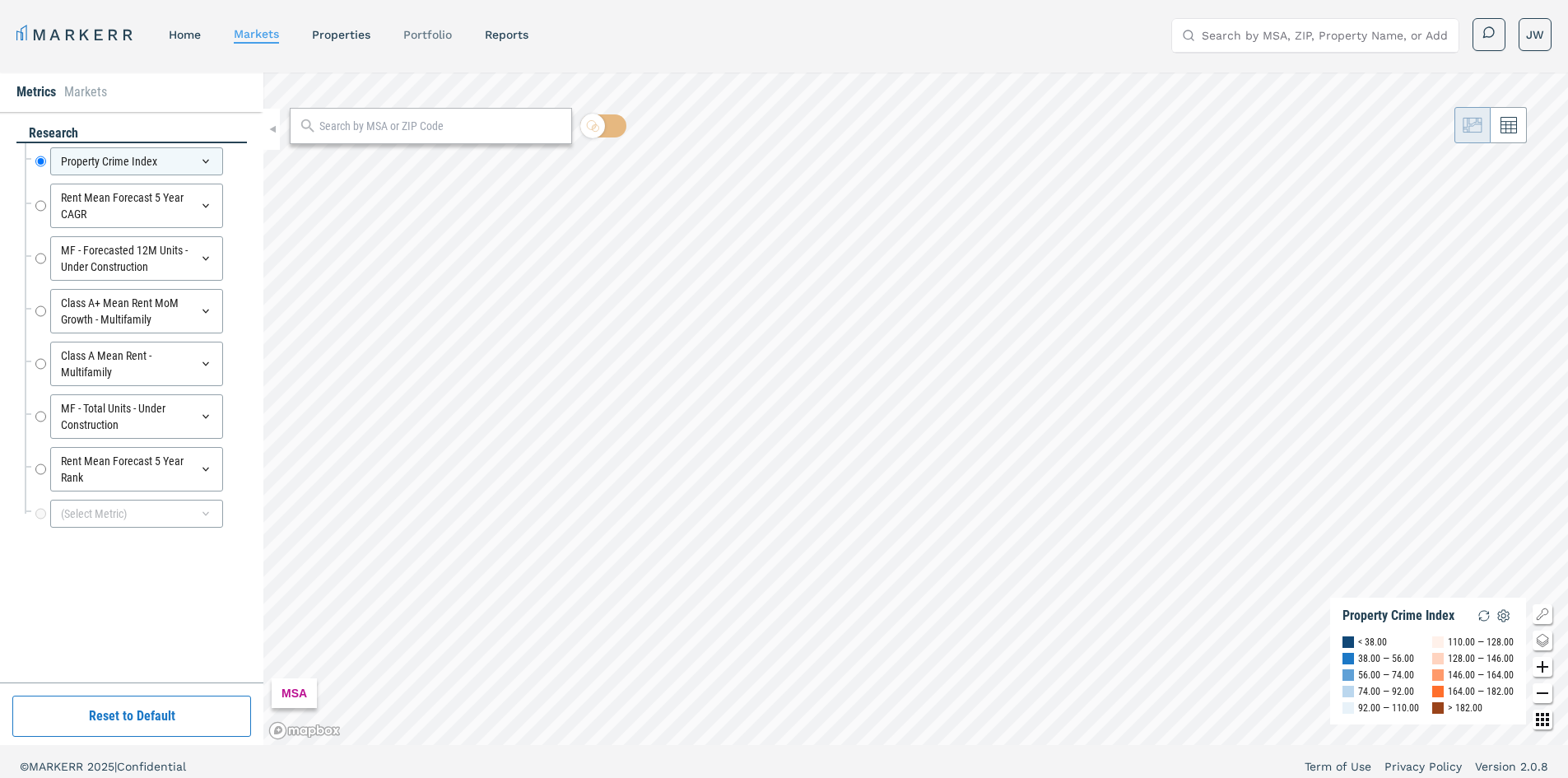
click at [421, 30] on link "Portfolio" at bounding box center [427, 34] width 48 height 13
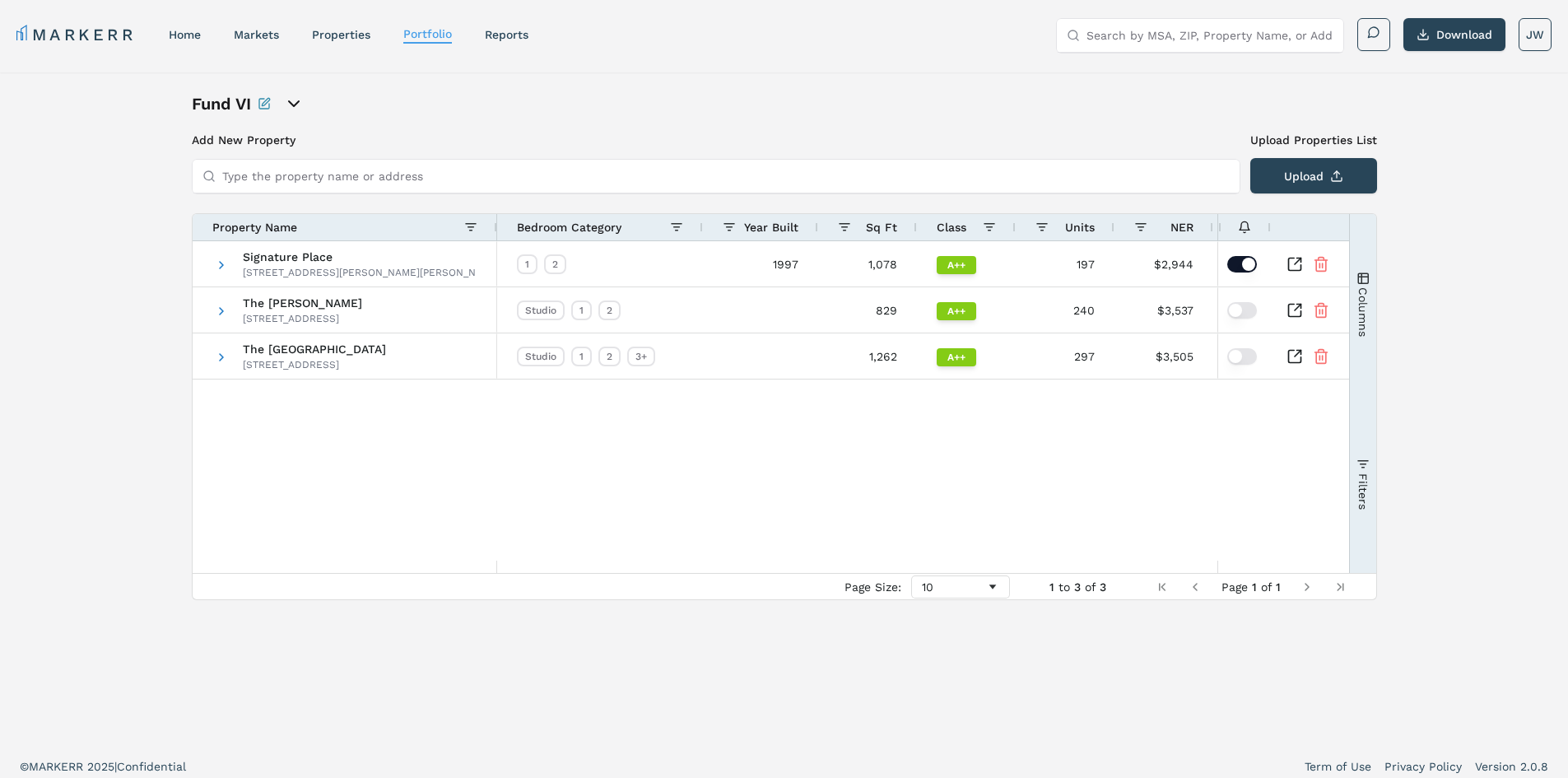
click at [299, 102] on icon "open portfolio options" at bounding box center [294, 104] width 9 height 5
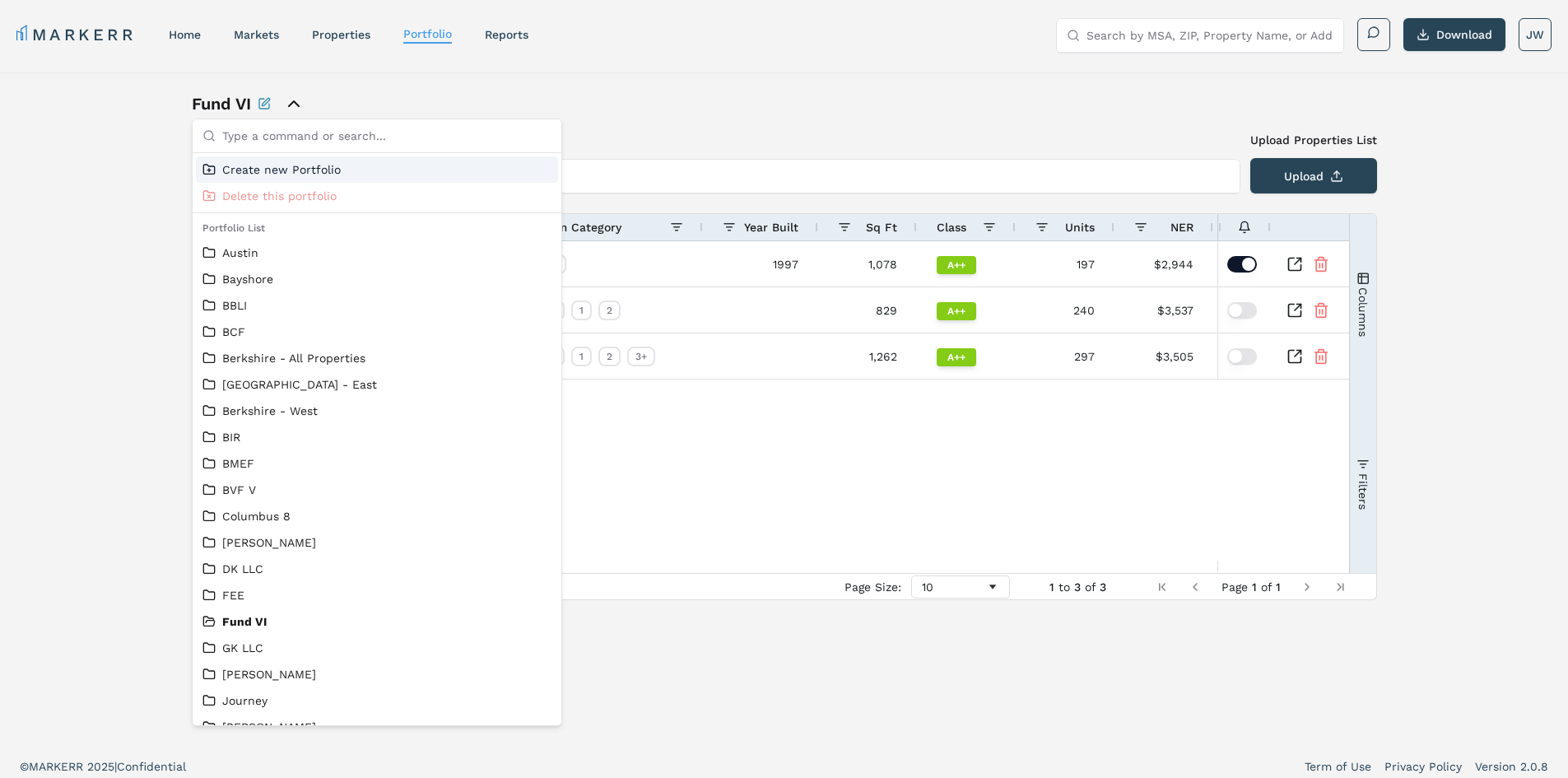
click at [616, 97] on div "Fund VI" at bounding box center [784, 103] width 1186 height 23
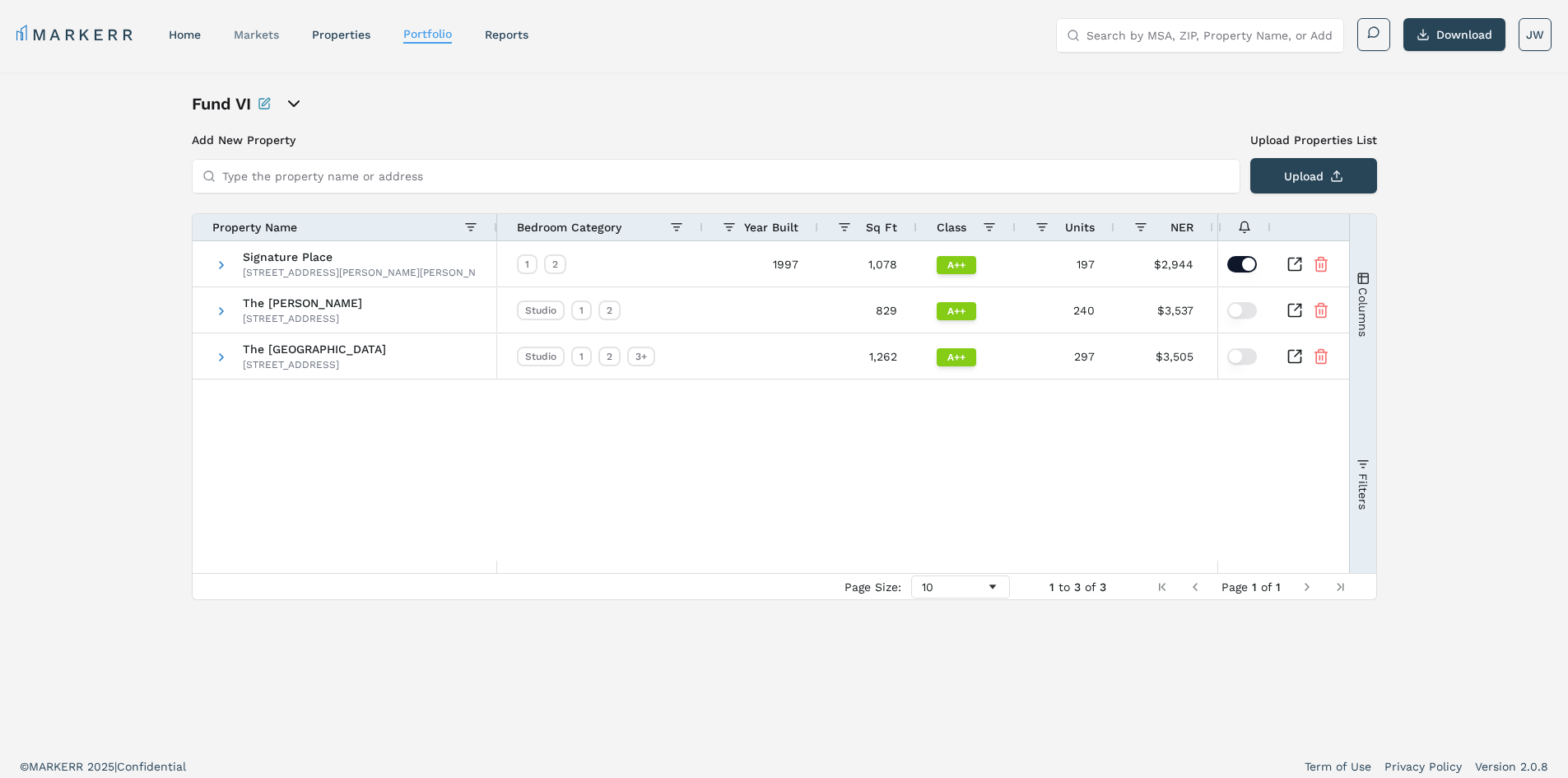
click at [257, 39] on link "markets" at bounding box center [256, 34] width 46 height 13
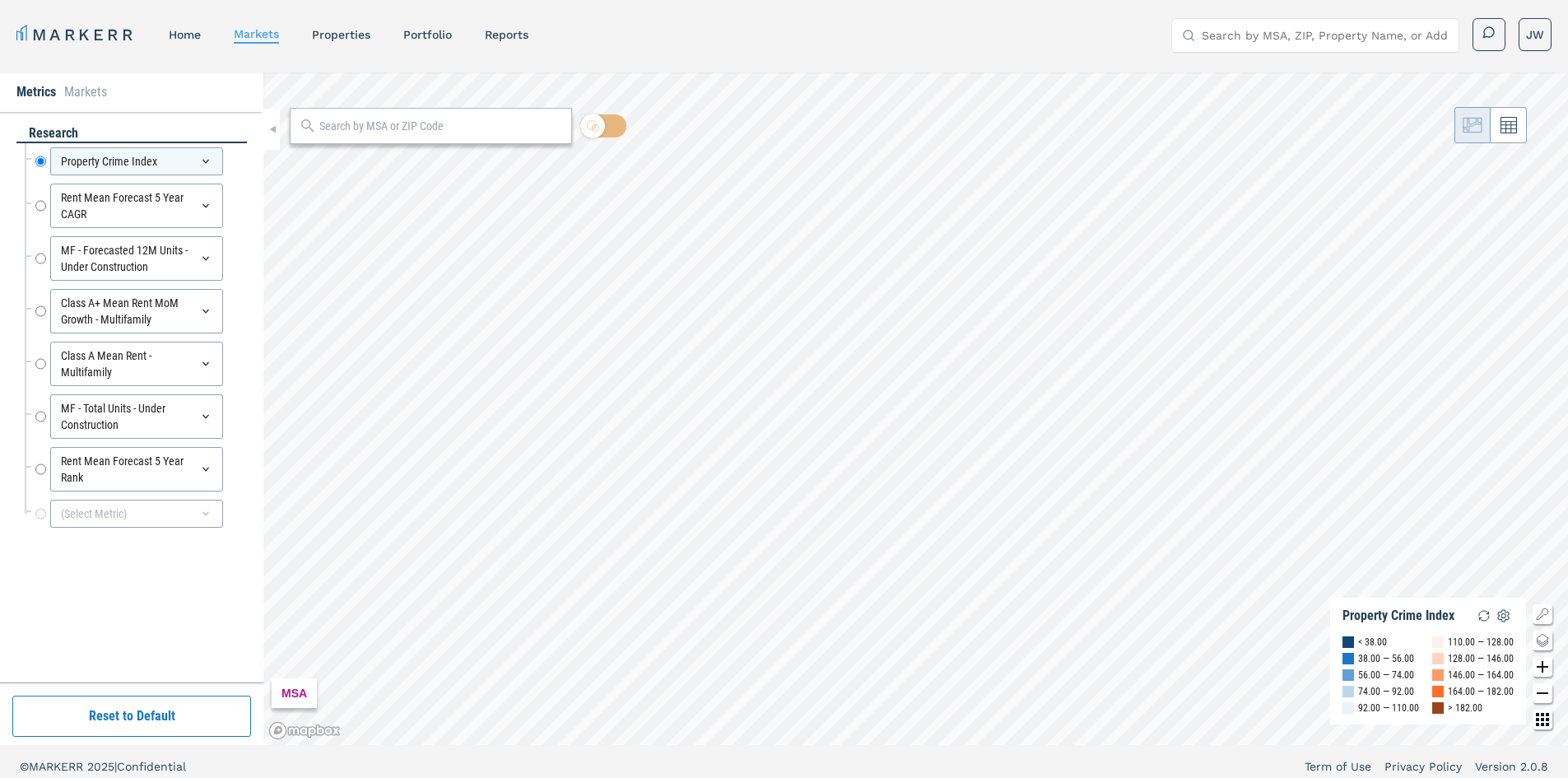
click at [338, 131] on input "text" at bounding box center [441, 127] width 244 height 17
type input "02360"
click at [410, 162] on div "02360, Plymouth, Massachusetts" at bounding box center [399, 163] width 193 height 17
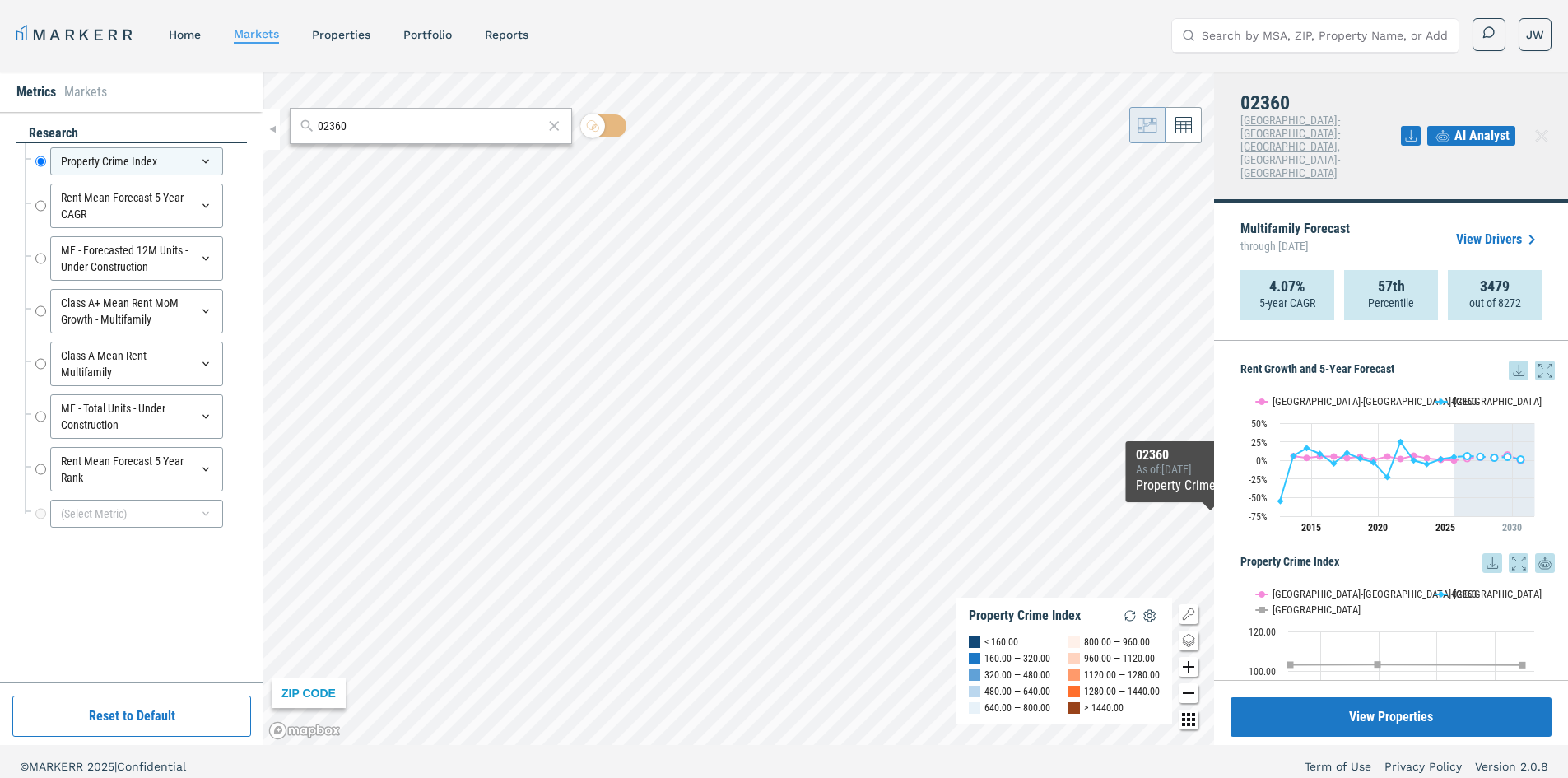
click at [1537, 361] on icon at bounding box center [1545, 370] width 20 height 20
